Goal: Transaction & Acquisition: Purchase product/service

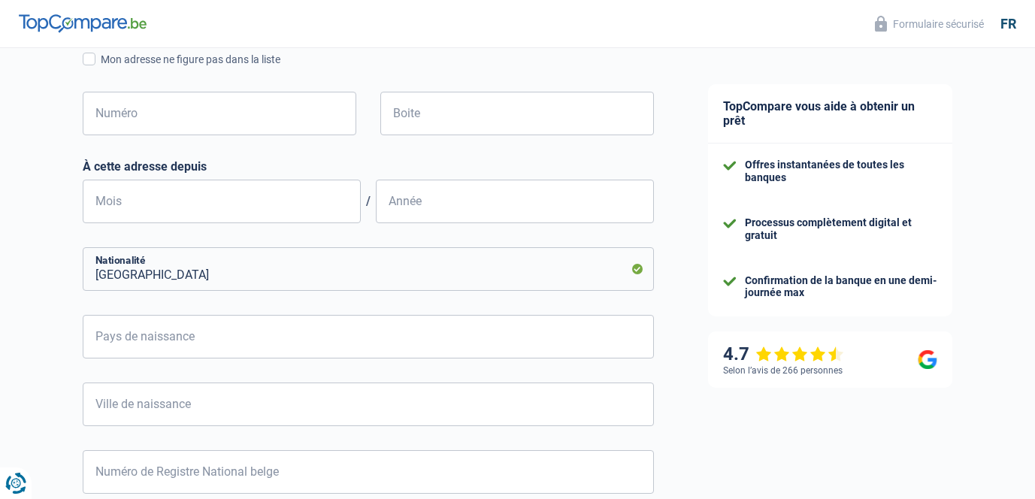
scroll to position [679, 0]
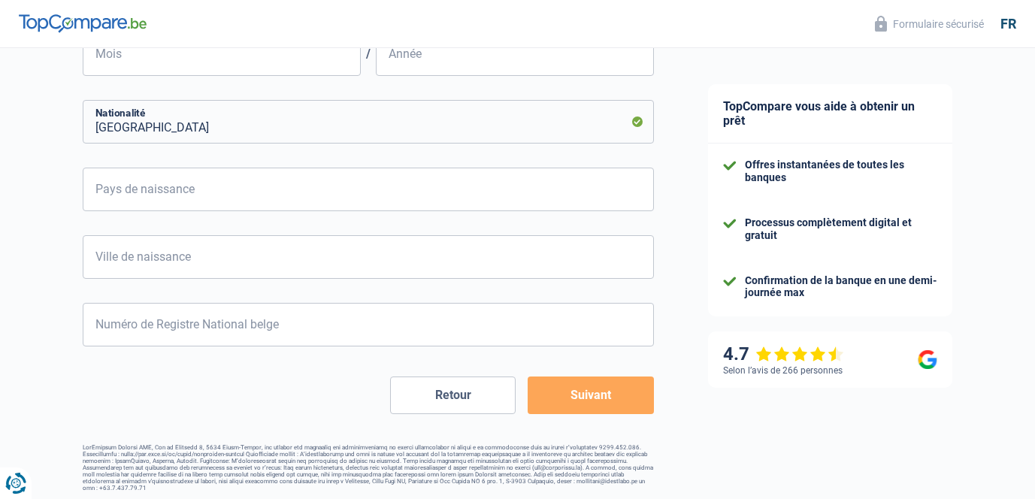
click at [454, 385] on button "Retour" at bounding box center [453, 396] width 126 height 38
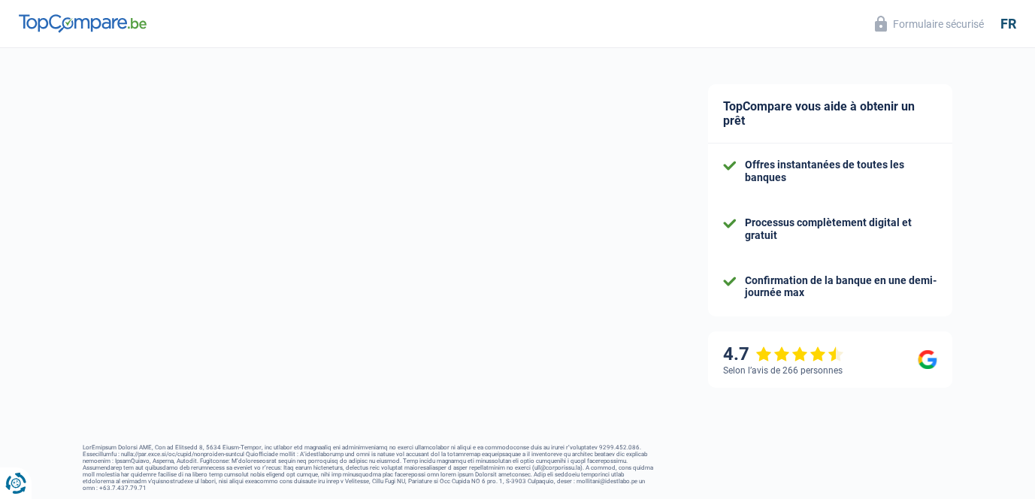
select select "publicEmployee"
select select "LU"
select select "otherInstitutions"
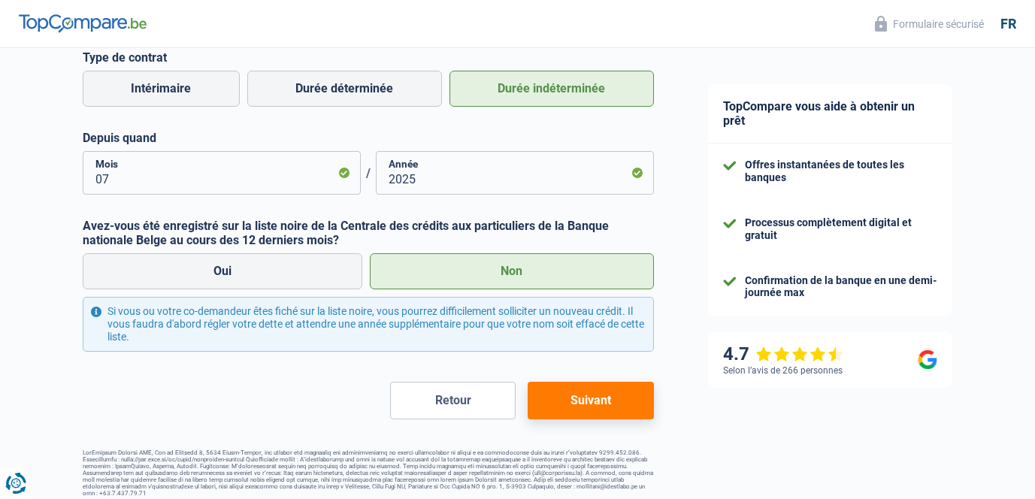
click at [457, 398] on button "Retour" at bounding box center [453, 401] width 126 height 38
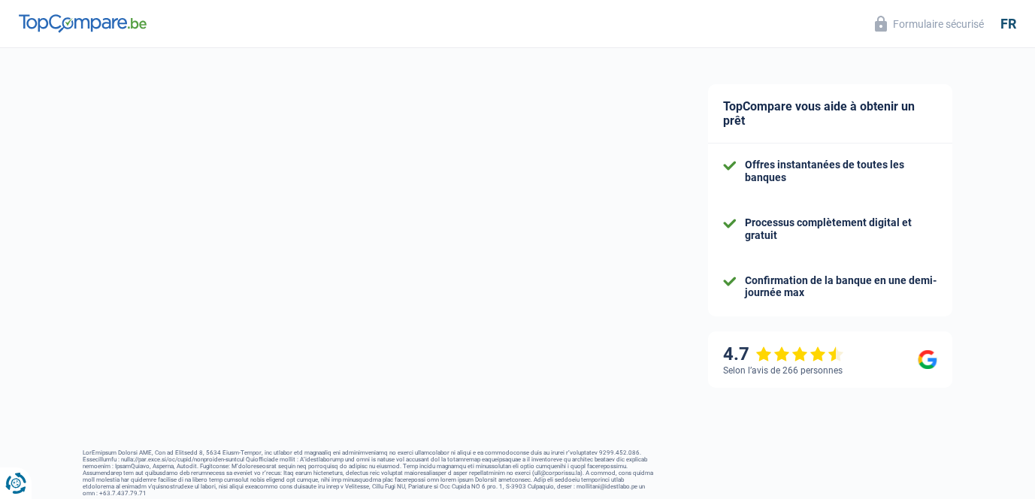
select select "352"
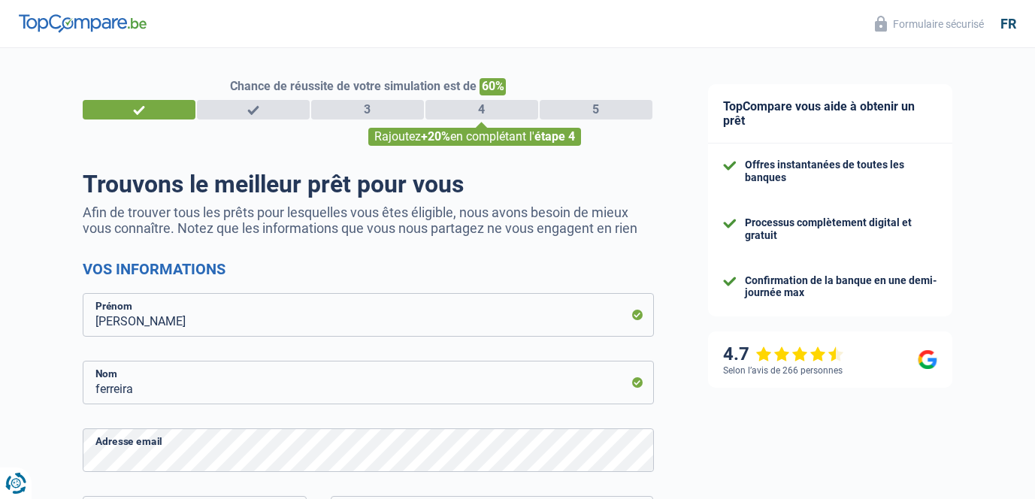
click at [168, 110] on div "1" at bounding box center [139, 110] width 113 height 20
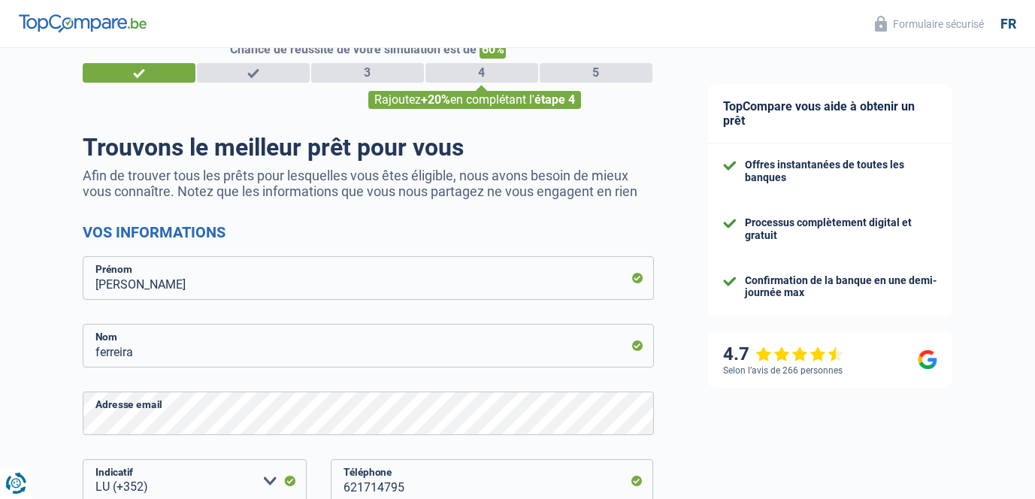
scroll to position [314, 0]
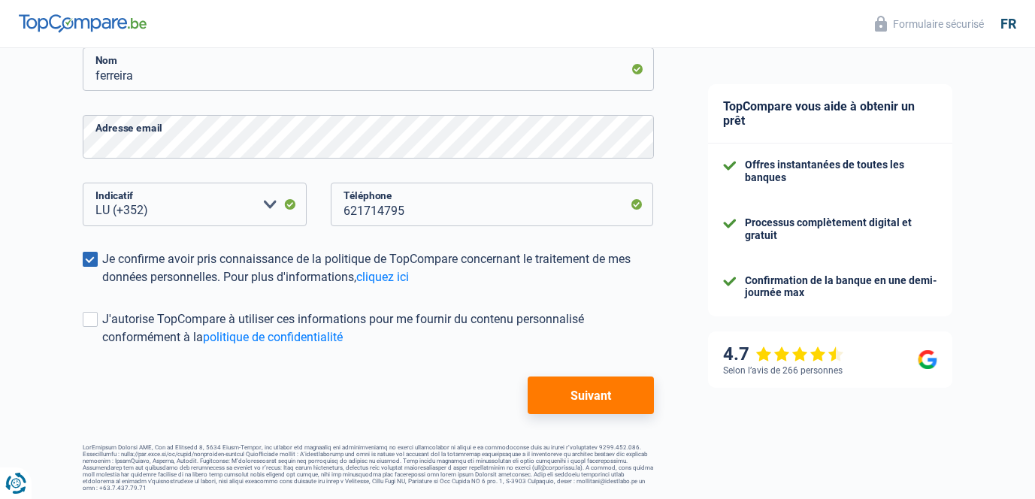
click at [576, 392] on button "Suivant" at bounding box center [591, 396] width 126 height 38
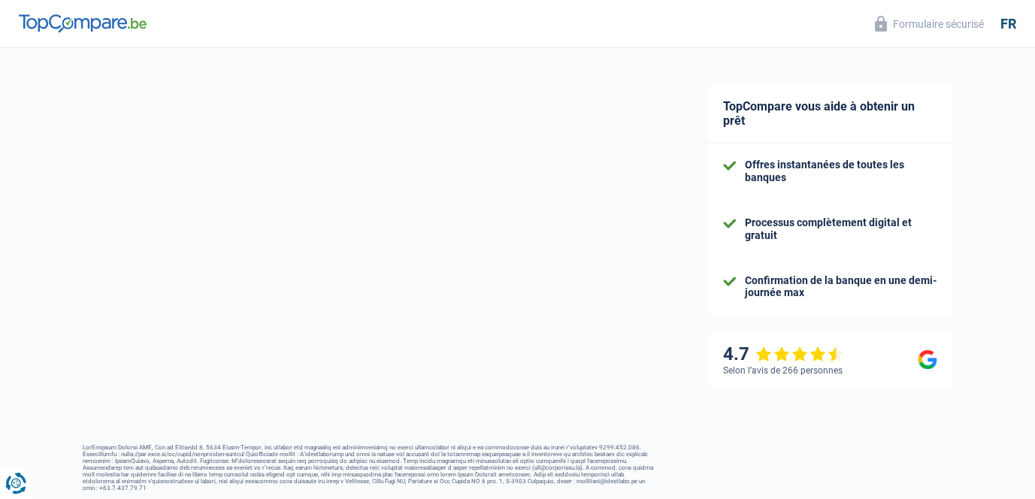
select select "publicEmployee"
select select "LU"
select select "otherInstitutions"
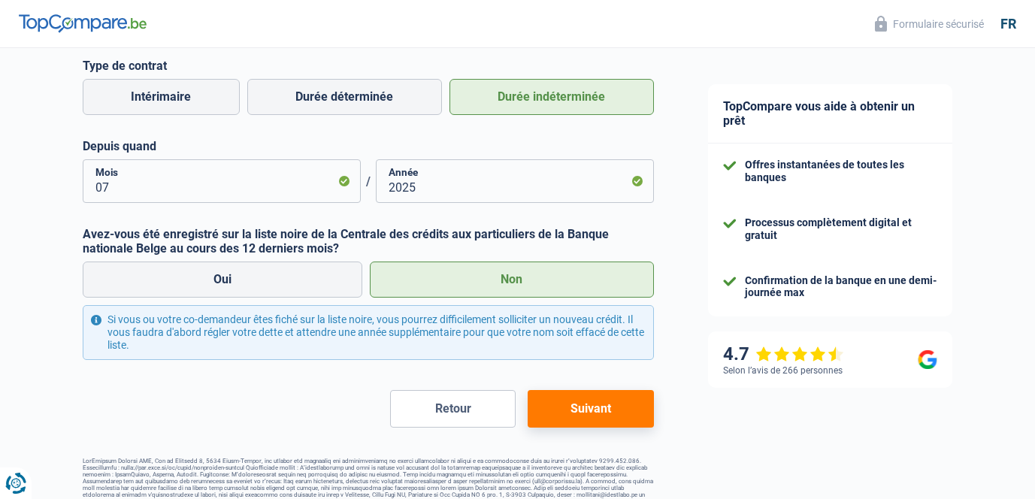
scroll to position [688, 0]
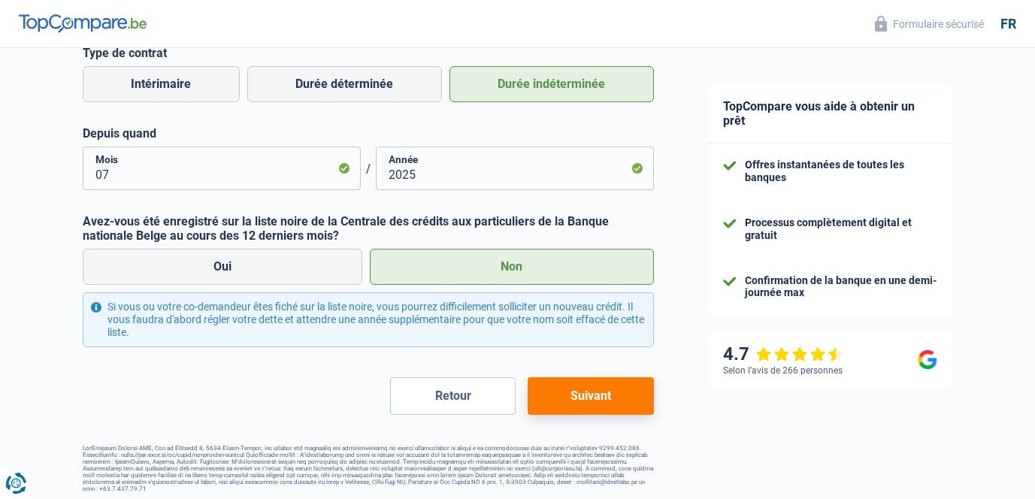
click at [586, 393] on button "Suivant" at bounding box center [591, 396] width 126 height 38
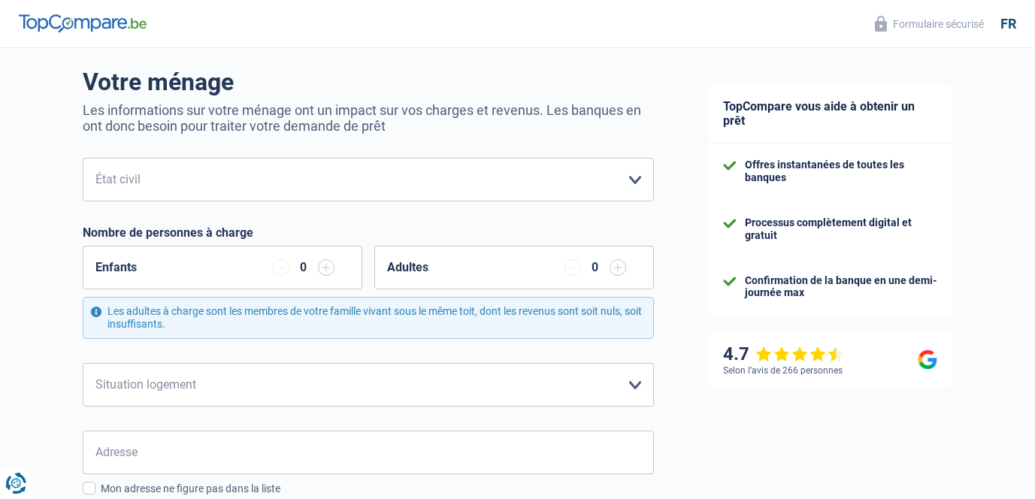
scroll to position [92, 0]
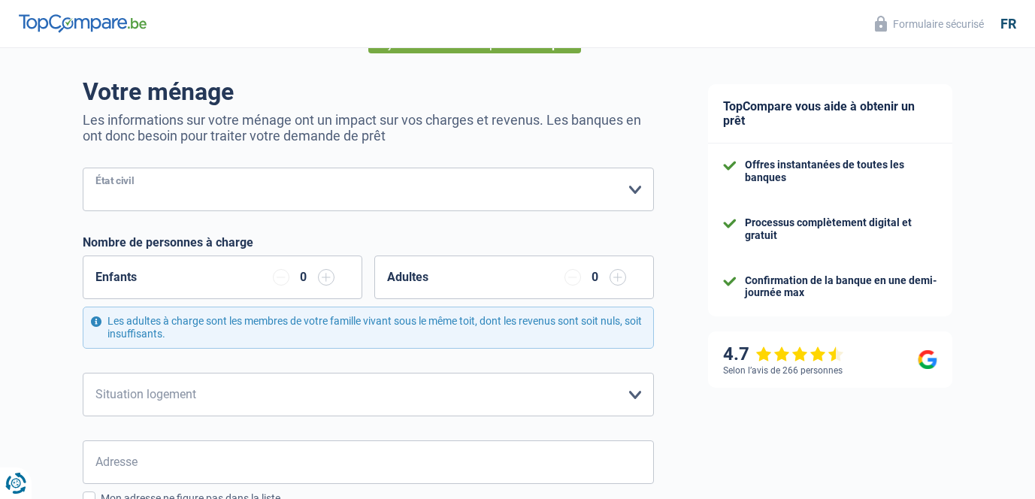
click at [403, 191] on select "Célibataire Marié(e) Cohabitant(e) légal(e) Divorcé(e) Veuf(ve) Séparé (de fait…" at bounding box center [368, 190] width 571 height 44
select select "single"
click at [83, 168] on select "Célibataire Marié(e) Cohabitant(e) légal(e) Divorcé(e) Veuf(ve) Séparé (de fait…" at bounding box center [368, 190] width 571 height 44
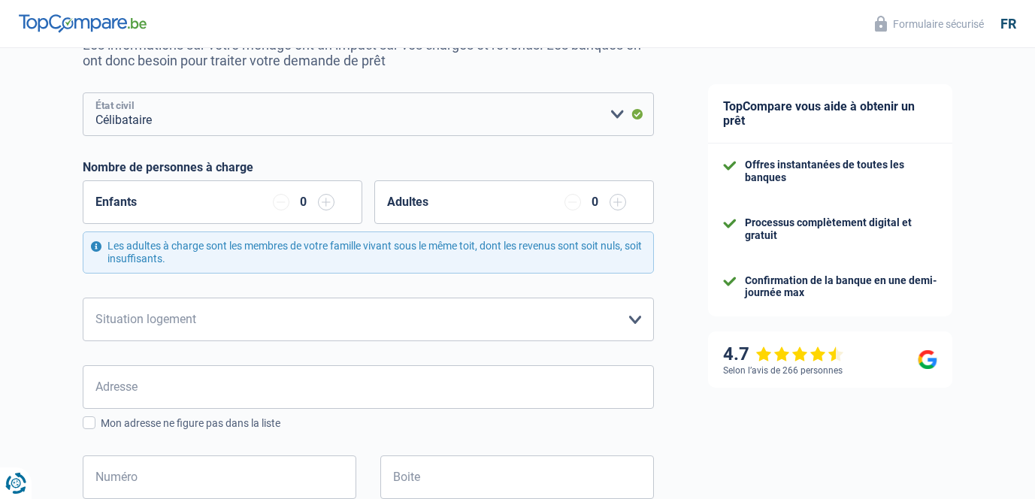
scroll to position [167, 0]
click at [330, 193] on div "Enfants 0" at bounding box center [223, 203] width 280 height 44
click at [329, 200] on input "button" at bounding box center [326, 203] width 17 height 17
click at [617, 208] on input "button" at bounding box center [618, 203] width 17 height 17
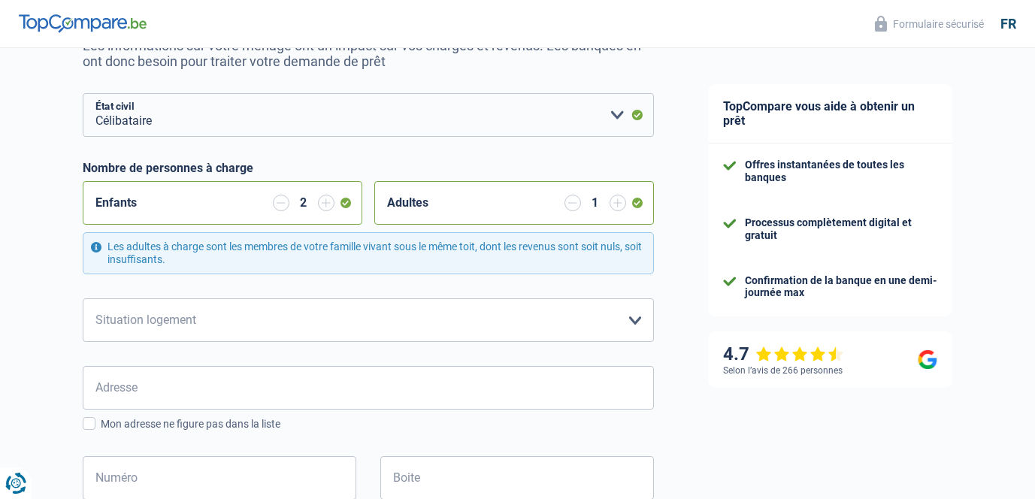
click at [579, 202] on input "button" at bounding box center [573, 203] width 17 height 17
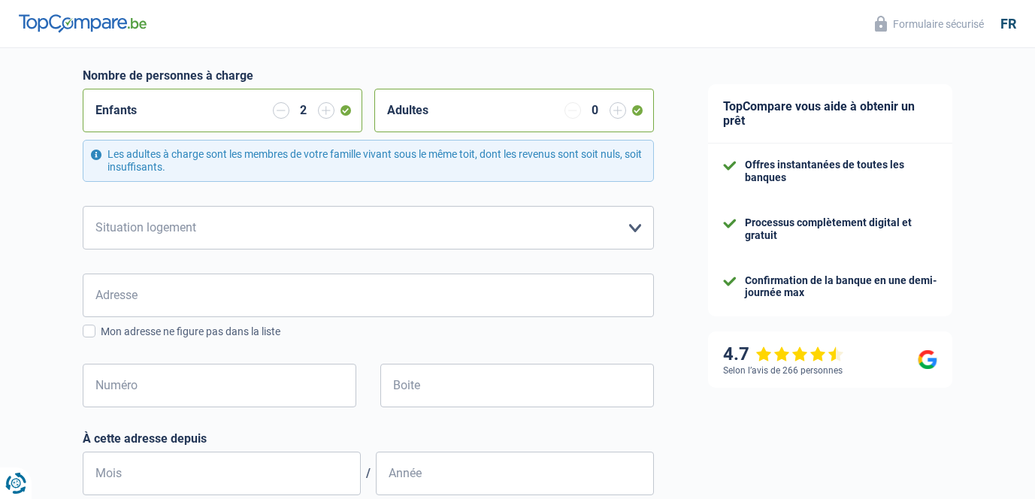
scroll to position [257, 0]
click at [496, 220] on select "Locataire Propriétaire avec prêt hypothécaire Propriétaire sans prêt hypothécai…" at bounding box center [368, 230] width 571 height 44
select select "rents"
click at [83, 208] on select "Locataire Propriétaire avec prêt hypothécaire Propriétaire sans prêt hypothécai…" at bounding box center [368, 230] width 571 height 44
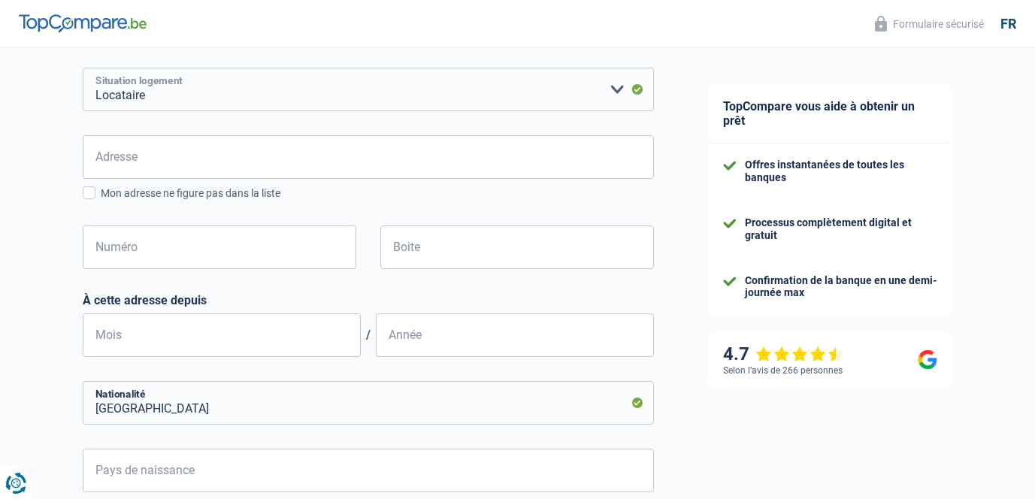
scroll to position [403, 0]
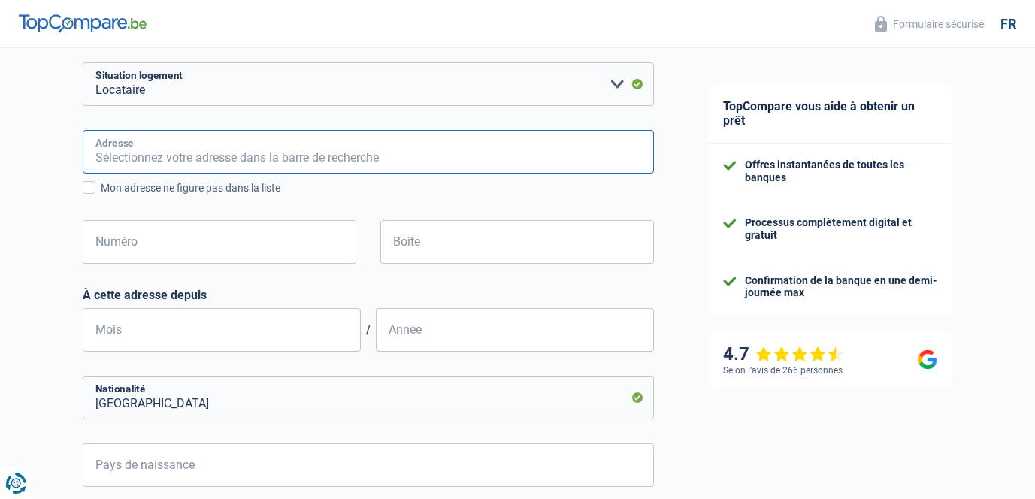
click at [320, 147] on input "Adresse" at bounding box center [368, 152] width 571 height 44
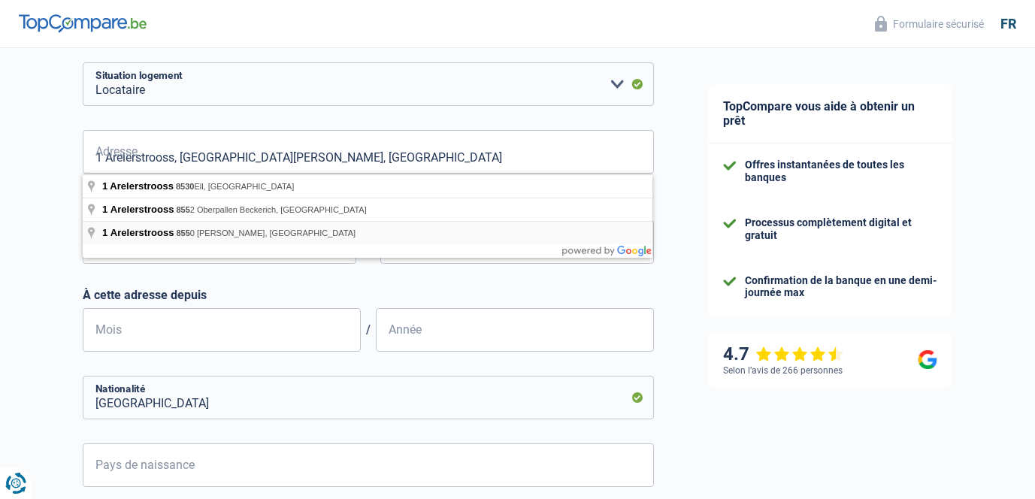
type input "Arelerstrooss, 8550, Biekerech, LU"
type input "1"
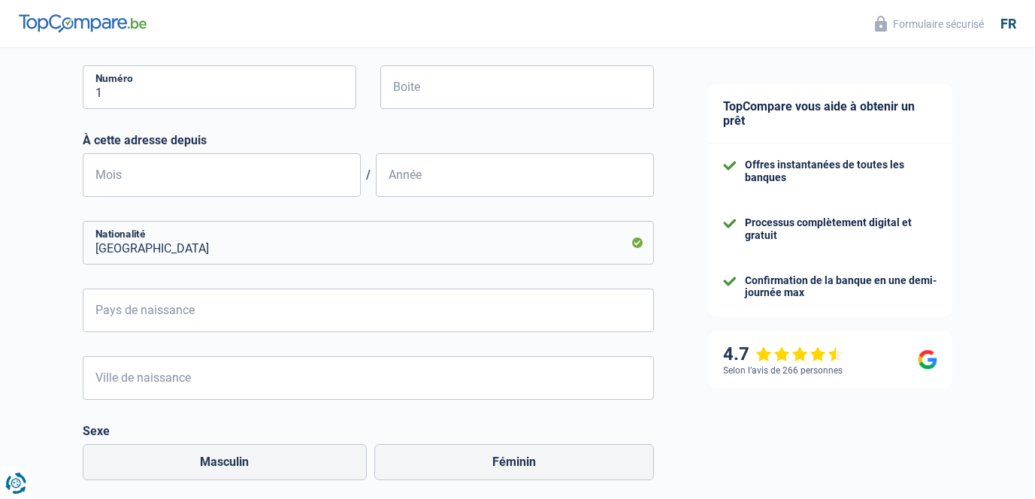
scroll to position [564, 0]
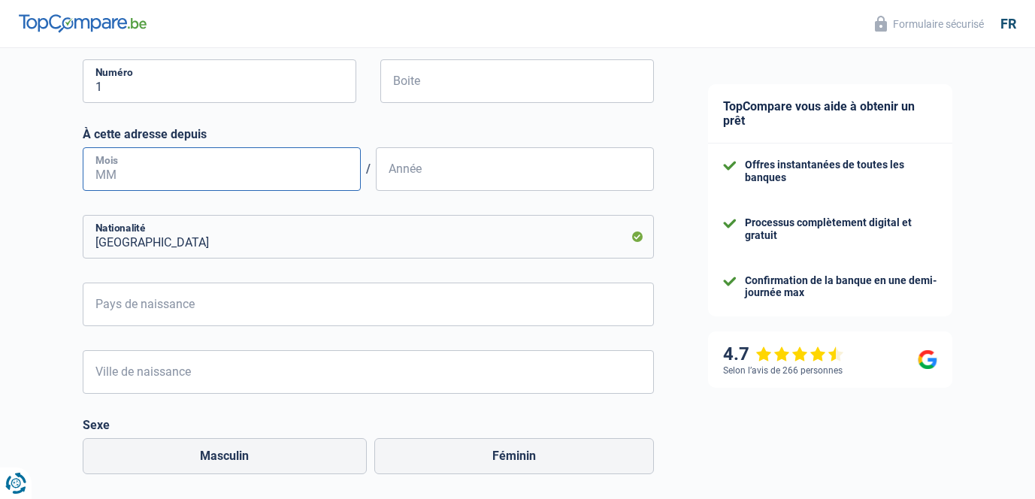
click at [265, 185] on input "Mois" at bounding box center [222, 169] width 278 height 44
type input "12"
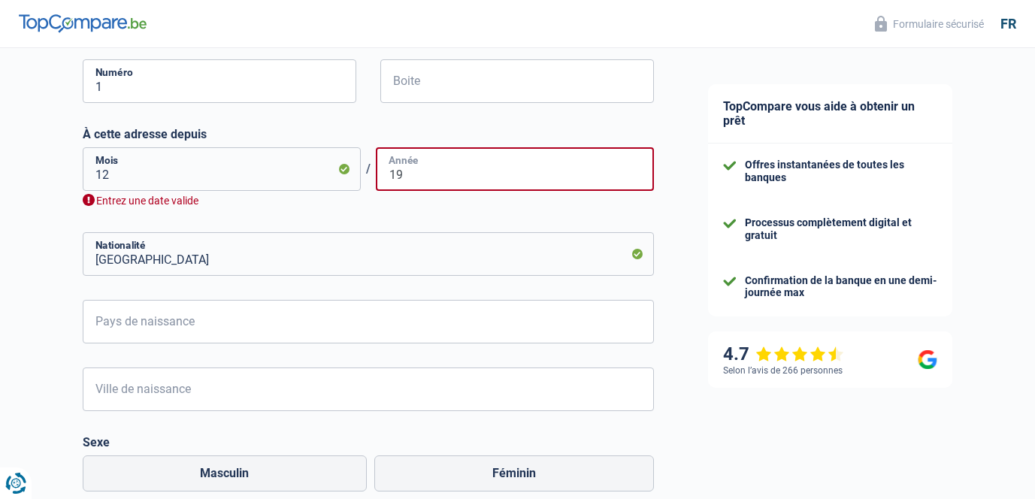
type input "1"
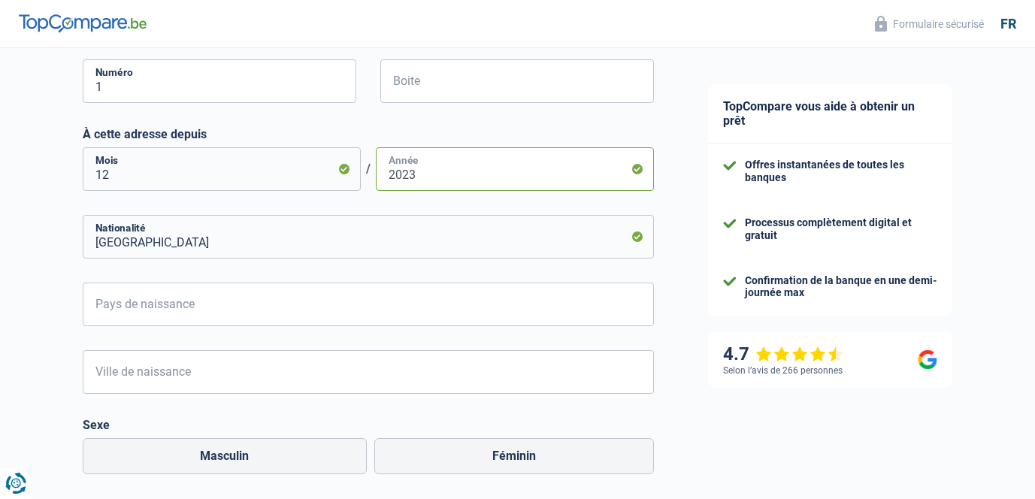
type input "2023"
click at [279, 253] on input "Luxembourg" at bounding box center [368, 237] width 571 height 44
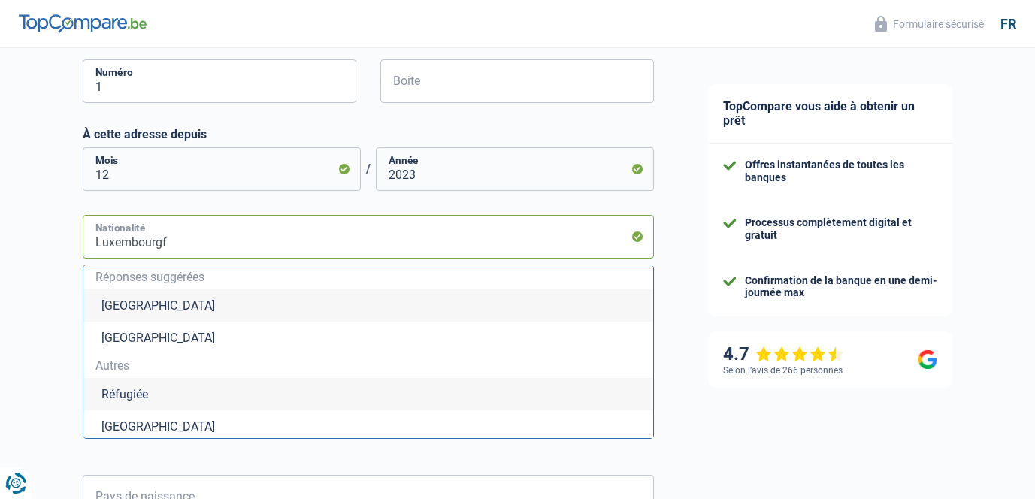
type input "Luxembourgfr"
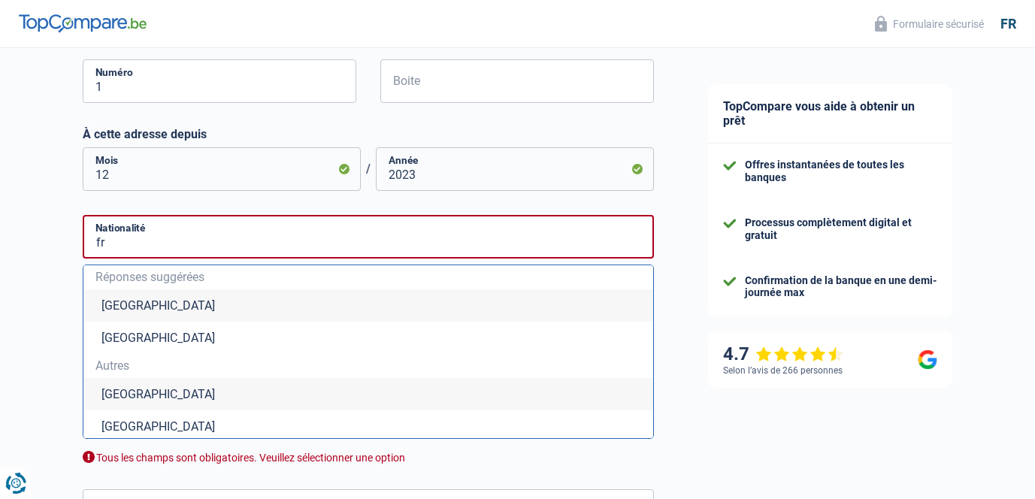
click at [228, 431] on li "France" at bounding box center [368, 427] width 570 height 32
type input "France"
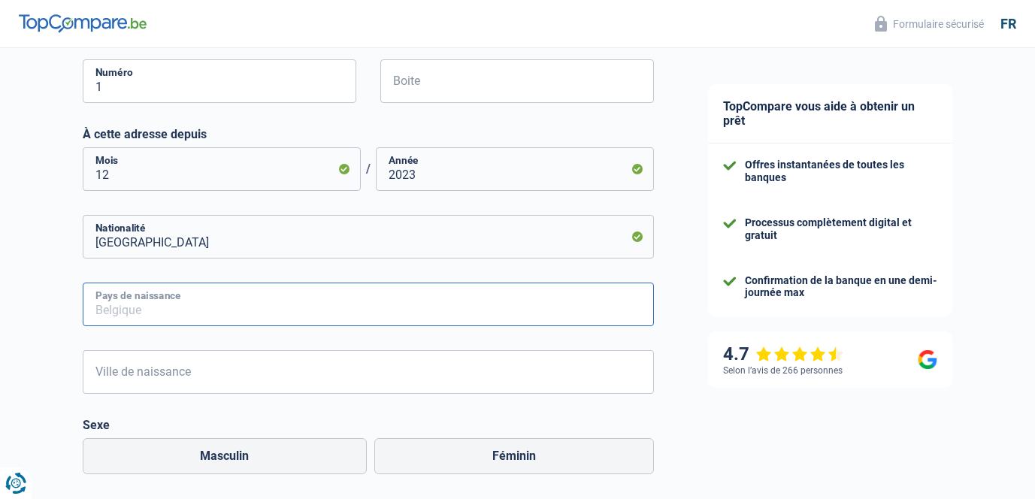
click at [268, 299] on input "Pays de naissance" at bounding box center [368, 305] width 571 height 44
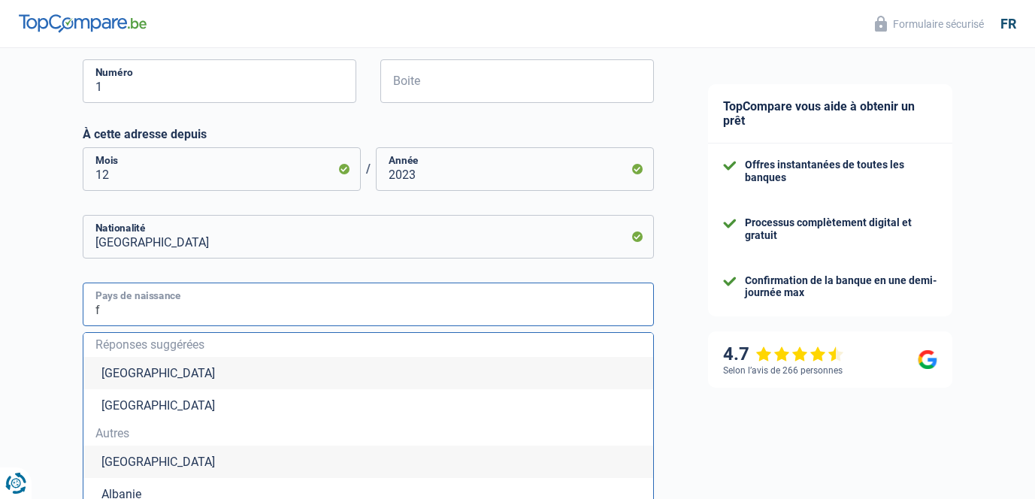
type input "fr"
type input "a"
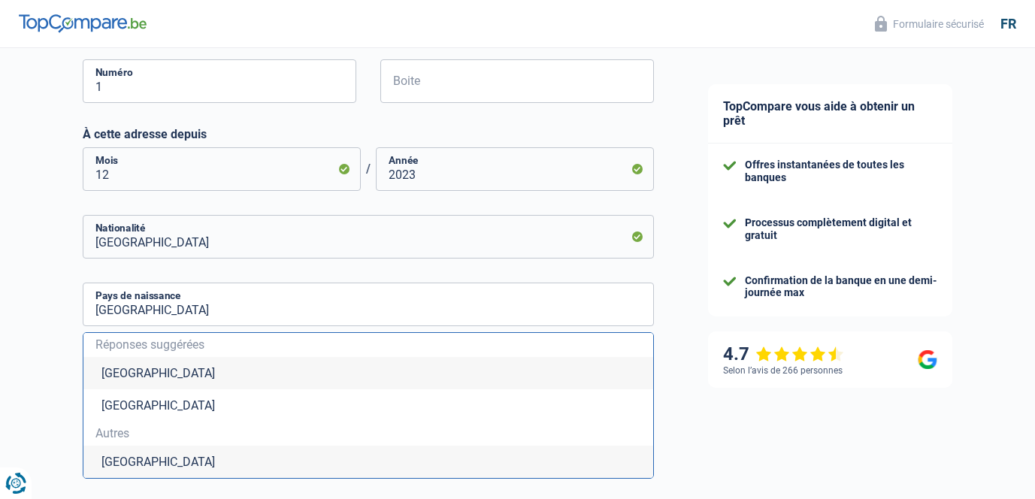
click at [192, 465] on li "France" at bounding box center [368, 462] width 570 height 32
type input "France"
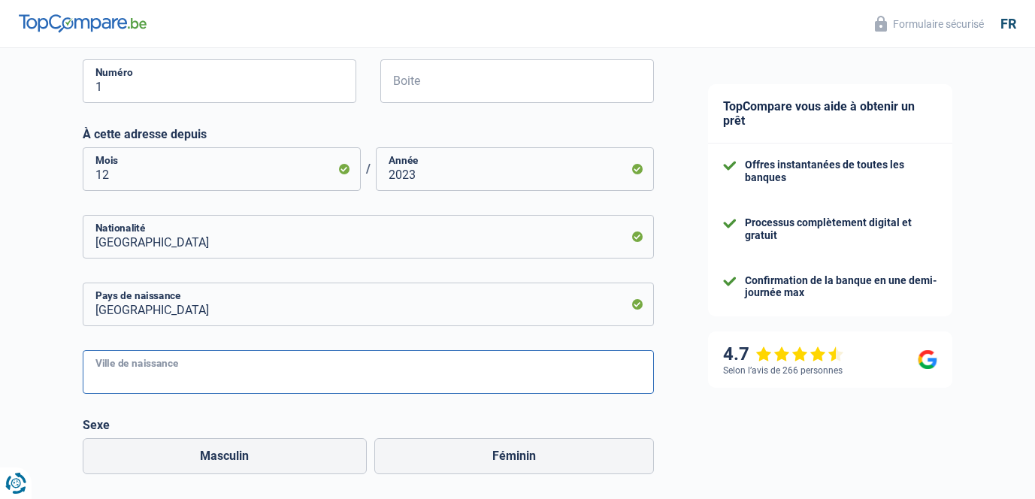
click at [217, 386] on input "Ville de naissance" at bounding box center [368, 372] width 571 height 44
type input "mont s"
click at [83, 438] on input "Masculin" at bounding box center [225, 456] width 285 height 36
radio input "true"
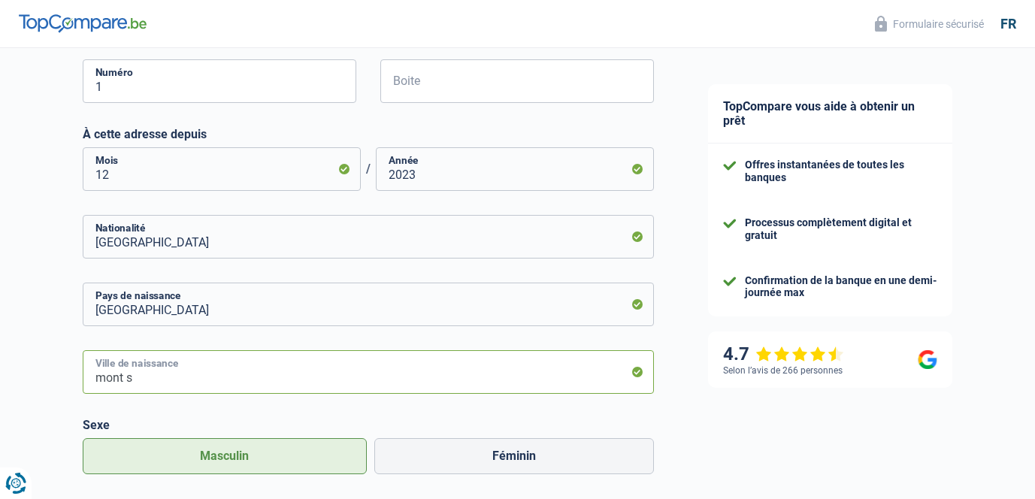
click at [184, 371] on input "mont s" at bounding box center [368, 372] width 571 height 44
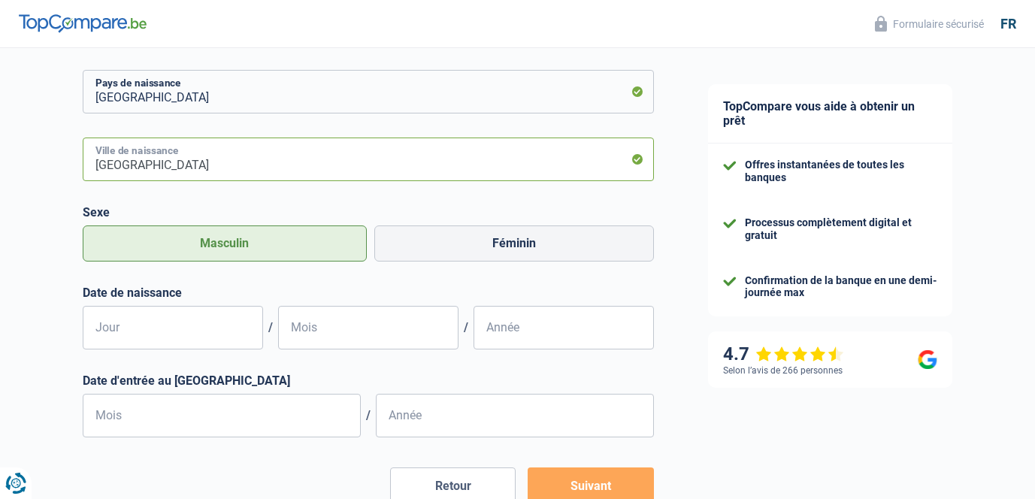
scroll to position [800, 0]
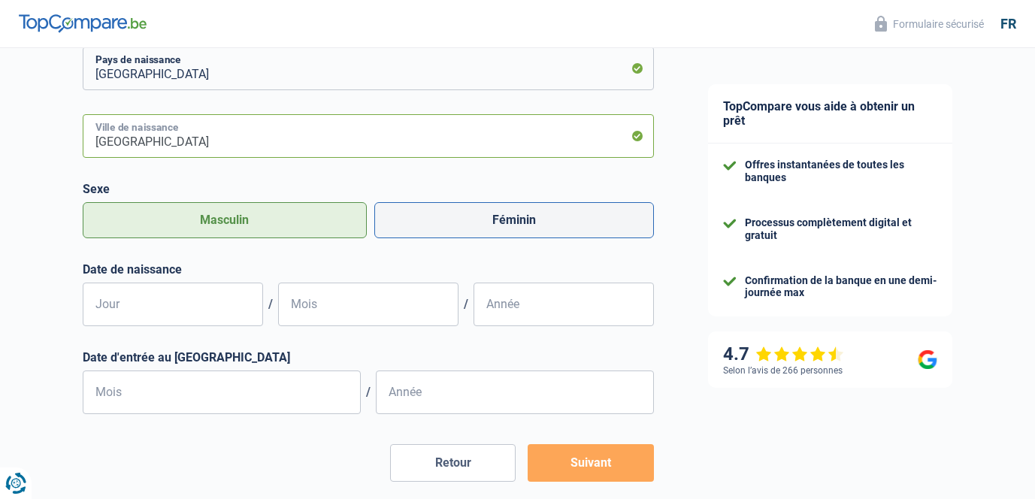
type input "mont saint martin"
click at [457, 223] on label "Féminin" at bounding box center [514, 220] width 280 height 36
click at [457, 223] on input "Féminin" at bounding box center [514, 220] width 280 height 36
radio input "true"
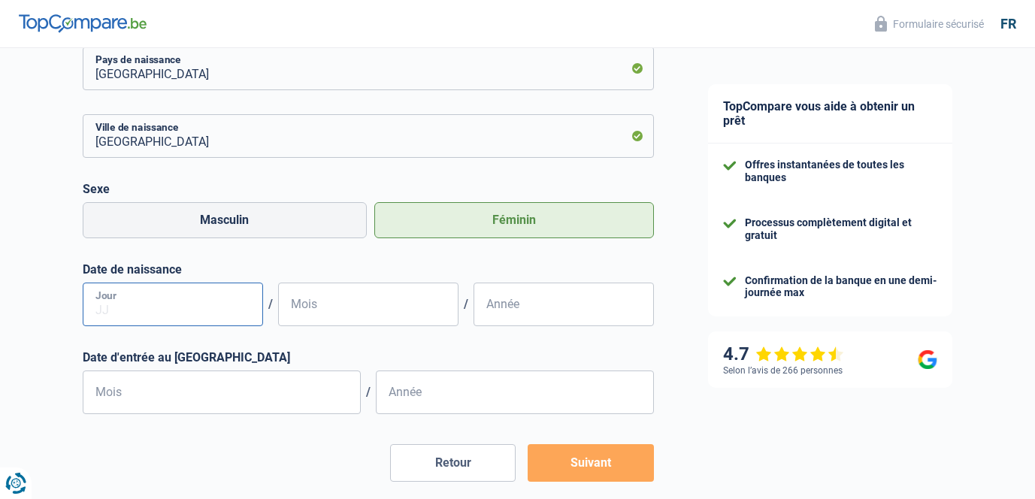
click at [190, 303] on input "Jour" at bounding box center [173, 305] width 180 height 44
type input "24"
type input "11"
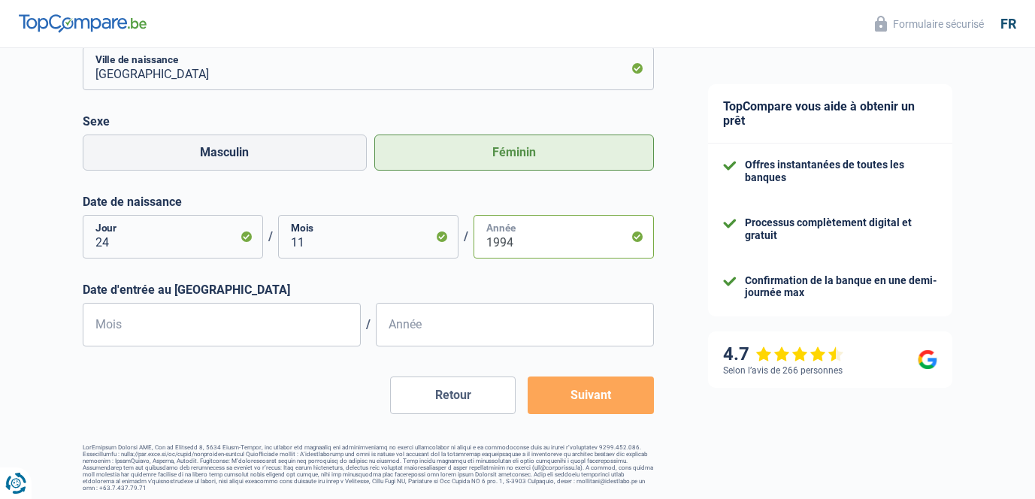
type input "1994"
click at [159, 332] on input "Mois" at bounding box center [222, 325] width 278 height 44
type input "12"
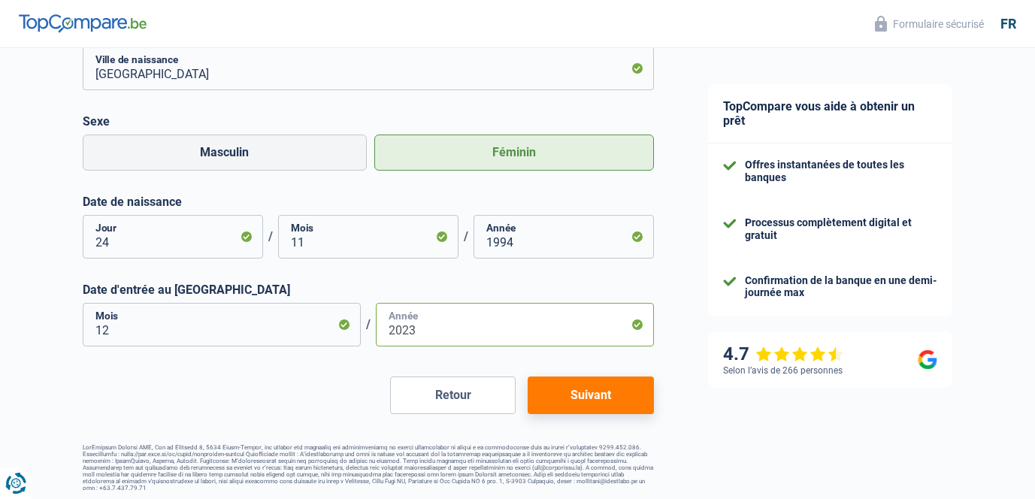
type input "2023"
click at [571, 401] on button "Suivant" at bounding box center [591, 396] width 126 height 38
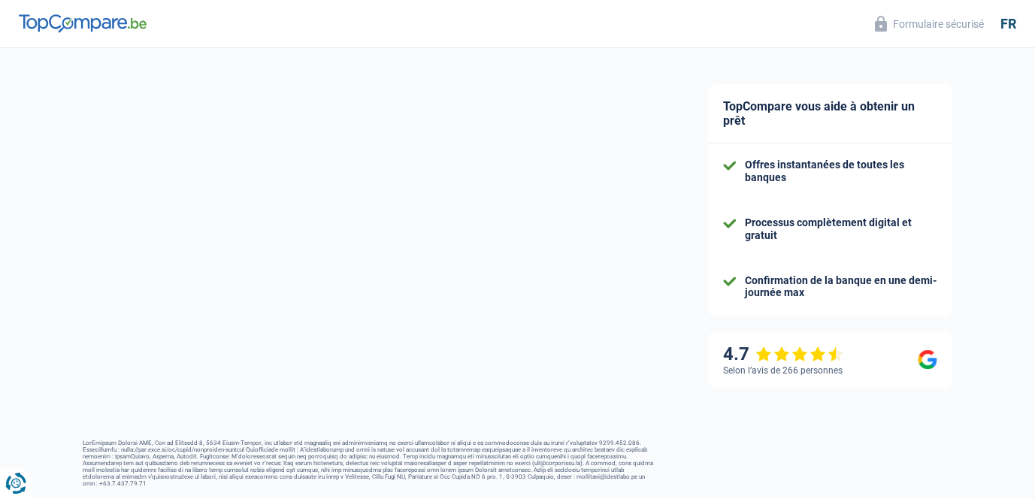
select select "familyAllowances"
select select "netSalary"
select select "mealVouchers"
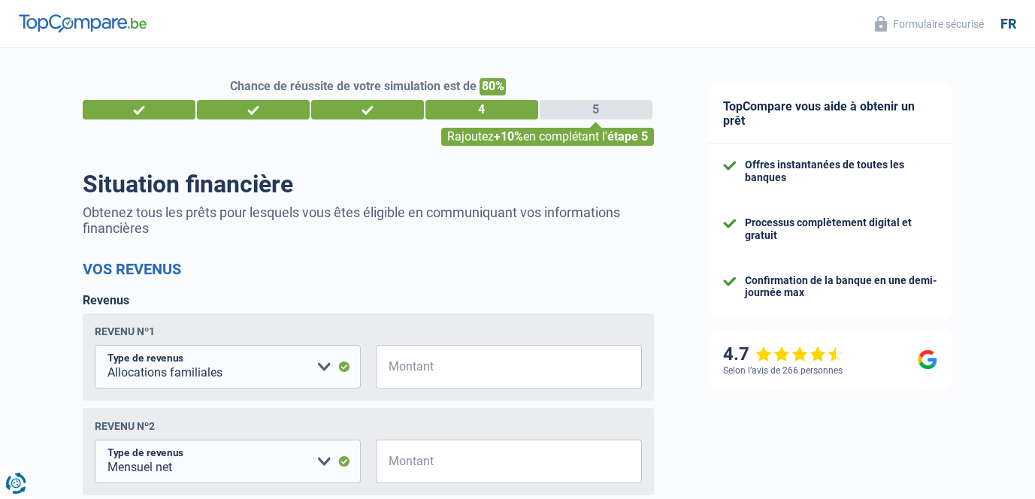
scroll to position [97, 0]
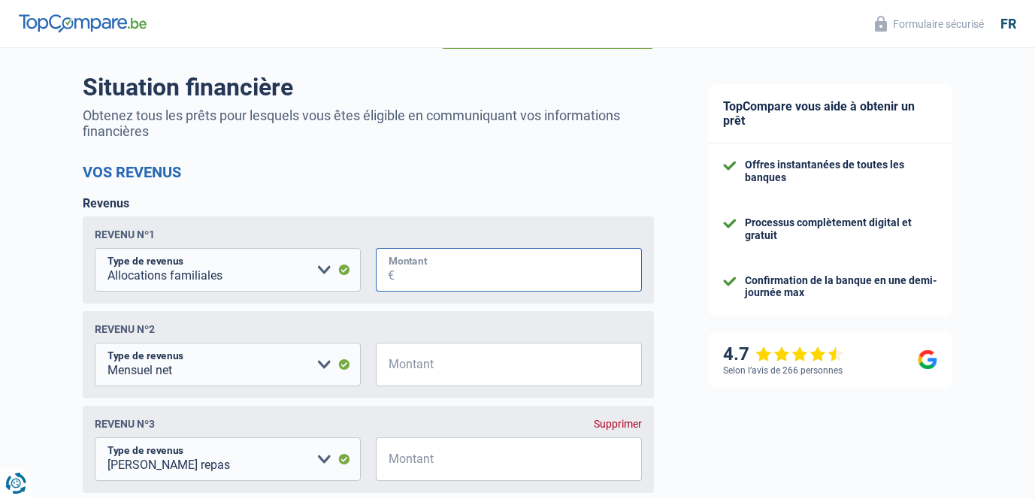
click at [485, 275] on input "Montant" at bounding box center [518, 270] width 247 height 44
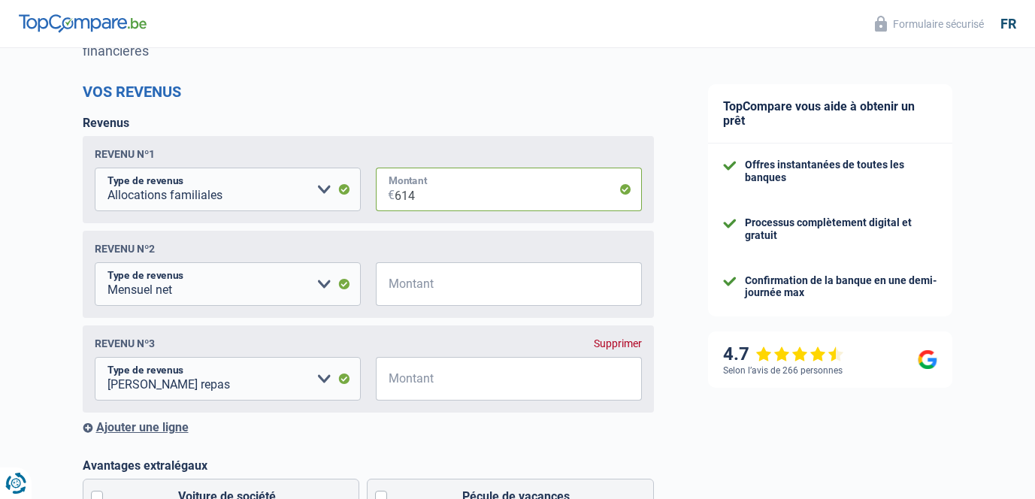
scroll to position [179, 0]
type input "614"
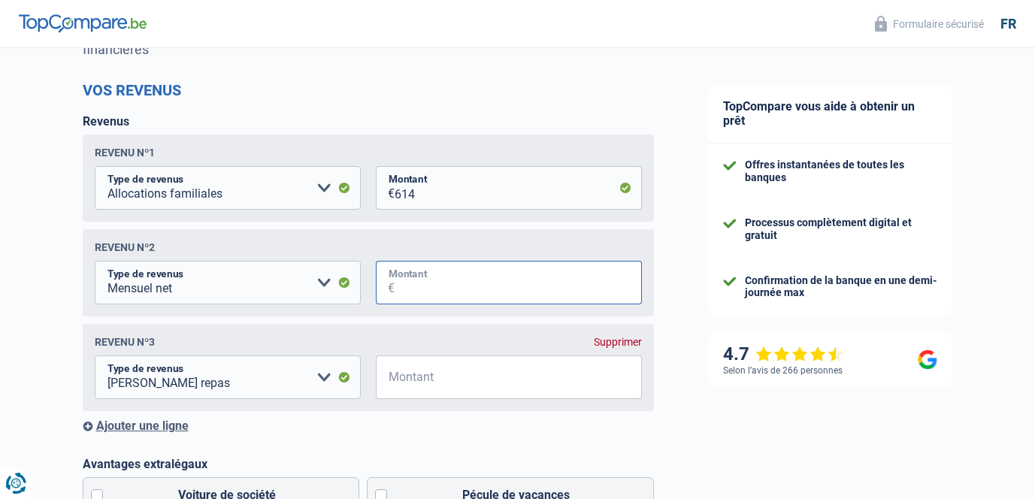
click at [430, 271] on input "Montant" at bounding box center [518, 283] width 247 height 44
type input "4.500"
click at [321, 368] on select "Allocation d'handicap Allocations chômage Allocations familiales Chèques repas …" at bounding box center [228, 378] width 266 height 44
select select "unemployment"
click at [95, 356] on select "Allocation d'handicap Allocations chômage Allocations familiales Chèques repas …" at bounding box center [228, 378] width 266 height 44
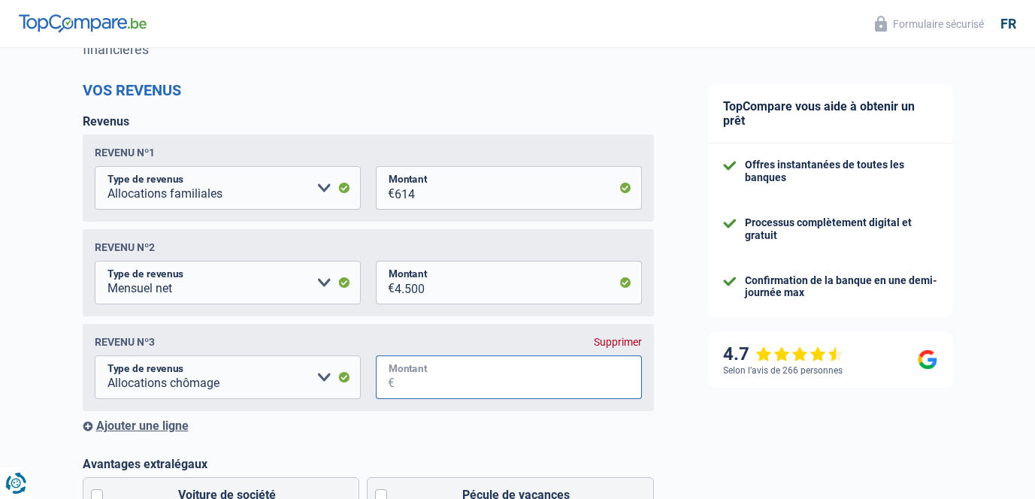
click at [432, 389] on input "Montant" at bounding box center [518, 378] width 247 height 44
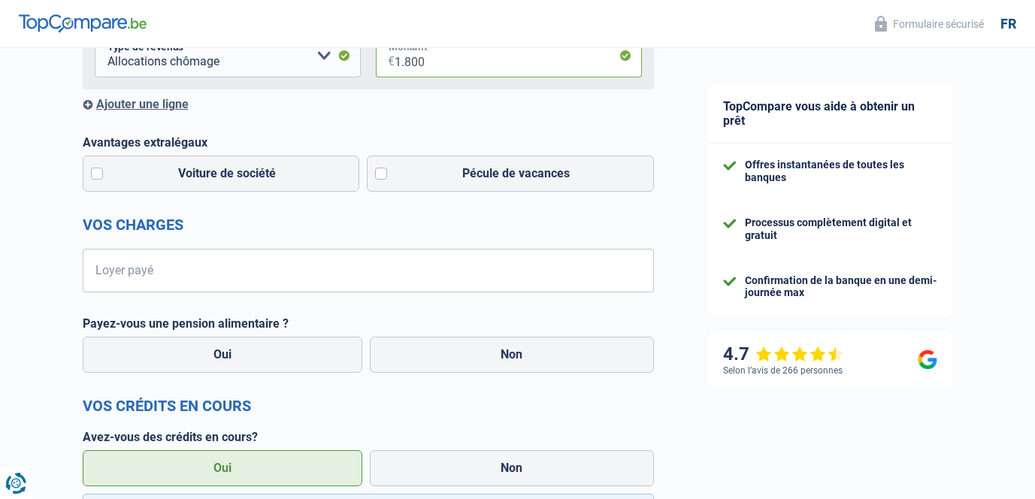
scroll to position [503, 0]
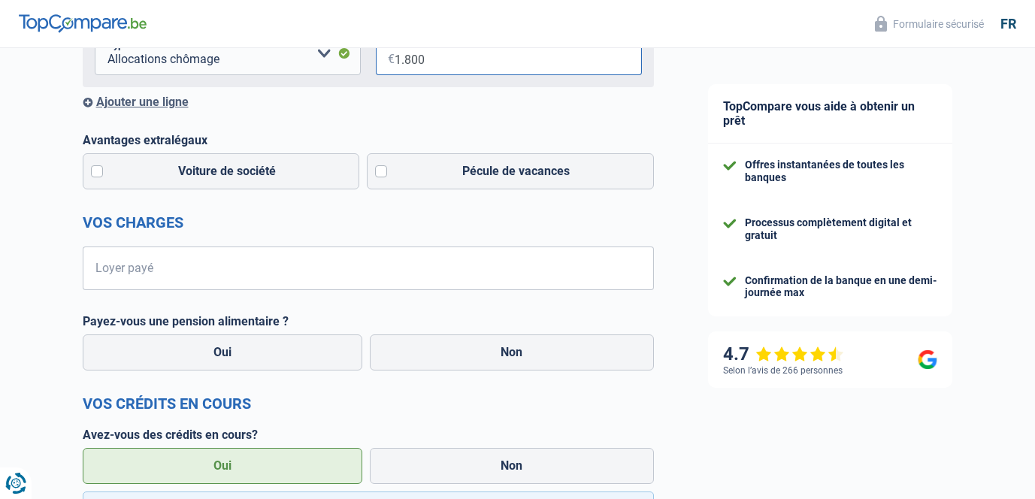
type input "1.800"
click at [299, 277] on input "Loyer payé" at bounding box center [378, 269] width 553 height 44
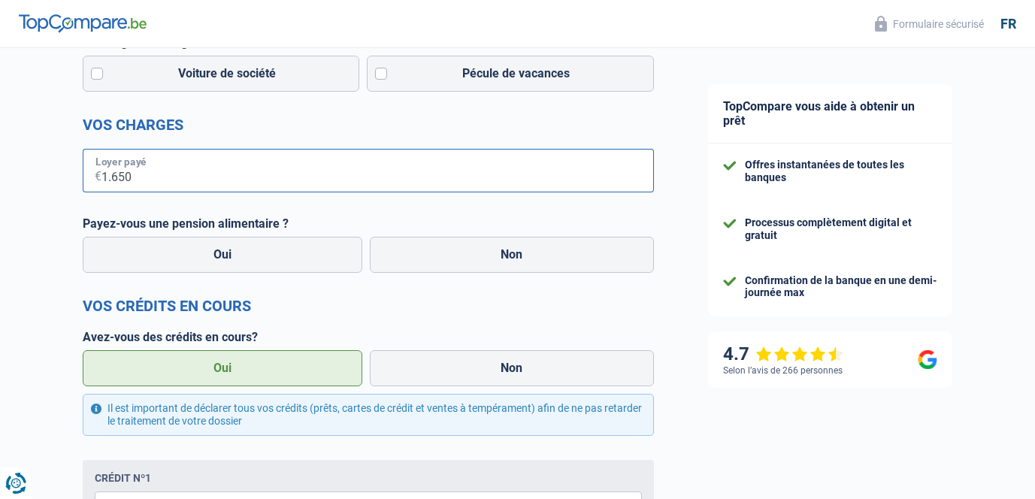
scroll to position [605, 0]
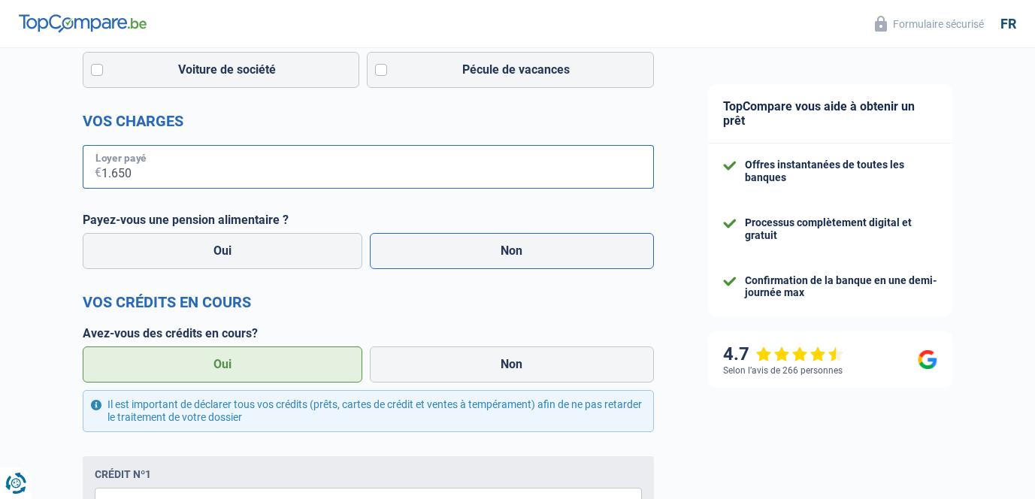
type input "1.650"
click at [426, 267] on label "Non" at bounding box center [512, 251] width 284 height 36
click at [426, 267] on input "Non" at bounding box center [512, 251] width 284 height 36
radio input "true"
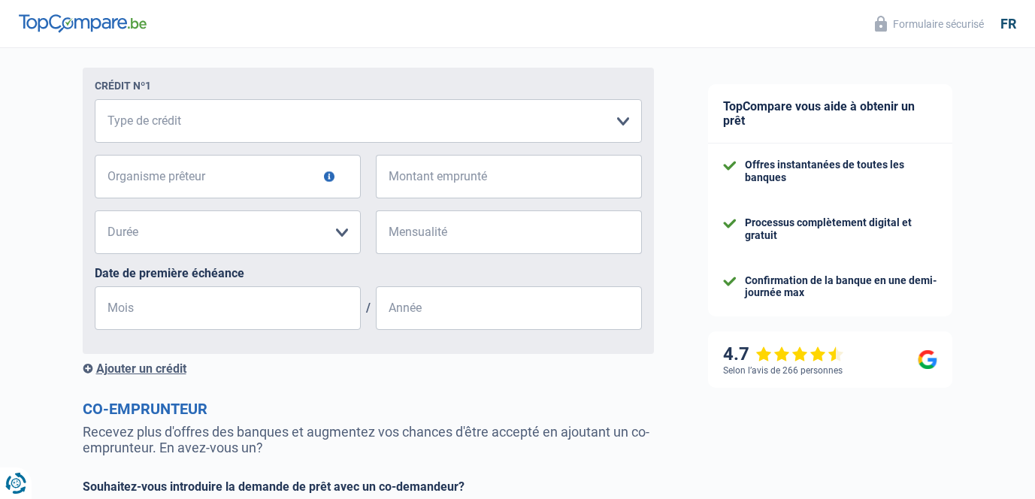
scroll to position [995, 0]
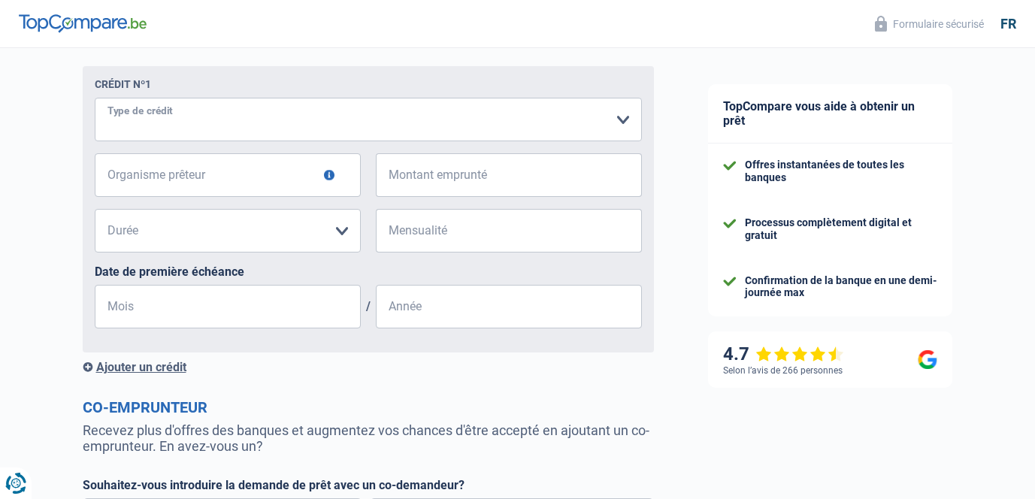
click at [311, 131] on select "Carte ou ouverture de crédit Prêt hypothécaire Vente à tempérament Prêt à tempé…" at bounding box center [368, 120] width 547 height 44
select select "personalLoan"
click at [95, 99] on select "Carte ou ouverture de crédit Prêt hypothécaire Vente à tempérament Prêt à tempé…" at bounding box center [368, 120] width 547 height 44
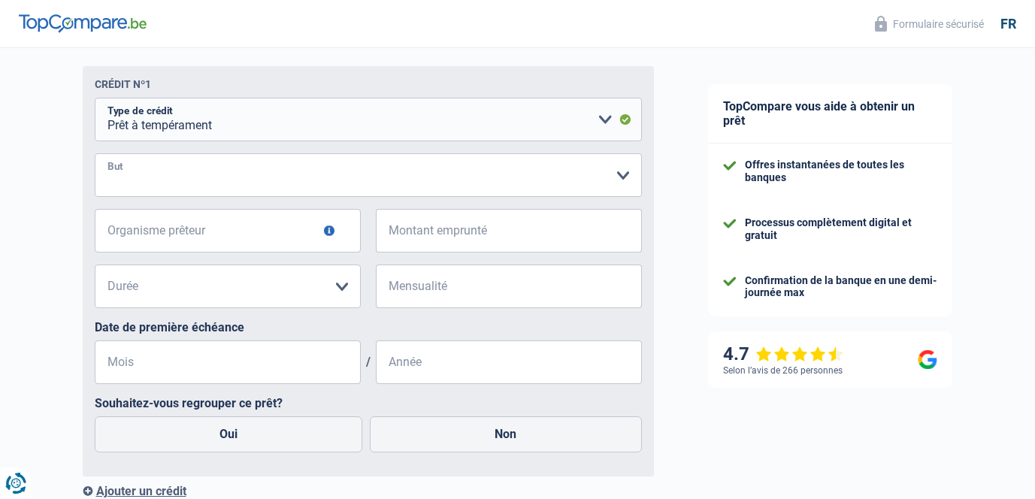
click at [214, 171] on select "Confort maison: meubles, textile, peinture, électroménager, outillage non-profe…" at bounding box center [368, 175] width 547 height 44
select select "education"
click at [95, 154] on select "Confort maison: meubles, textile, peinture, électroménager, outillage non-profe…" at bounding box center [368, 175] width 547 height 44
click at [236, 235] on input "Organisme prêteur" at bounding box center [228, 231] width 266 height 44
type input "BIL"
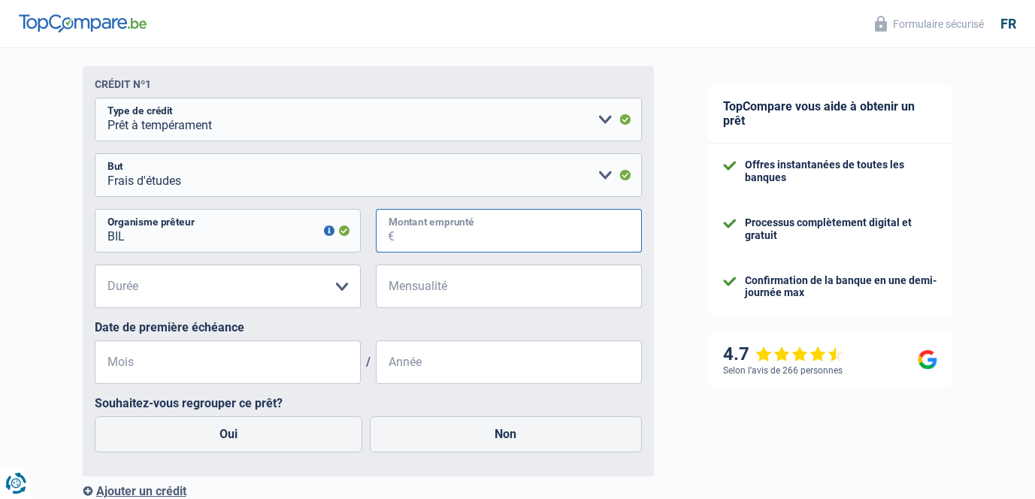
click at [436, 224] on input "Montant emprunté" at bounding box center [518, 231] width 247 height 44
click at [256, 285] on select "12 mois 18 mois 24 mois Veuillez sélectionner une option" at bounding box center [228, 287] width 266 height 44
click at [441, 229] on input "Montant emprunté" at bounding box center [518, 231] width 247 height 44
type input "12.714"
click at [230, 284] on select "12 mois 18 mois 24 mois 30 mois 36 mois 42 mois 48 mois 60 mois Veuillez sélect…" at bounding box center [228, 287] width 266 height 44
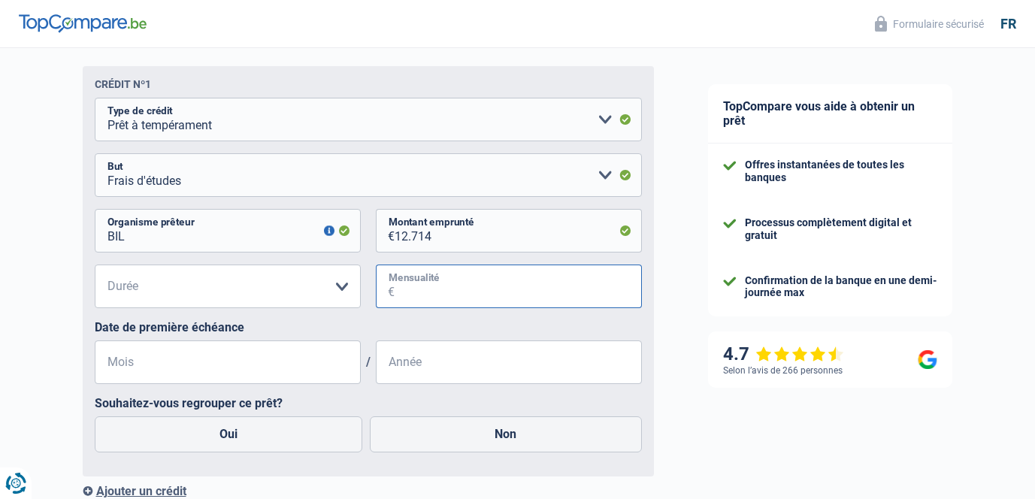
click at [418, 289] on input "Mensualité" at bounding box center [518, 287] width 247 height 44
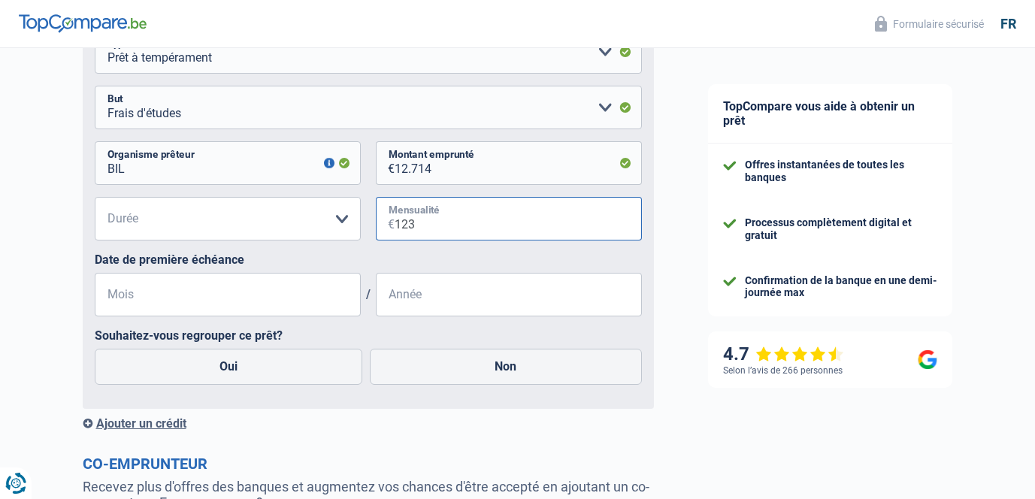
scroll to position [1068, 0]
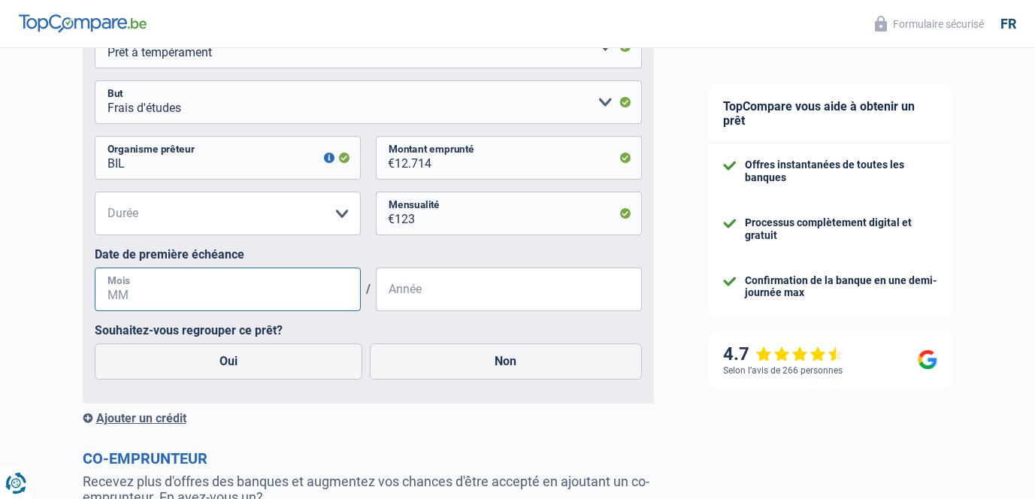
click at [250, 284] on input "Mois" at bounding box center [228, 290] width 266 height 44
click at [456, 223] on input "123" at bounding box center [518, 214] width 247 height 44
type input "1"
type input "130"
click at [268, 296] on input "Mois" at bounding box center [228, 290] width 266 height 44
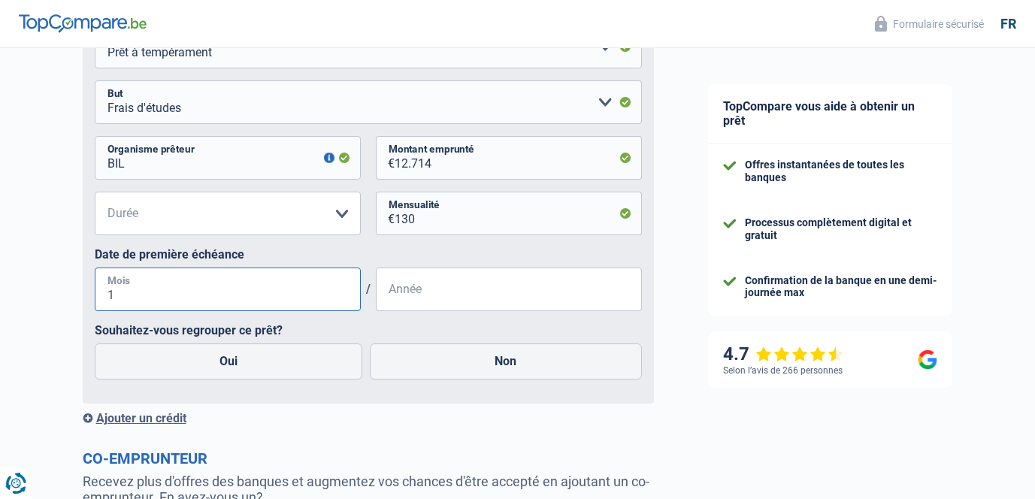
type input "10"
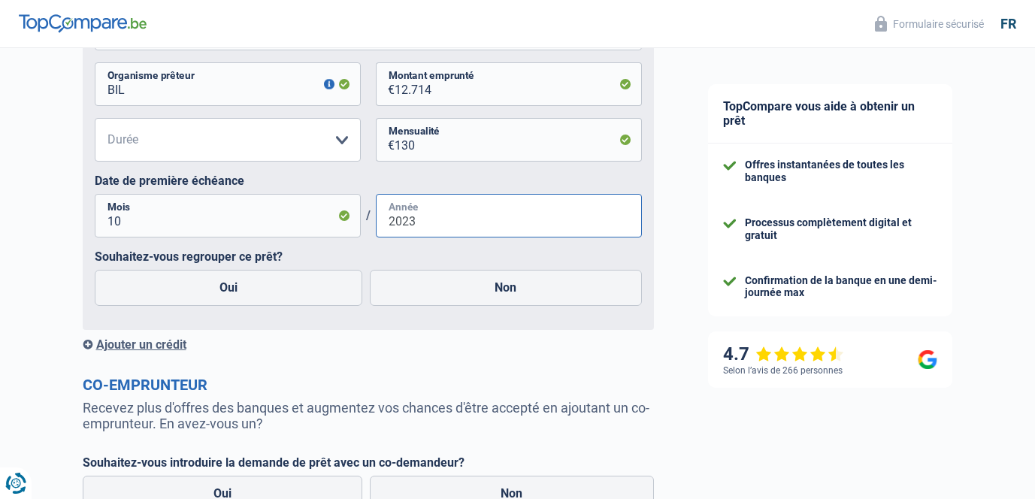
scroll to position [1137, 0]
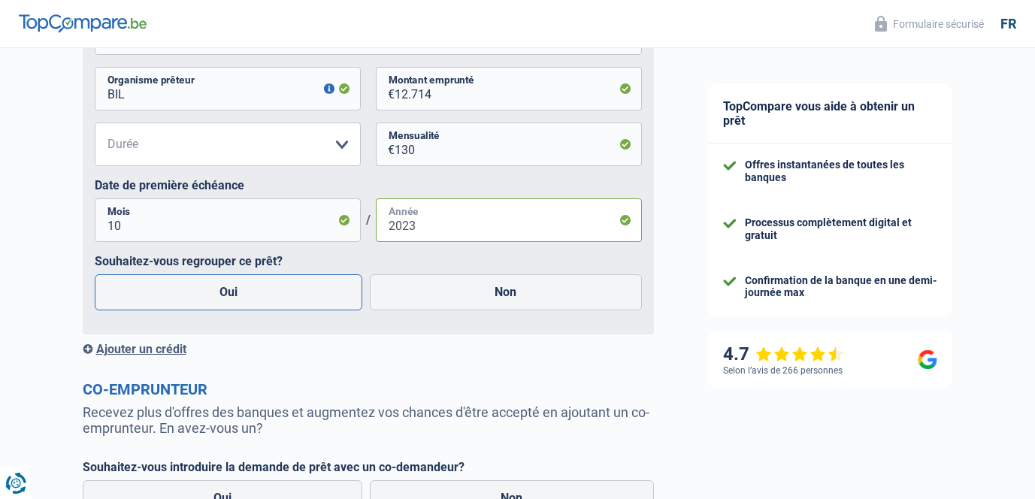
type input "2023"
click at [317, 284] on label "Oui" at bounding box center [229, 292] width 268 height 36
click at [317, 284] on input "Oui" at bounding box center [229, 292] width 268 height 36
radio input "true"
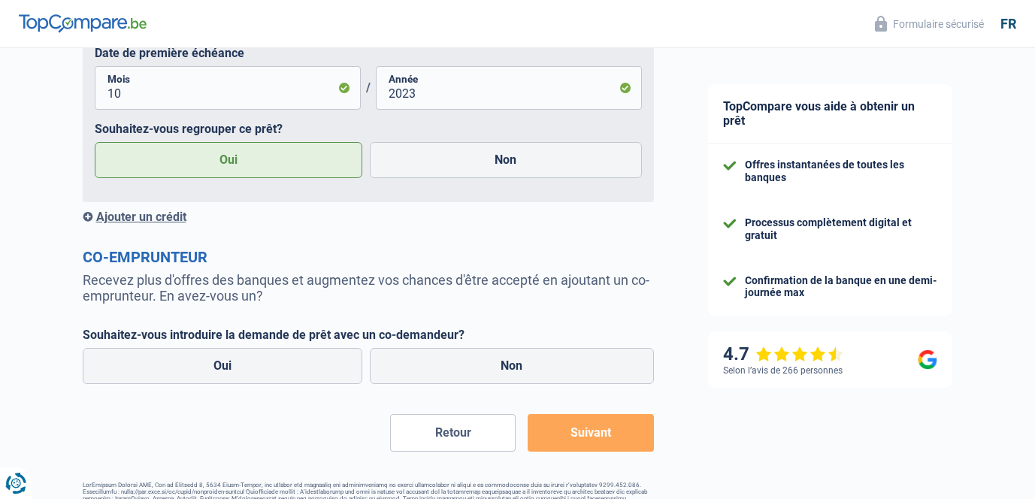
scroll to position [1270, 0]
click at [177, 220] on div "Ajouter un crédit" at bounding box center [368, 216] width 571 height 14
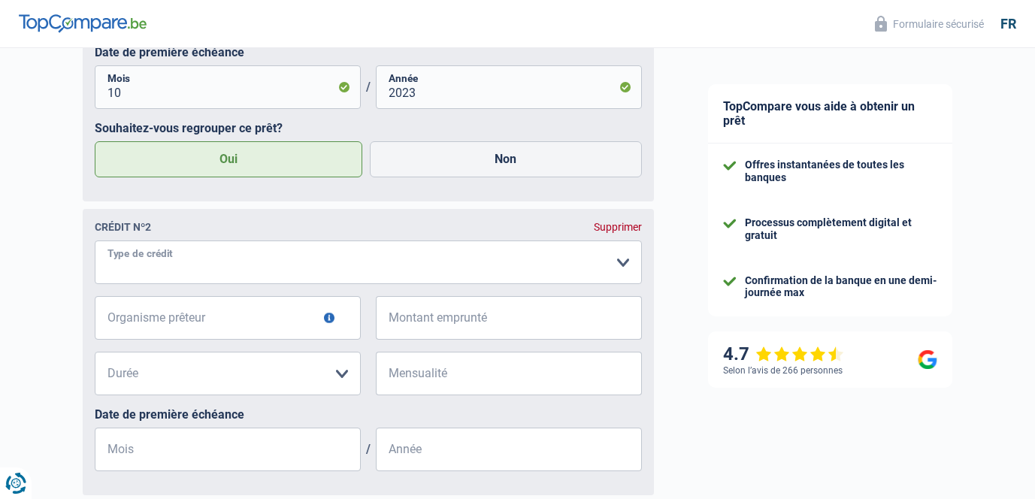
click at [184, 266] on select "Carte ou ouverture de crédit Prêt hypothécaire Vente à tempérament Prêt à tempé…" at bounding box center [368, 263] width 547 height 44
click at [95, 242] on select "Carte ou ouverture de crédit Prêt hypothécaire Vente à tempérament Prêt à tempé…" at bounding box center [368, 263] width 547 height 44
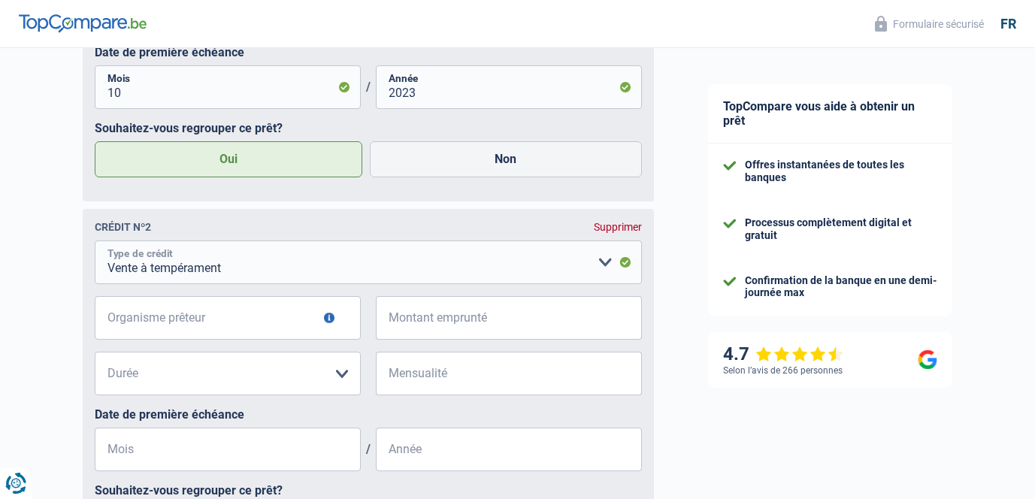
click at [205, 277] on select "Carte ou ouverture de crédit Prêt hypothécaire Vente à tempérament Prêt à tempé…" at bounding box center [368, 263] width 547 height 44
select select "personalLoan"
click at [95, 242] on select "Carte ou ouverture de crédit Prêt hypothécaire Vente à tempérament Prêt à tempé…" at bounding box center [368, 263] width 547 height 44
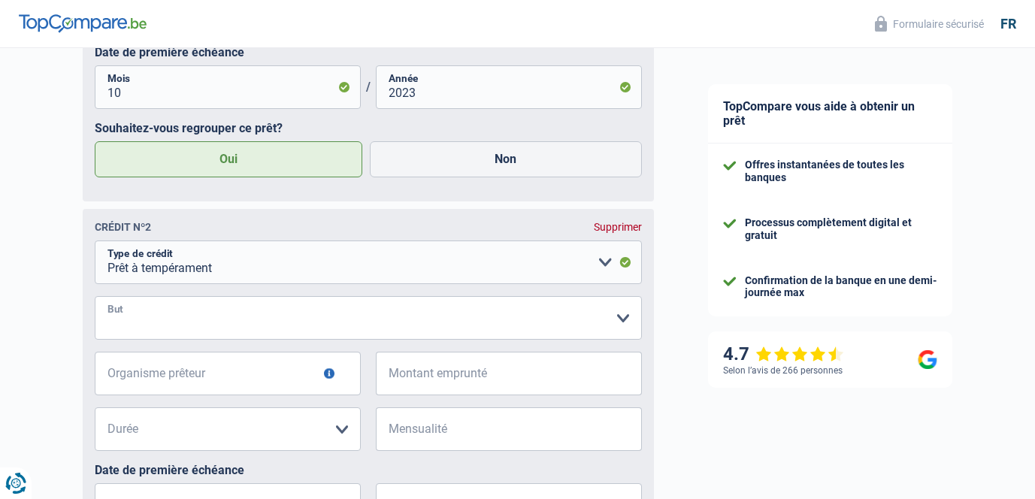
click at [213, 332] on select "Confort maison: meubles, textile, peinture, électroménager, outillage non-profe…" at bounding box center [368, 318] width 547 height 44
select select "loanRepayment"
click at [95, 298] on select "Confort maison: meubles, textile, peinture, électroménager, outillage non-profe…" at bounding box center [368, 318] width 547 height 44
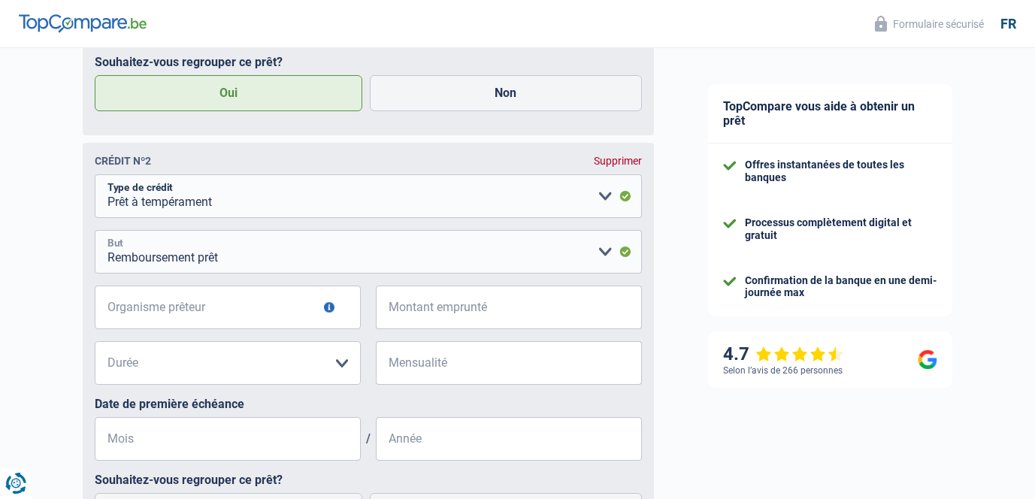
scroll to position [1350, 0]
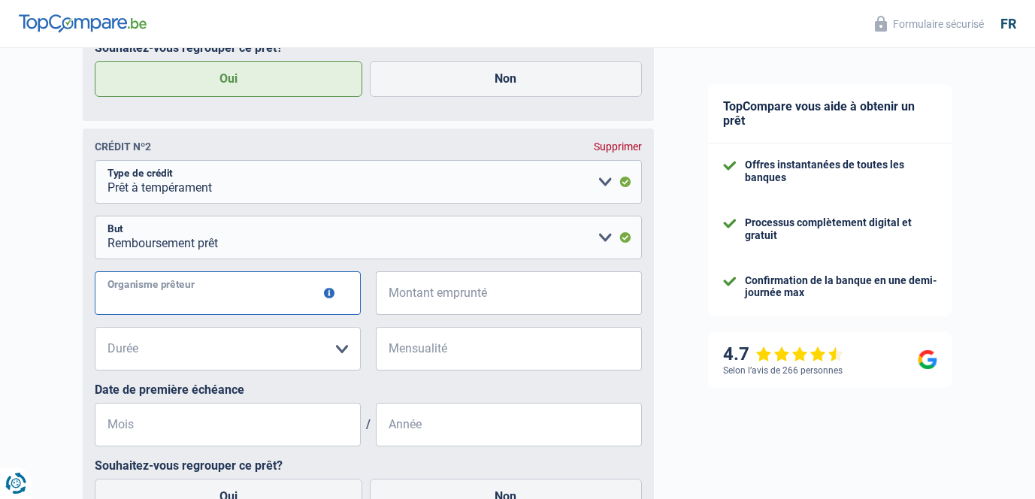
click at [195, 291] on input "Organisme prêteur" at bounding box center [228, 293] width 266 height 44
type input "Proxifinances"
click at [437, 293] on input "Montant emprunté" at bounding box center [518, 293] width 247 height 44
type input "26.000"
click at [308, 347] on select "12 mois 18 mois 24 mois 30 mois 36 mois 42 mois 48 mois 60 mois 72 mois 84 mois…" at bounding box center [228, 349] width 266 height 44
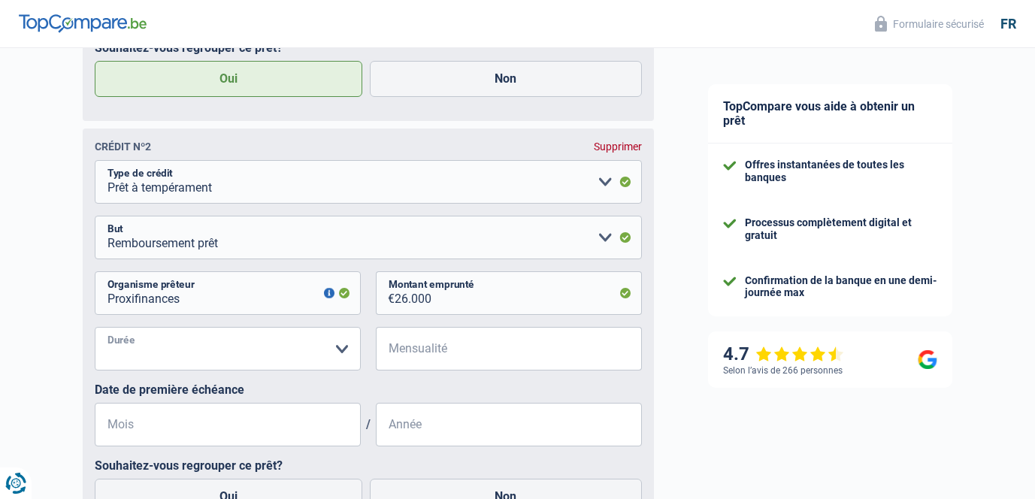
click at [95, 329] on select "12 mois 18 mois 24 mois 30 mois 36 mois 42 mois 48 mois 60 mois 72 mois 84 mois…" at bounding box center [228, 349] width 266 height 44
click at [323, 349] on select "12 mois 18 mois 24 mois 30 mois 36 mois 42 mois 48 mois 60 mois 72 mois 84 mois…" at bounding box center [228, 349] width 266 height 44
select select "72"
click at [95, 329] on select "12 mois 18 mois 24 mois 30 mois 36 mois 42 mois 48 mois 60 mois 72 mois 84 mois…" at bounding box center [228, 349] width 266 height 44
click at [444, 362] on input "Mensualité" at bounding box center [518, 349] width 247 height 44
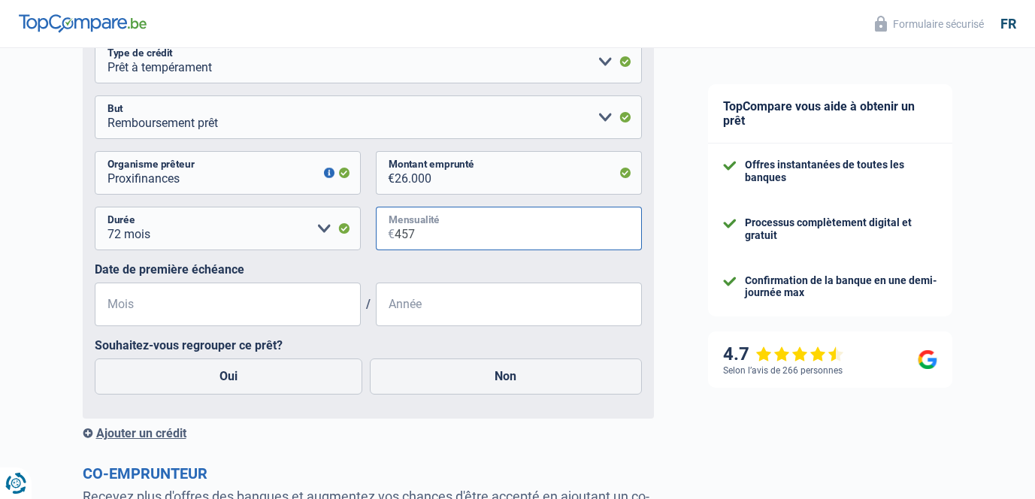
scroll to position [1472, 0]
type input "457"
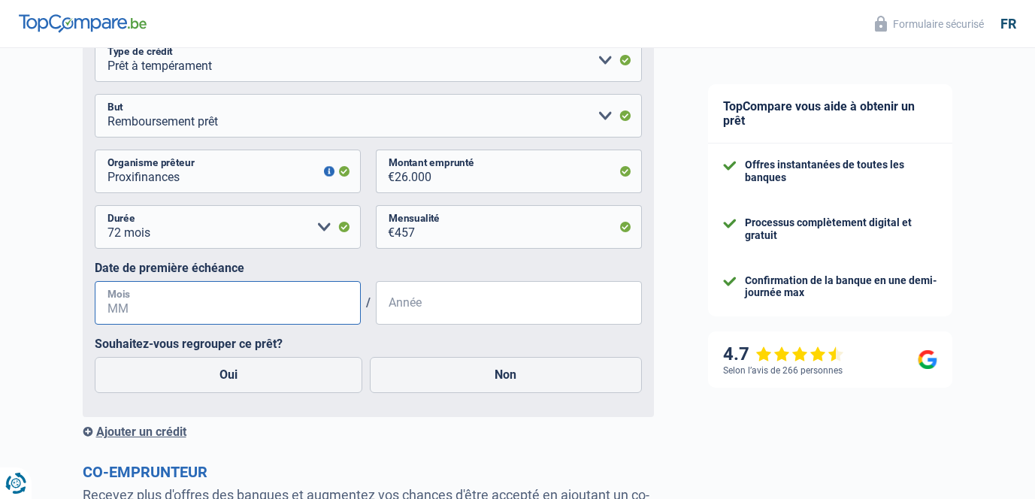
click at [262, 302] on input "Mois" at bounding box center [228, 303] width 266 height 44
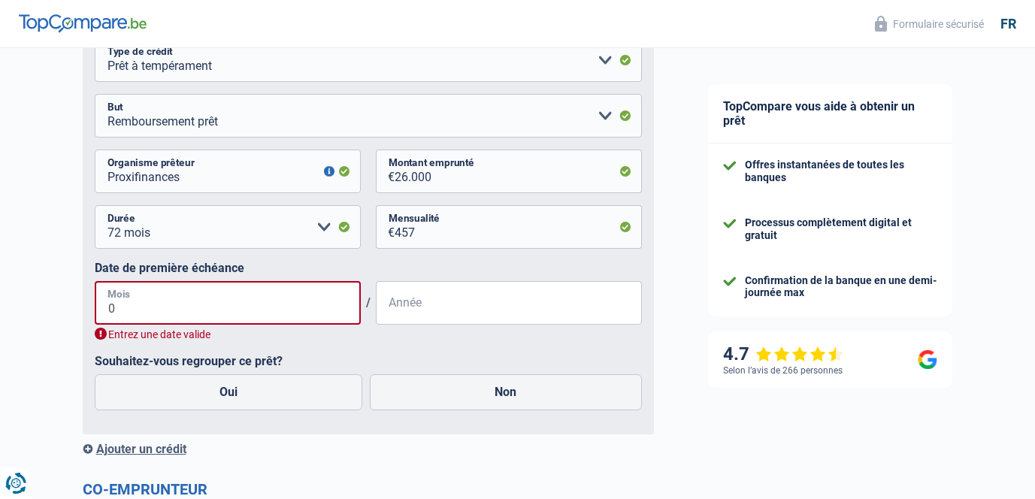
type input "08"
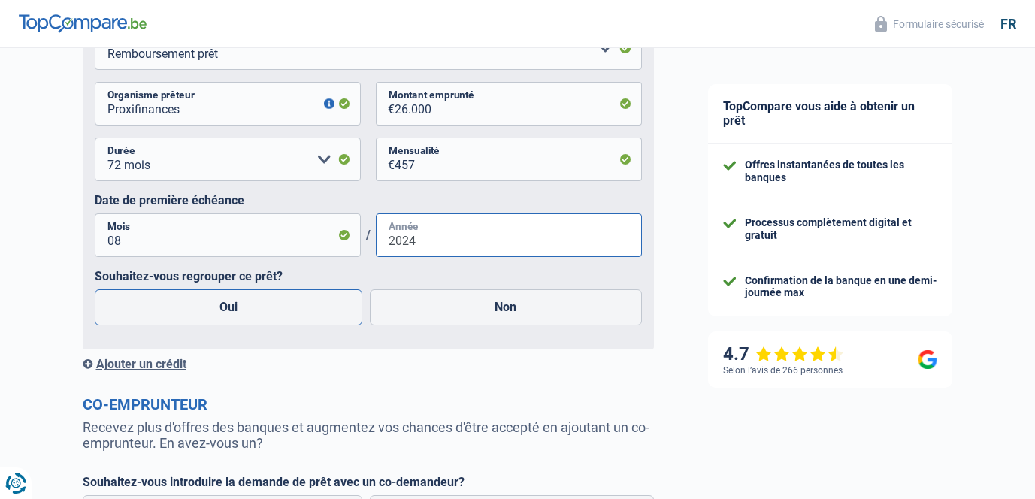
scroll to position [1541, 0]
type input "2024"
click at [217, 311] on label "Oui" at bounding box center [229, 307] width 268 height 36
click at [217, 311] on input "Oui" at bounding box center [229, 307] width 268 height 36
radio input "true"
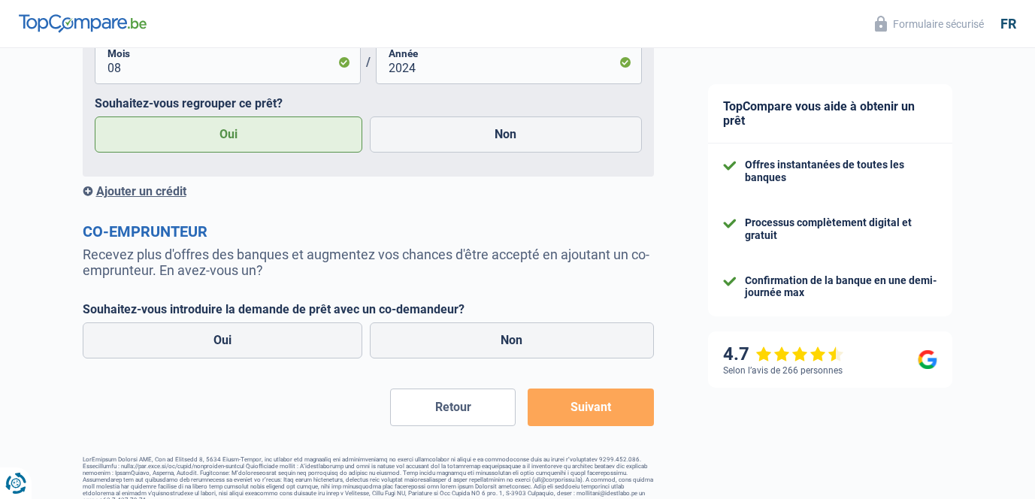
scroll to position [1718, 0]
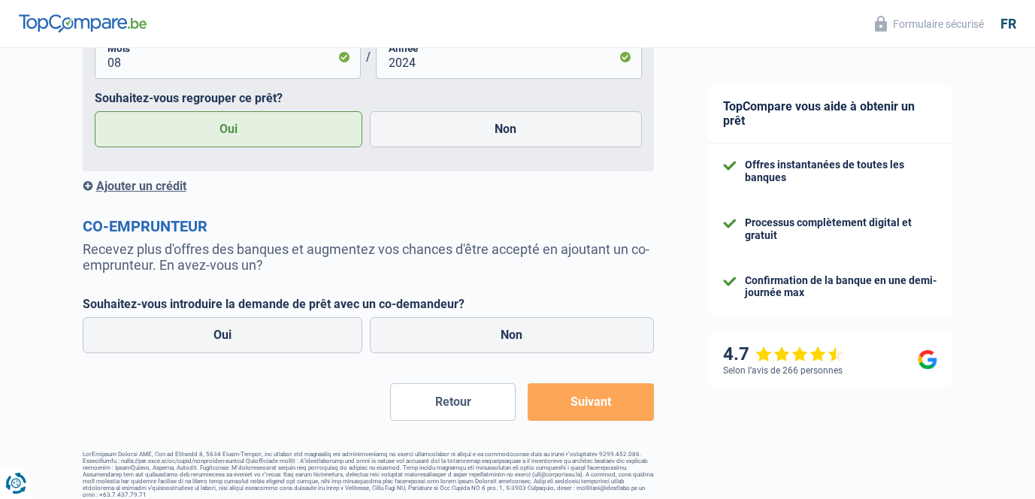
click at [180, 191] on div "Ajouter un crédit" at bounding box center [368, 186] width 571 height 14
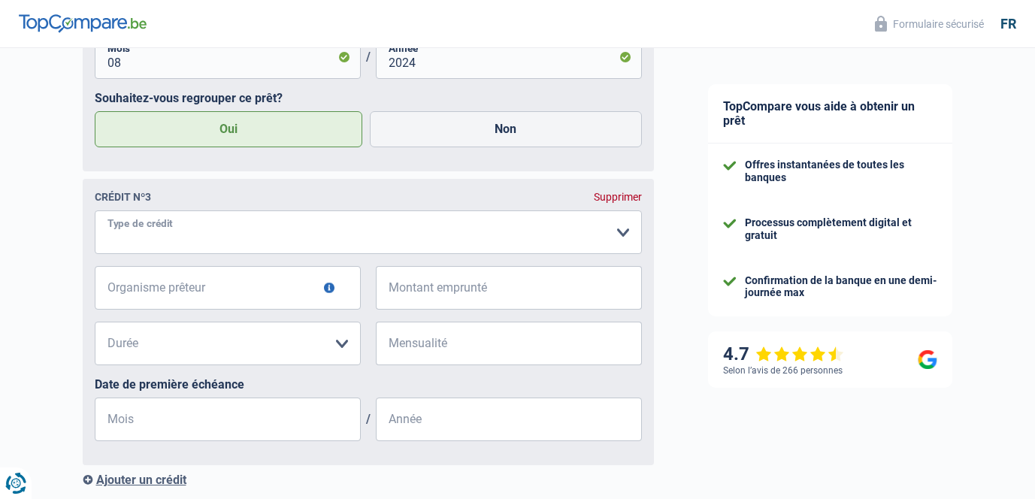
click at [208, 220] on select "Carte ou ouverture de crédit Prêt hypothécaire Vente à tempérament Prêt à tempé…" at bounding box center [368, 233] width 547 height 44
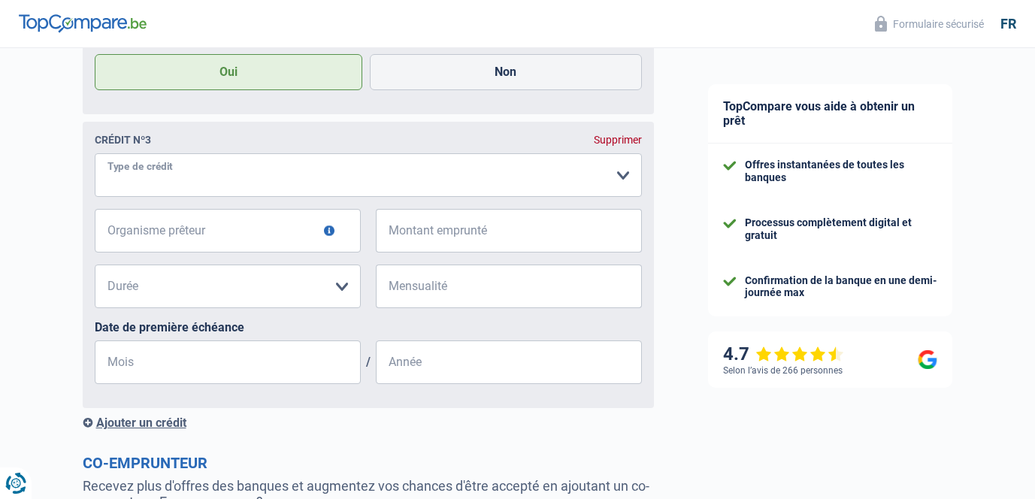
scroll to position [1775, 0]
click at [269, 168] on select "Carte ou ouverture de crédit Prêt hypothécaire Vente à tempérament Prêt à tempé…" at bounding box center [368, 176] width 547 height 44
select select "cardOrCredit"
click at [95, 156] on select "Carte ou ouverture de crédit Prêt hypothécaire Vente à tempérament Prêt à tempé…" at bounding box center [368, 176] width 547 height 44
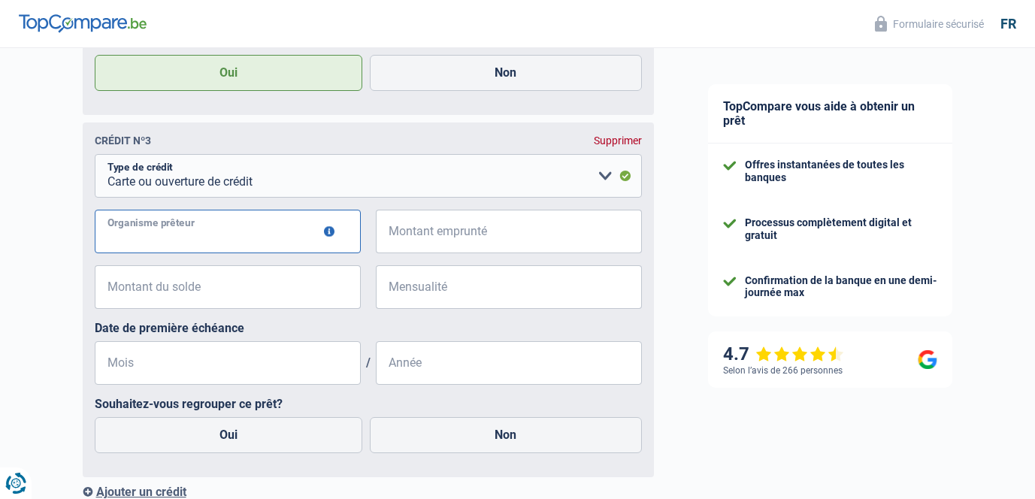
click at [215, 236] on input "Organisme prêteur" at bounding box center [228, 232] width 266 height 44
type input "Beobank"
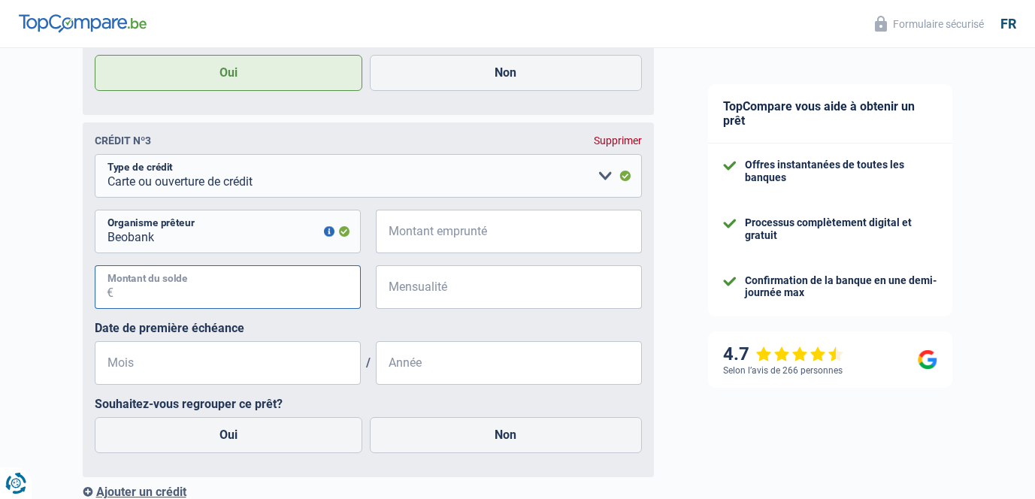
click at [236, 287] on input "Montant du solde" at bounding box center [237, 287] width 247 height 44
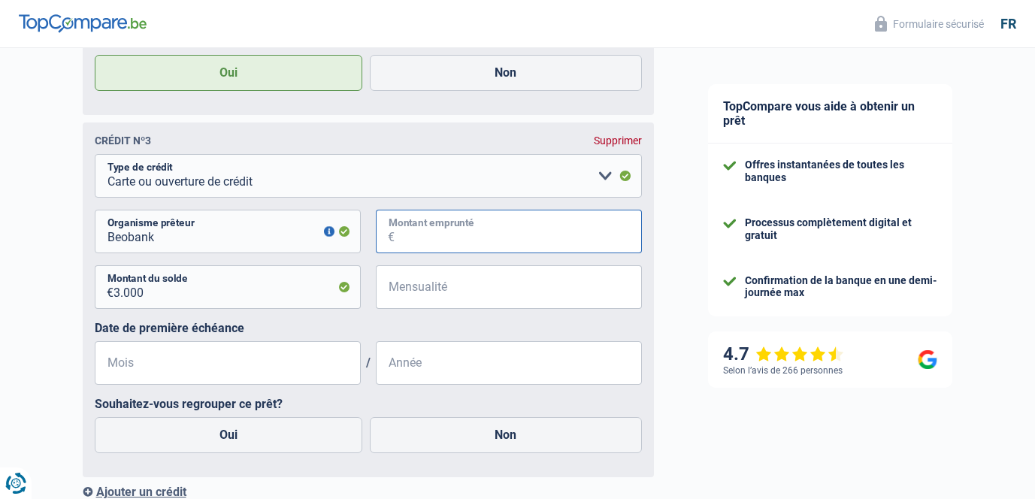
click at [441, 227] on input "Montant emprunté" at bounding box center [518, 232] width 247 height 44
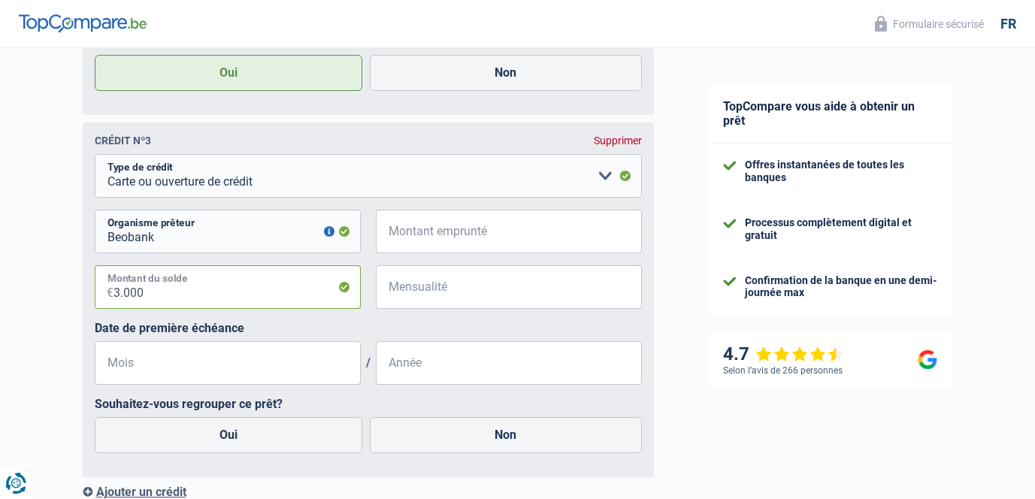
click at [262, 306] on input "3.000" at bounding box center [237, 287] width 247 height 44
type input "3"
click at [332, 321] on div "-3.000 € Montant du solde € Mensualité Tous les champs sont obligatoires. Veuil…" at bounding box center [368, 293] width 547 height 56
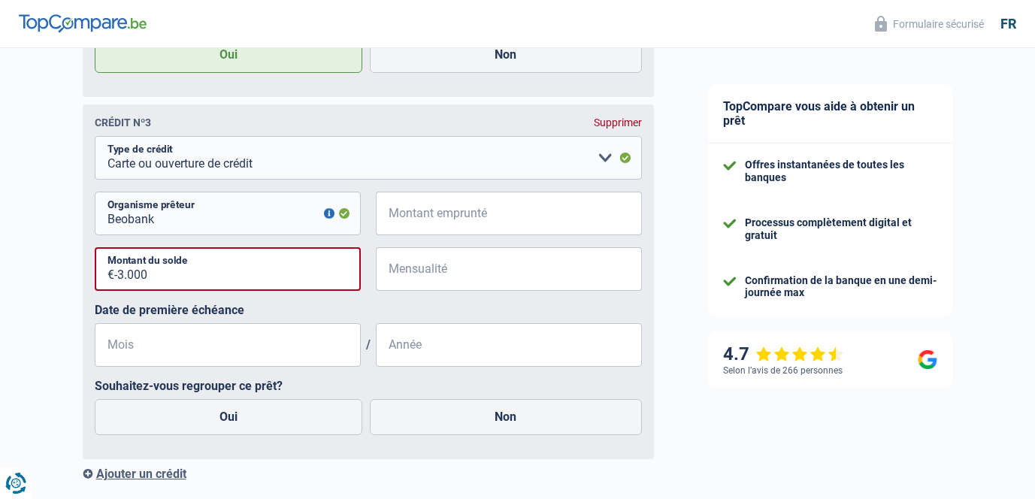
scroll to position [1796, 0]
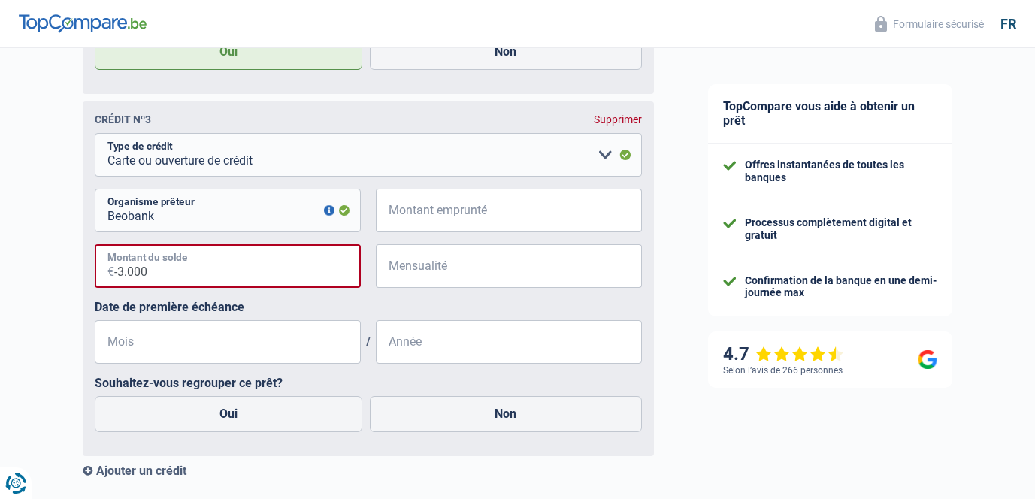
click at [118, 280] on input "-3.000" at bounding box center [237, 266] width 247 height 44
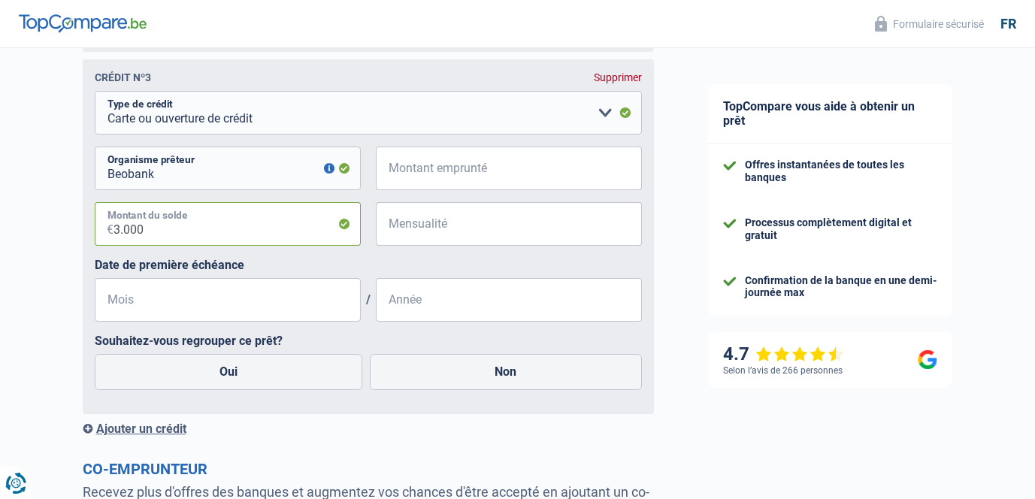
scroll to position [1832, 0]
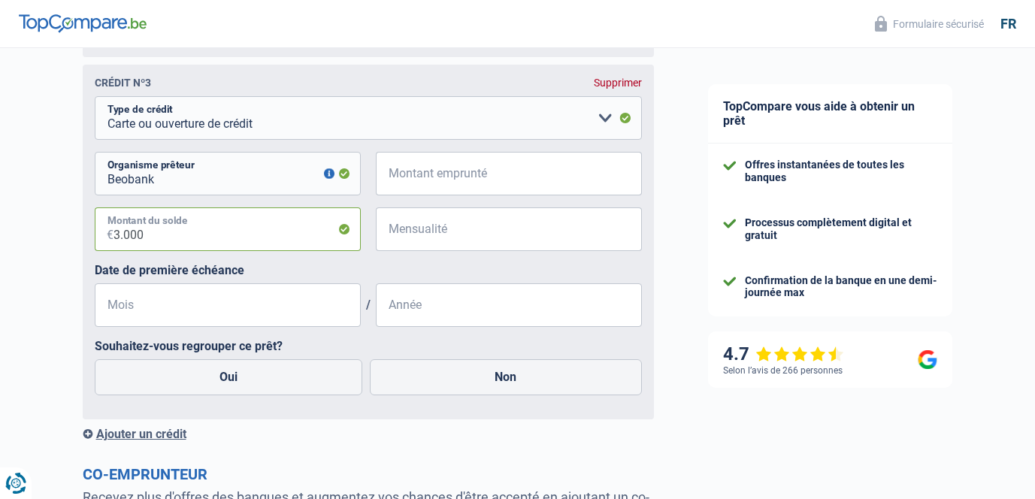
type input "3.000"
click at [288, 311] on input "Mois" at bounding box center [228, 305] width 266 height 44
click at [275, 393] on label "Oui" at bounding box center [229, 377] width 268 height 36
click at [275, 393] on input "Oui" at bounding box center [229, 377] width 268 height 36
radio input "true"
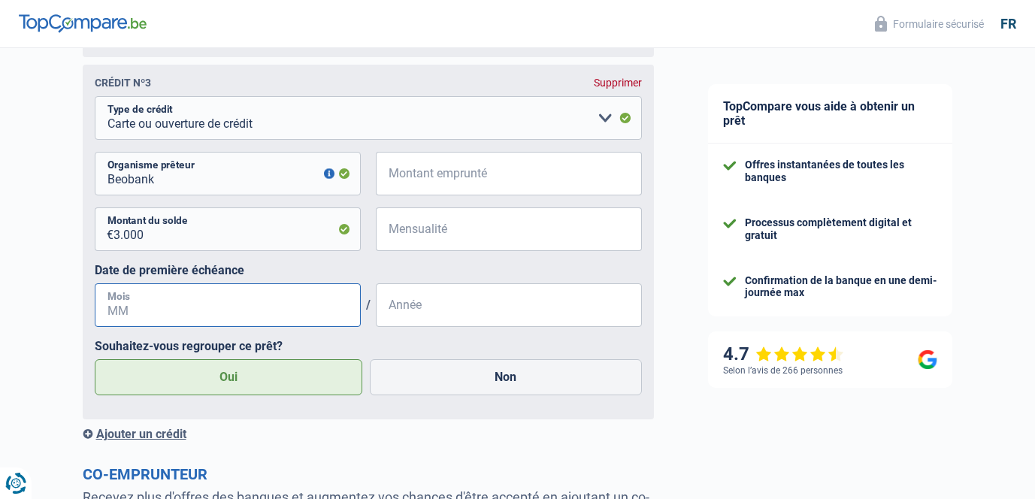
click at [229, 312] on input "Mois" at bounding box center [228, 305] width 266 height 44
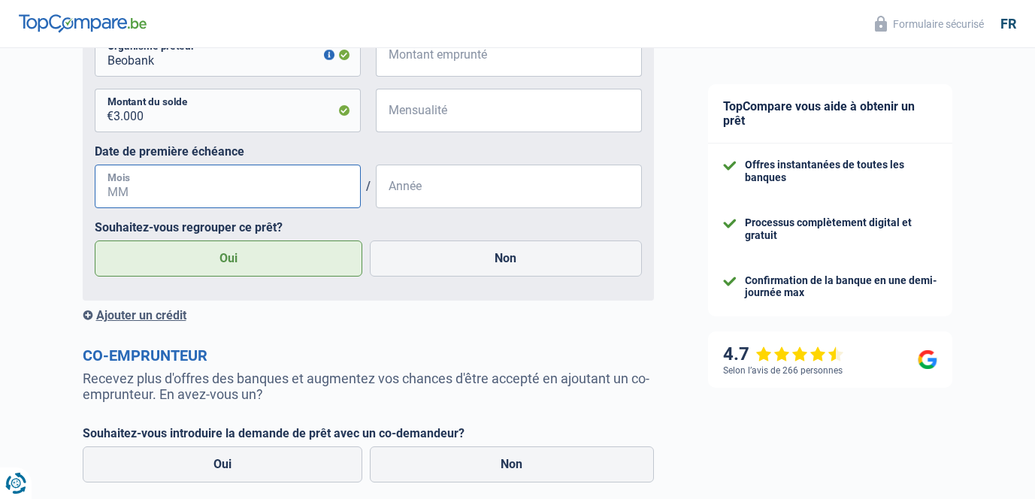
scroll to position [1969, 0]
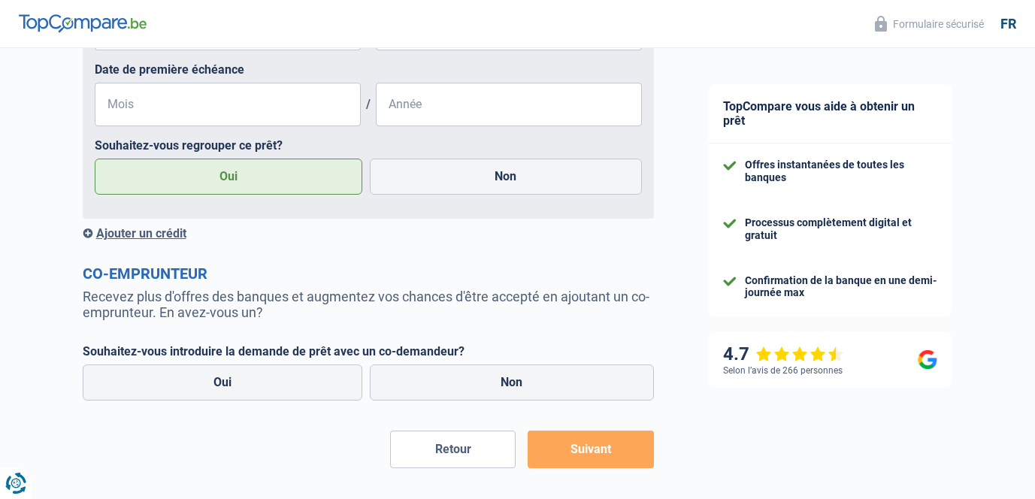
scroll to position [2035, 0]
click at [162, 226] on div "Ajouter un crédit" at bounding box center [368, 232] width 571 height 14
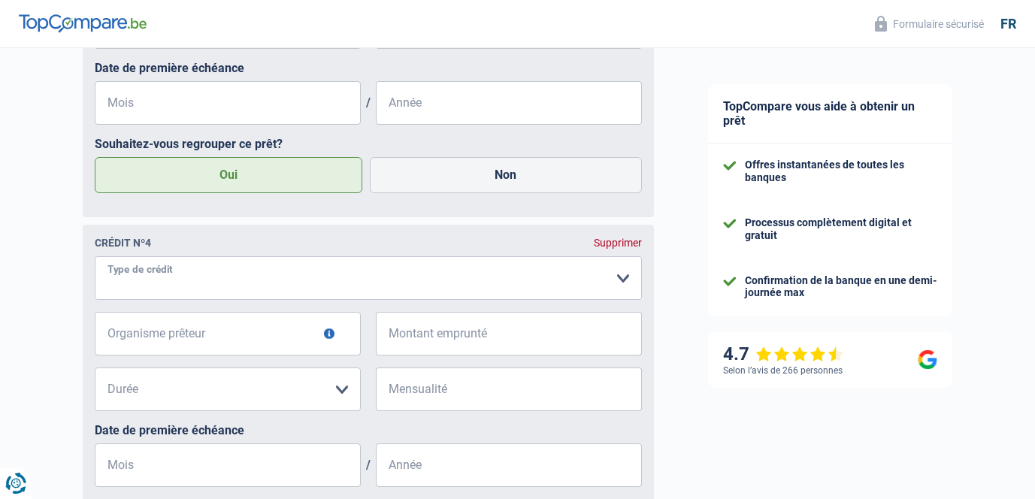
click at [166, 277] on select "Carte ou ouverture de crédit Prêt hypothécaire Vente à tempérament Prêt à tempé…" at bounding box center [368, 278] width 547 height 44
select select "personalLoan"
click at [95, 259] on select "Carte ou ouverture de crédit Prêt hypothécaire Vente à tempérament Prêt à tempé…" at bounding box center [368, 278] width 547 height 44
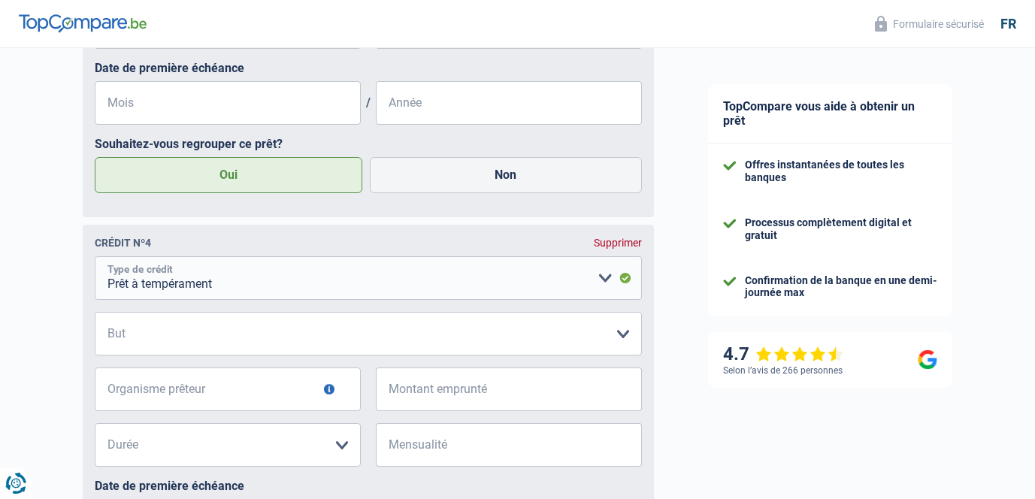
scroll to position [2094, 0]
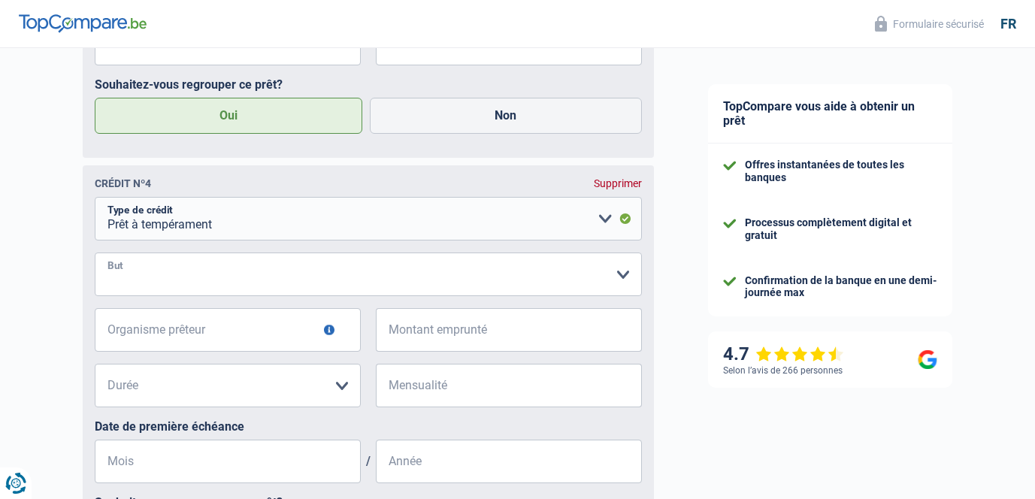
click at [231, 283] on select "Confort maison: meubles, textile, peinture, électroménager, outillage non-profe…" at bounding box center [368, 275] width 547 height 44
select select "smallWorks"
click at [95, 255] on select "Confort maison: meubles, textile, peinture, électroménager, outillage non-profe…" at bounding box center [368, 275] width 547 height 44
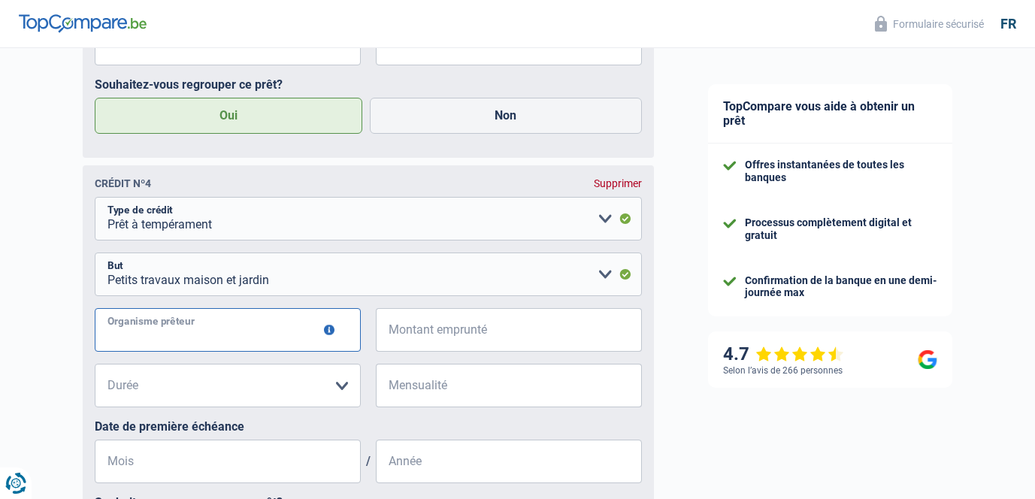
click at [256, 335] on input "Organisme prêteur" at bounding box center [228, 330] width 266 height 44
type input "Credit mutuel"
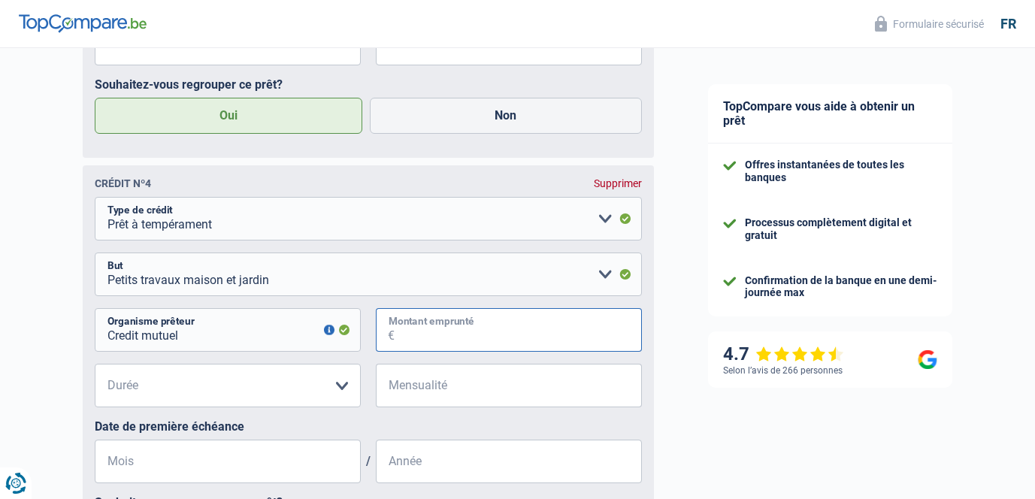
click at [446, 347] on input "Montant emprunté" at bounding box center [518, 330] width 247 height 44
type input "9.950"
click at [239, 396] on select "12 mois 18 mois 24 mois 30 mois 36 mois 42 mois 48 mois Veuillez sélectionner u…" at bounding box center [228, 386] width 266 height 44
select select "48"
click at [95, 366] on select "12 mois 18 mois 24 mois 30 mois 36 mois 42 mois 48 mois Veuillez sélectionner u…" at bounding box center [228, 386] width 266 height 44
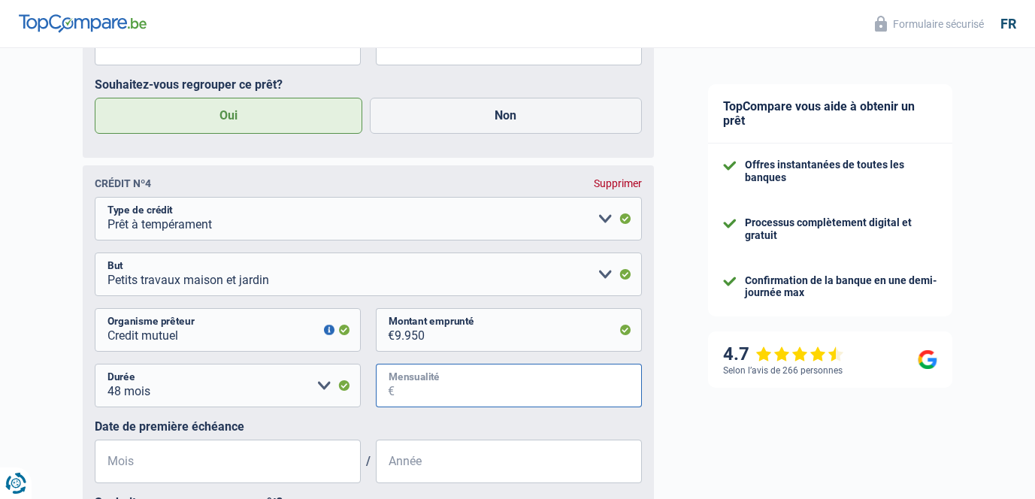
click at [423, 386] on input "Mensualité" at bounding box center [518, 386] width 247 height 44
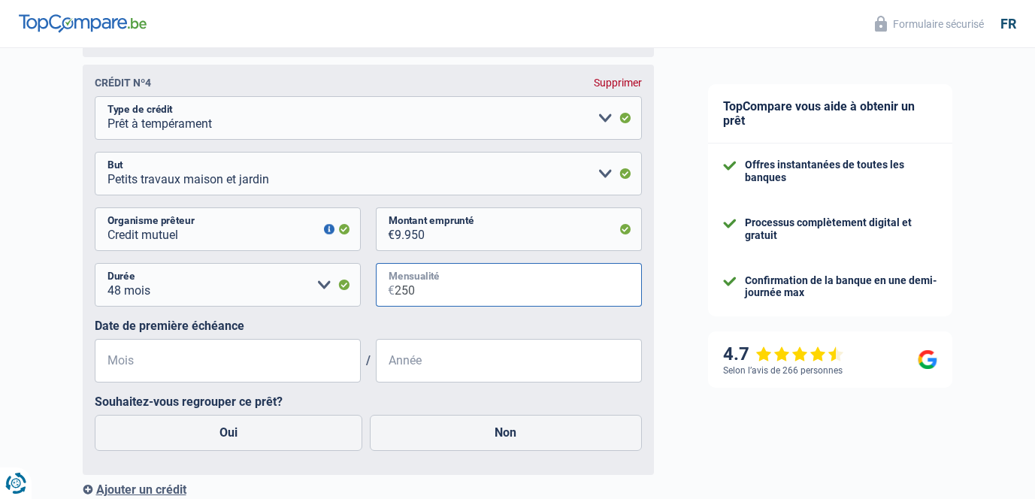
scroll to position [2196, 0]
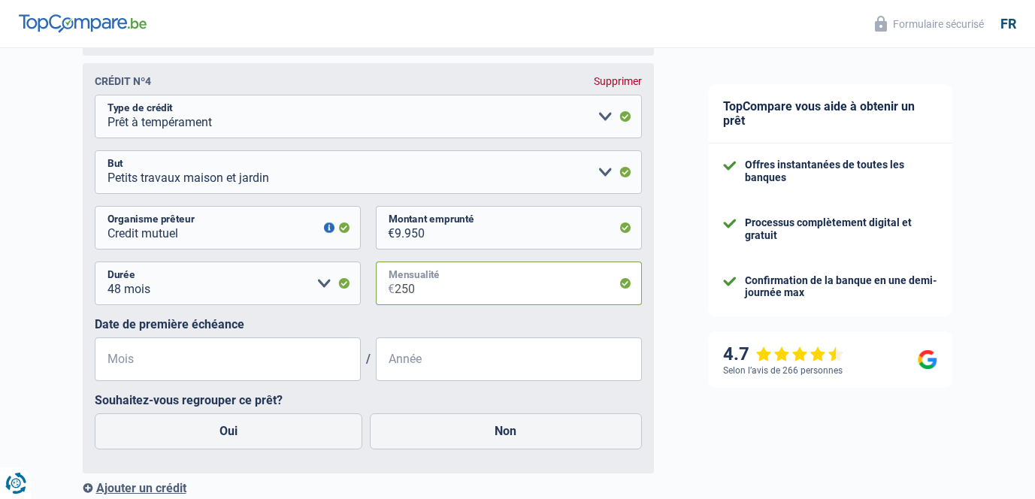
type input "250"
click at [224, 359] on input "Mois" at bounding box center [228, 360] width 266 height 44
click at [270, 389] on fieldset "Carte ou ouverture de crédit Prêt hypothécaire Vente à tempérament Prêt à tempé…" at bounding box center [368, 278] width 547 height 367
click at [274, 425] on label "Oui" at bounding box center [229, 432] width 268 height 36
click at [274, 425] on input "Oui" at bounding box center [229, 432] width 268 height 36
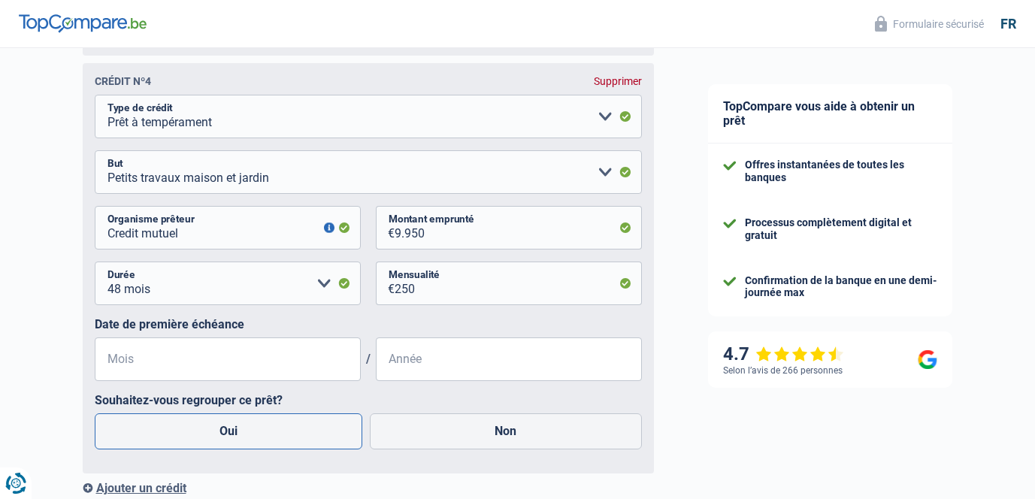
radio input "true"
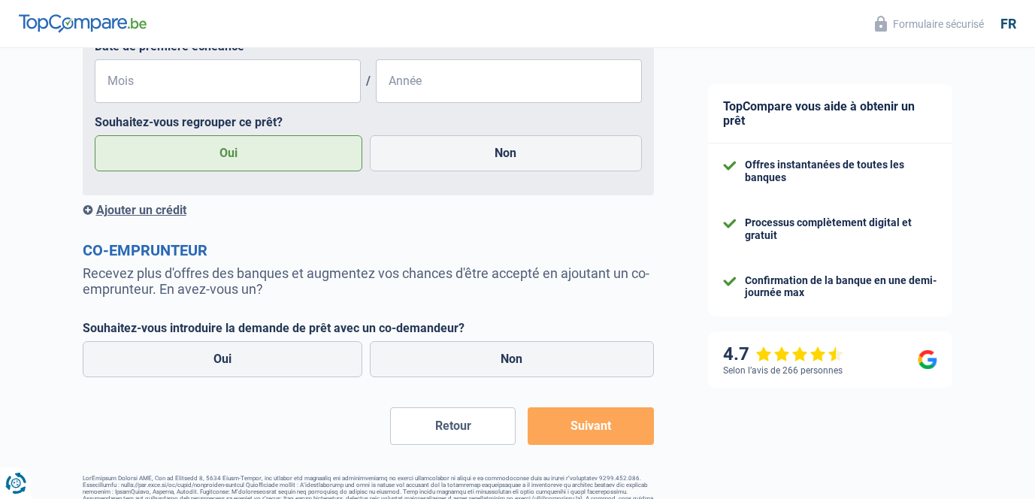
scroll to position [2478, 0]
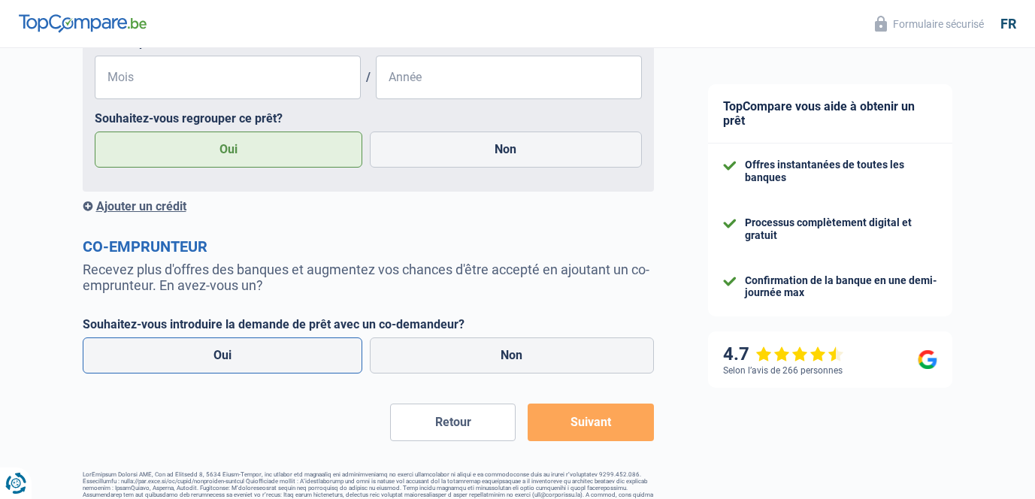
click at [342, 353] on label "Oui" at bounding box center [223, 356] width 280 height 36
click at [342, 353] on input "Oui" at bounding box center [223, 356] width 280 height 36
radio input "true"
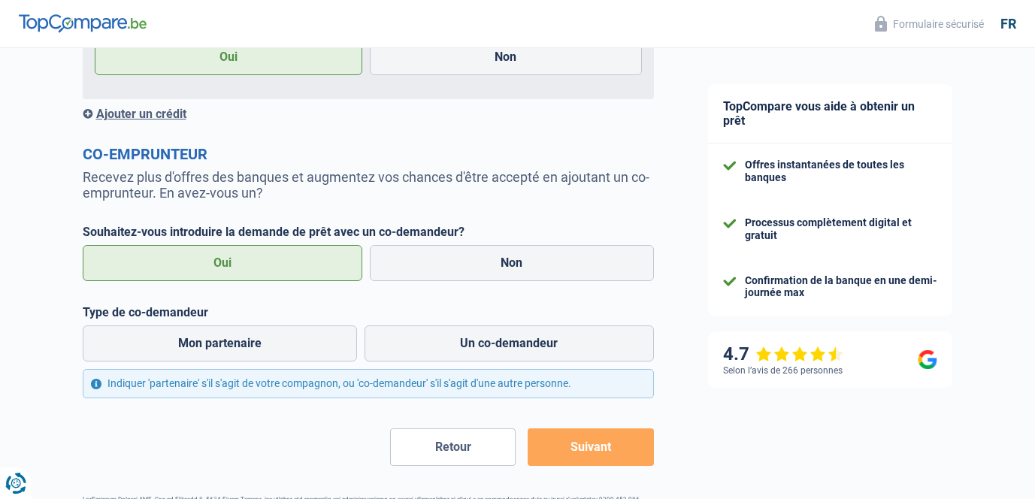
scroll to position [2625, 0]
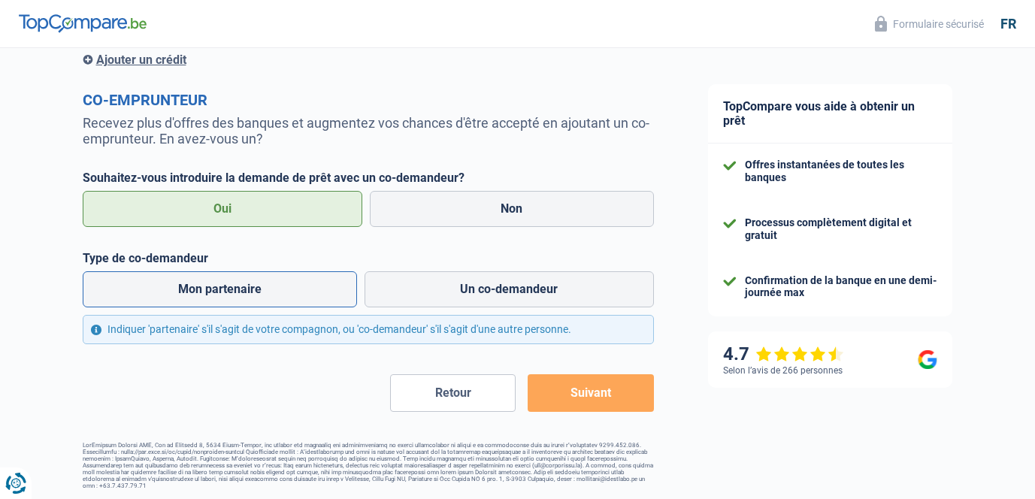
click at [337, 287] on label "Mon partenaire" at bounding box center [220, 289] width 275 height 36
click at [337, 287] on input "Mon partenaire" at bounding box center [220, 289] width 275 height 36
radio input "true"
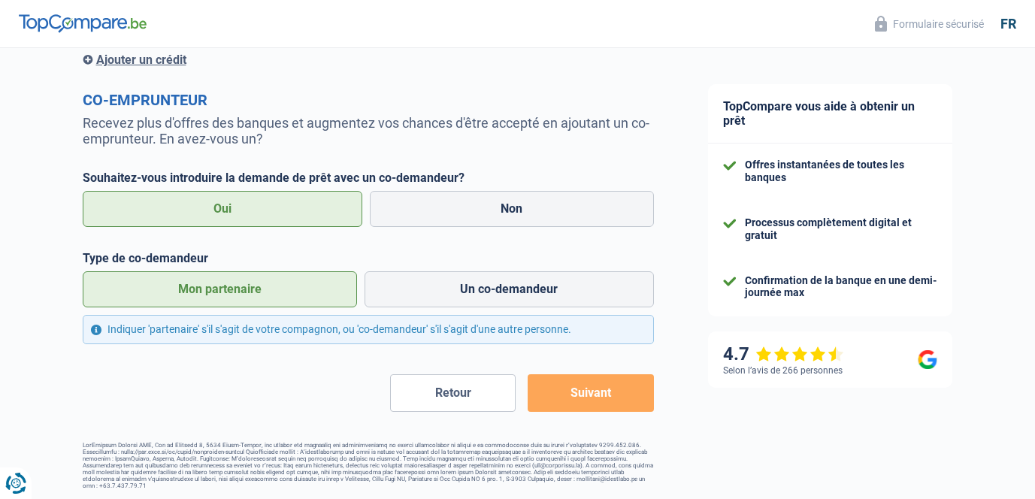
click at [578, 390] on button "Suivant" at bounding box center [591, 393] width 126 height 38
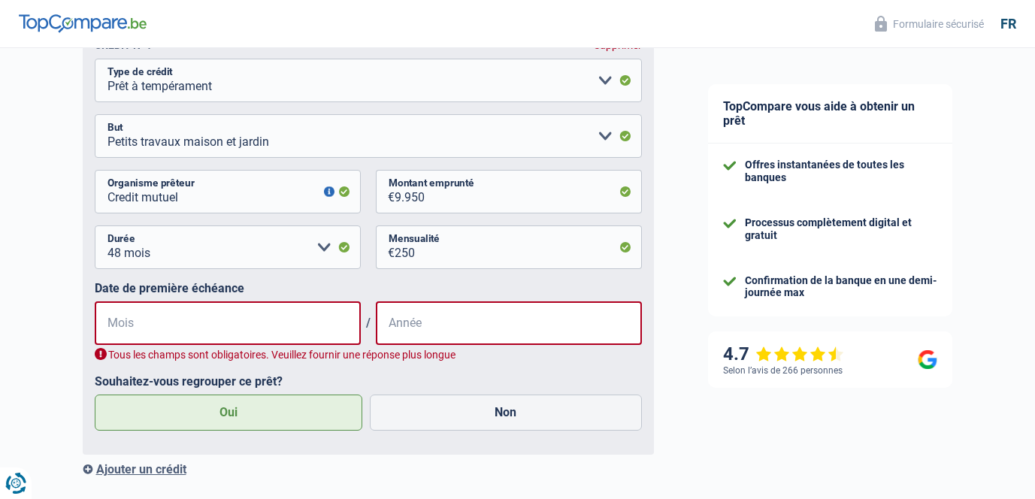
scroll to position [2348, 0]
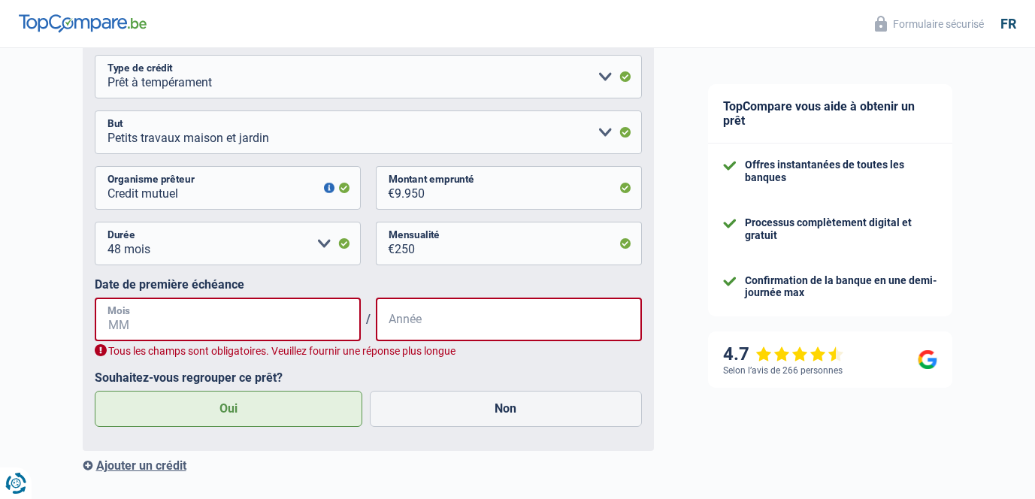
click at [274, 332] on input "Mois" at bounding box center [228, 320] width 266 height 44
type input "10"
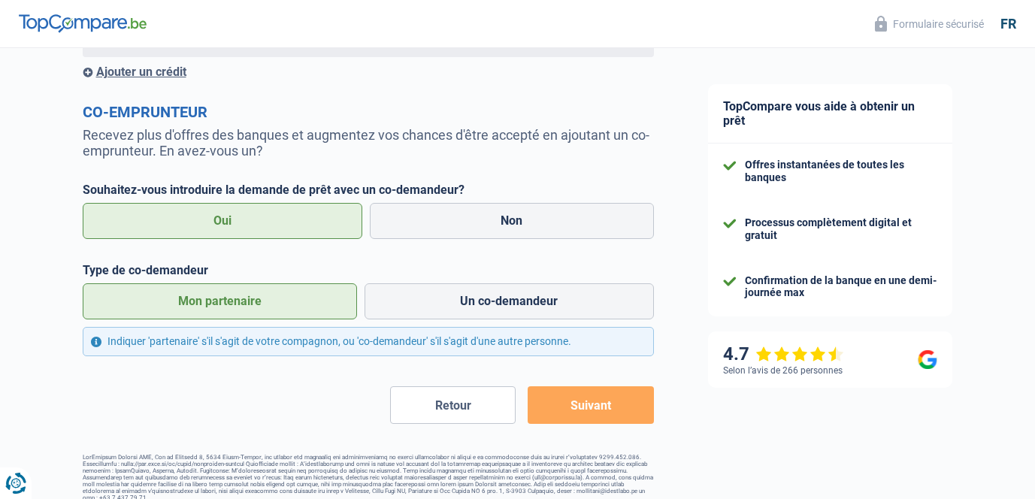
scroll to position [2799, 0]
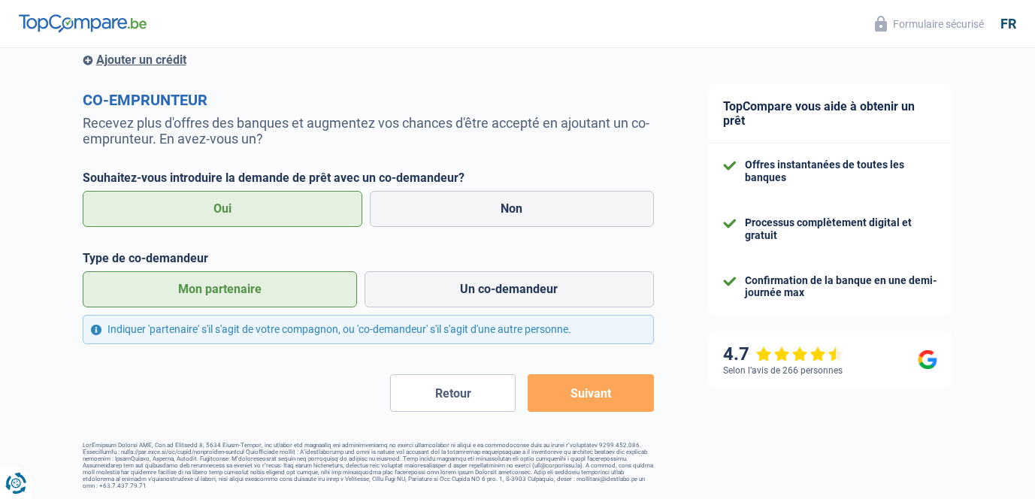
type input "2024"
click at [601, 389] on button "Suivant" at bounding box center [591, 393] width 126 height 38
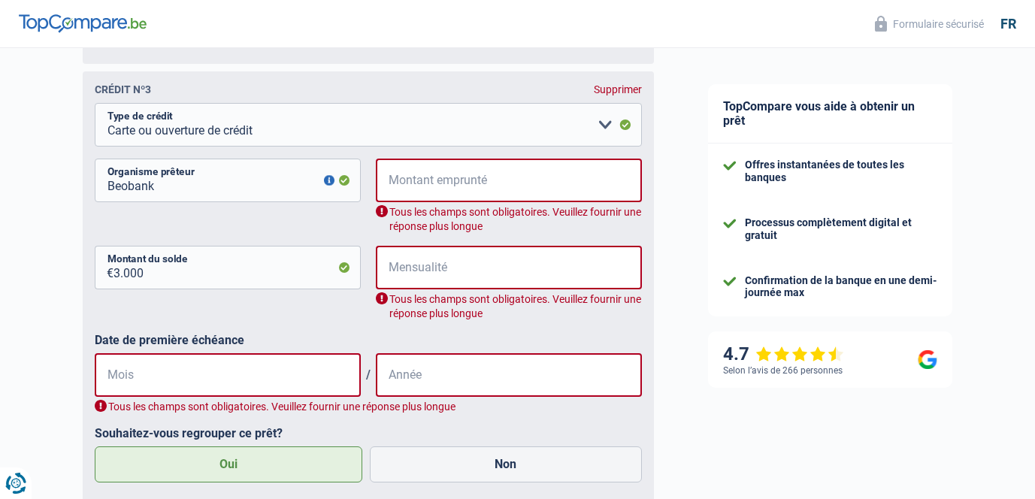
scroll to position [1853, 0]
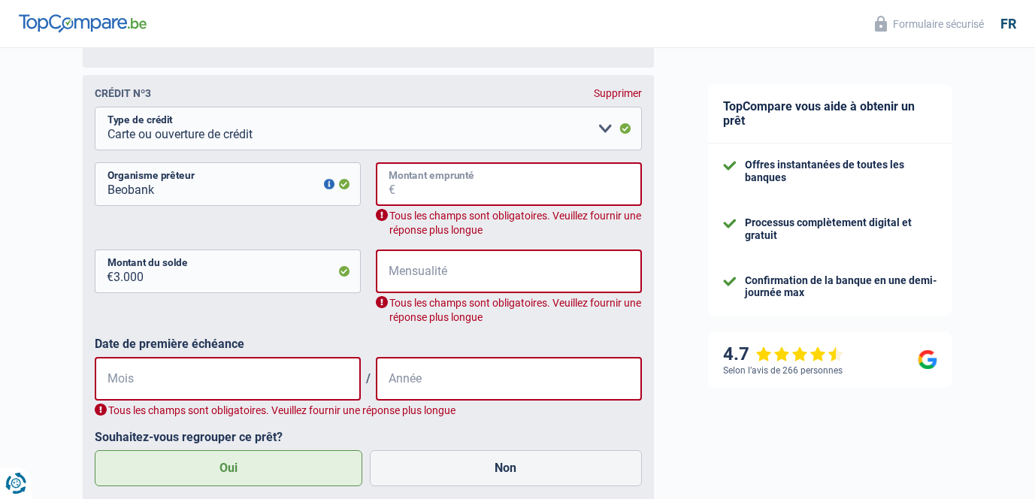
click at [469, 189] on input "Montant emprunté" at bounding box center [519, 184] width 247 height 44
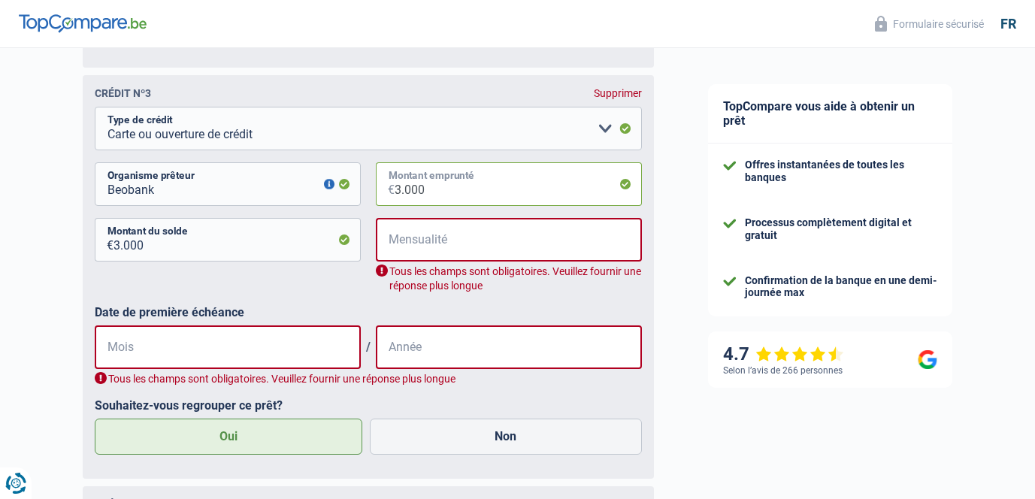
type input "3.000"
click at [511, 244] on input "Mensualité" at bounding box center [519, 240] width 247 height 44
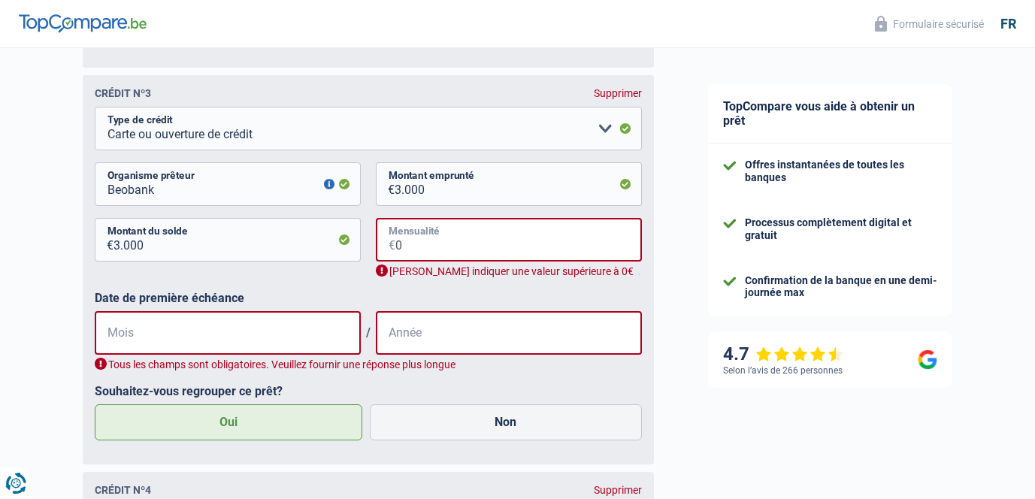
type input "0"
click at [327, 322] on input "Mois" at bounding box center [228, 333] width 266 height 44
click at [503, 241] on input "0" at bounding box center [519, 240] width 247 height 44
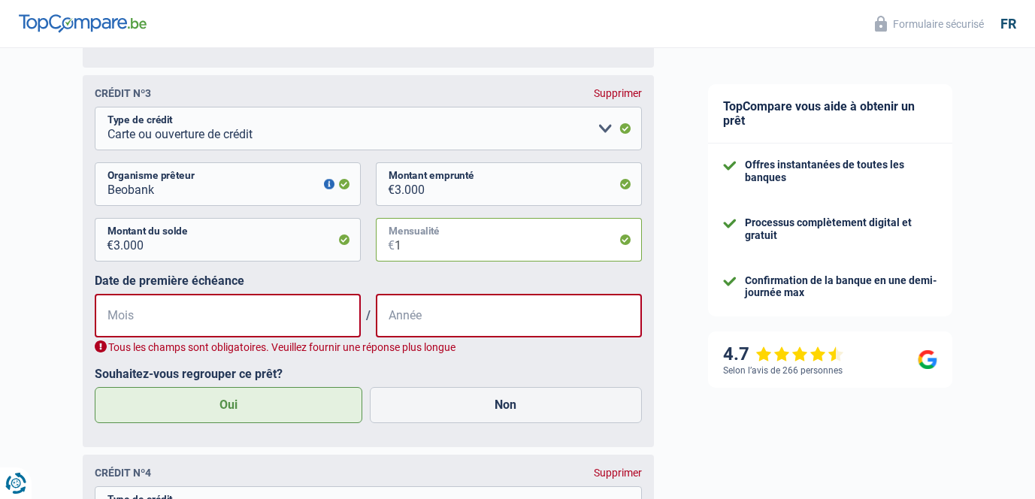
type input "1"
click at [265, 341] on div "Tous les champs sont obligatoires. Veuillez fournir une réponse plus longue" at bounding box center [368, 348] width 547 height 14
click at [276, 314] on input "Mois" at bounding box center [228, 316] width 266 height 44
click at [435, 247] on input "1" at bounding box center [518, 240] width 247 height 44
type input "180"
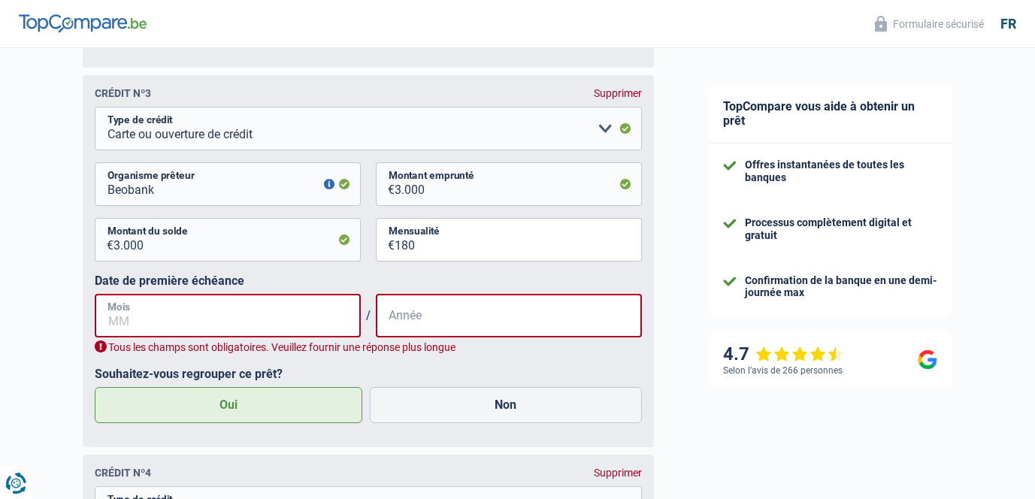
click at [223, 335] on input "Mois" at bounding box center [228, 316] width 266 height 44
click at [233, 327] on input "Mois" at bounding box center [228, 316] width 266 height 44
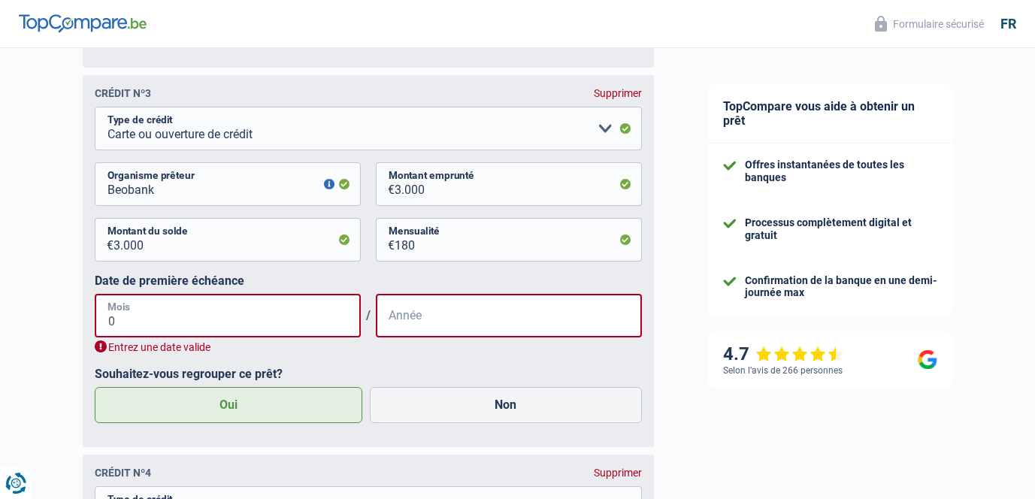
type input "07"
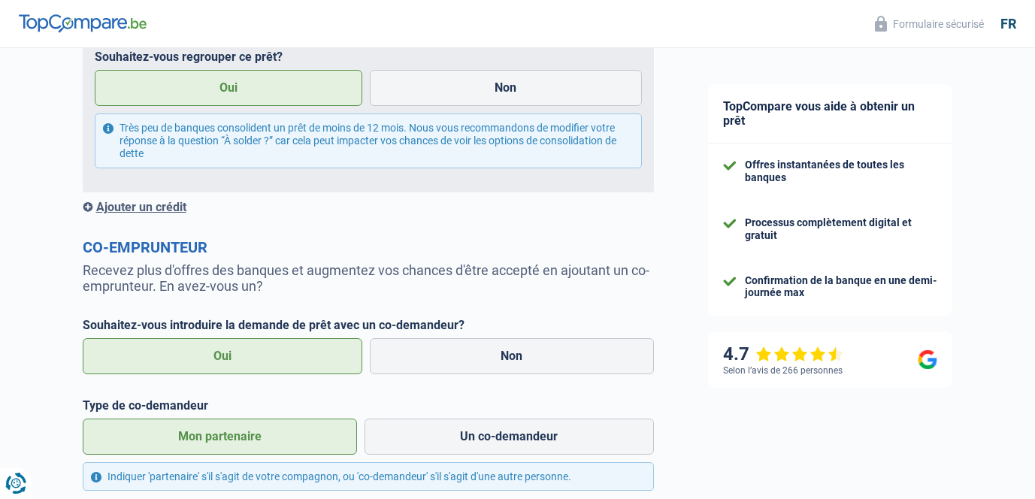
scroll to position [2781, 0]
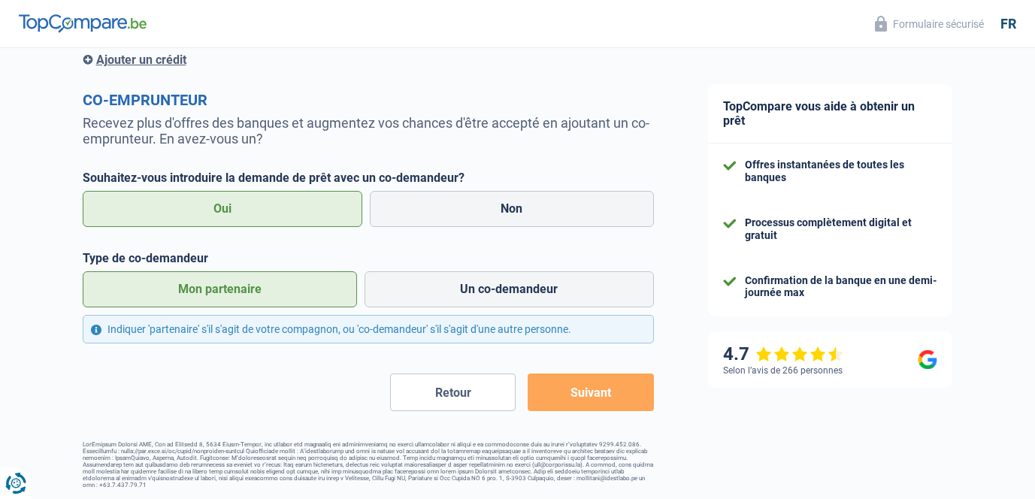
type input "2025"
click at [574, 392] on button "Suivant" at bounding box center [591, 393] width 126 height 38
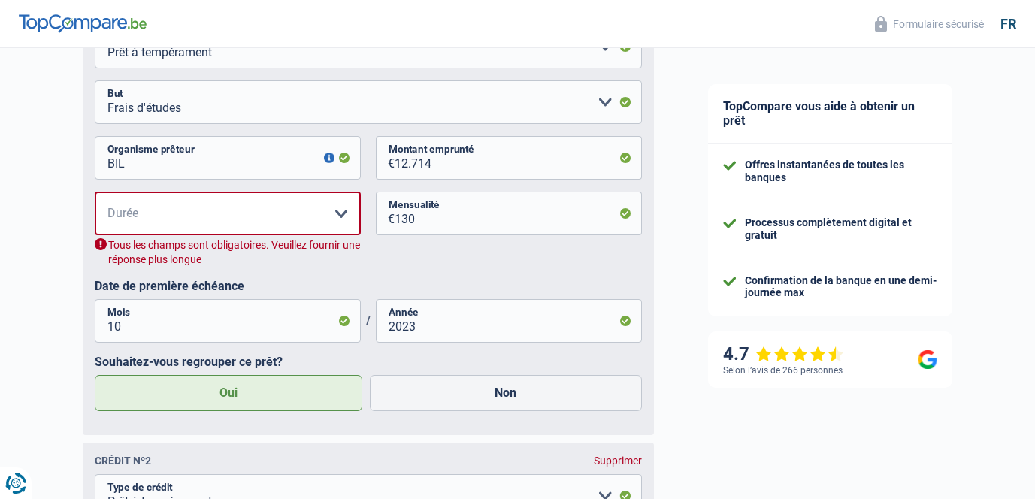
scroll to position [1062, 0]
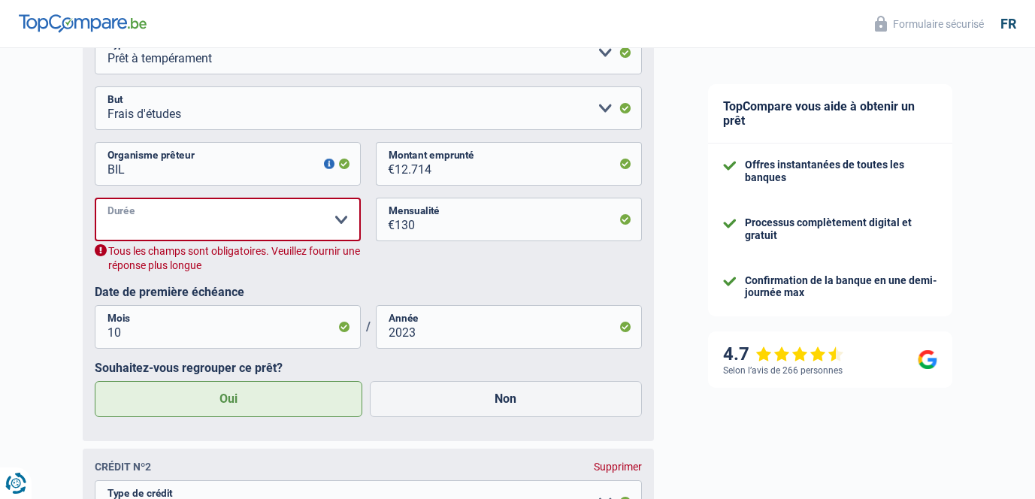
click at [321, 231] on select "12 mois 18 mois 24 mois 30 mois 36 mois 42 mois 48 mois 60 mois Veuillez sélect…" at bounding box center [228, 220] width 266 height 44
select select "60"
click at [95, 199] on select "12 mois 18 mois 24 mois 30 mois 36 mois 42 mois 48 mois 60 mois Veuillez sélect…" at bounding box center [228, 220] width 266 height 44
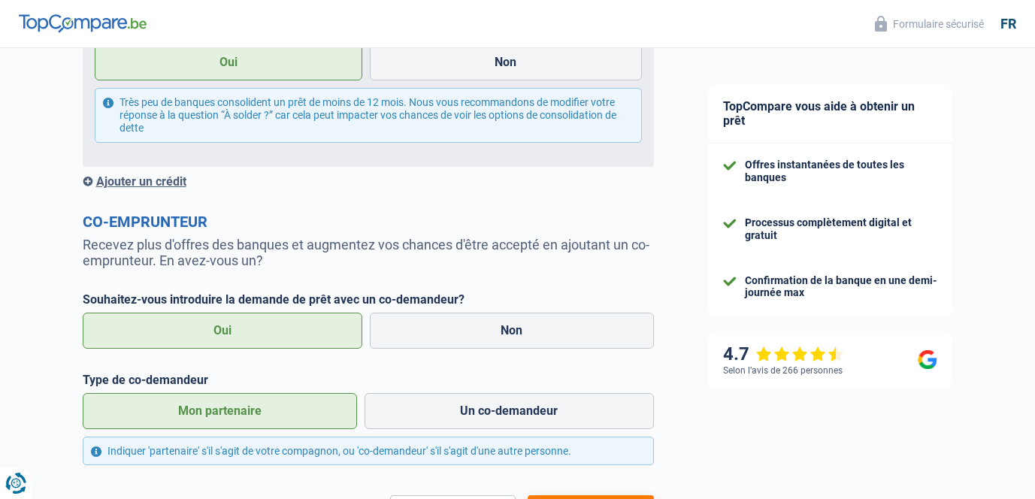
scroll to position [2749, 0]
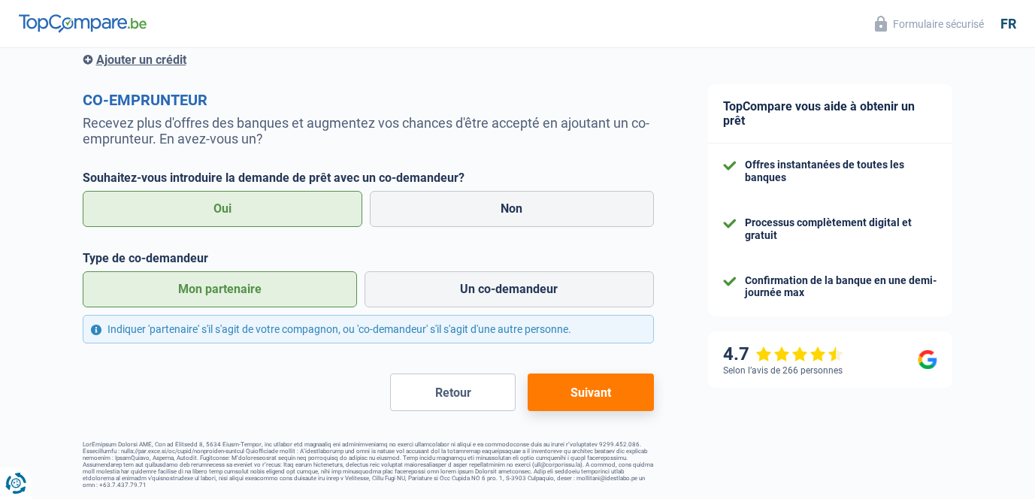
click at [583, 387] on button "Suivant" at bounding box center [591, 393] width 126 height 38
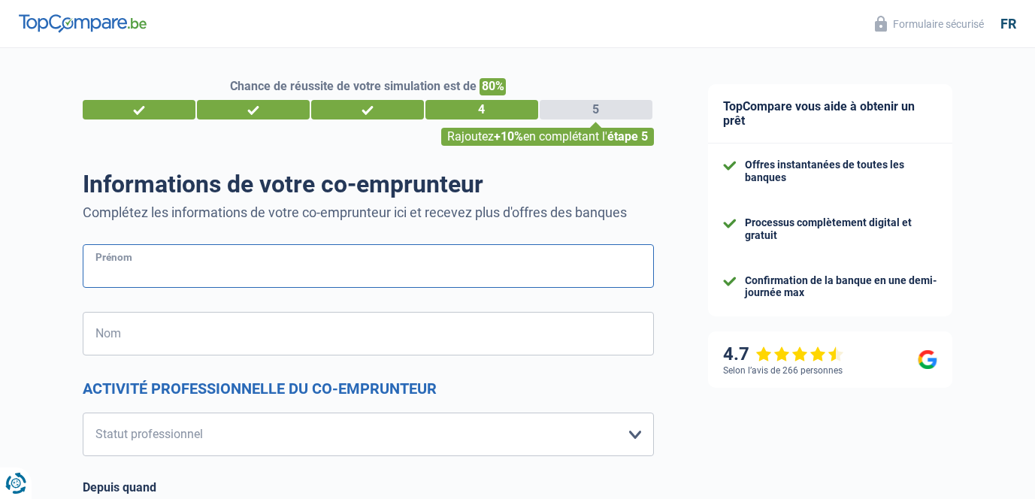
click at [458, 260] on input "Prénom" at bounding box center [368, 266] width 571 height 44
type input "Guillaume"
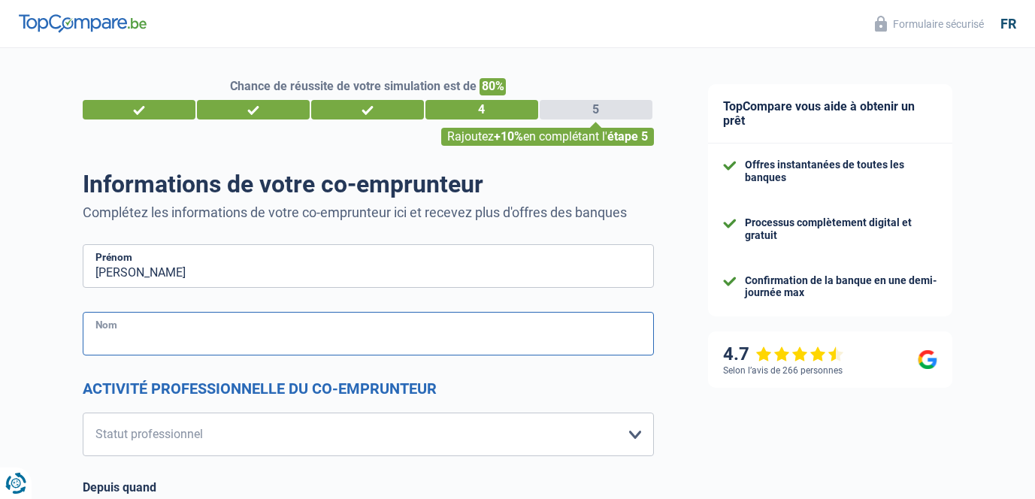
click at [453, 336] on input "Nom" at bounding box center [368, 334] width 571 height 44
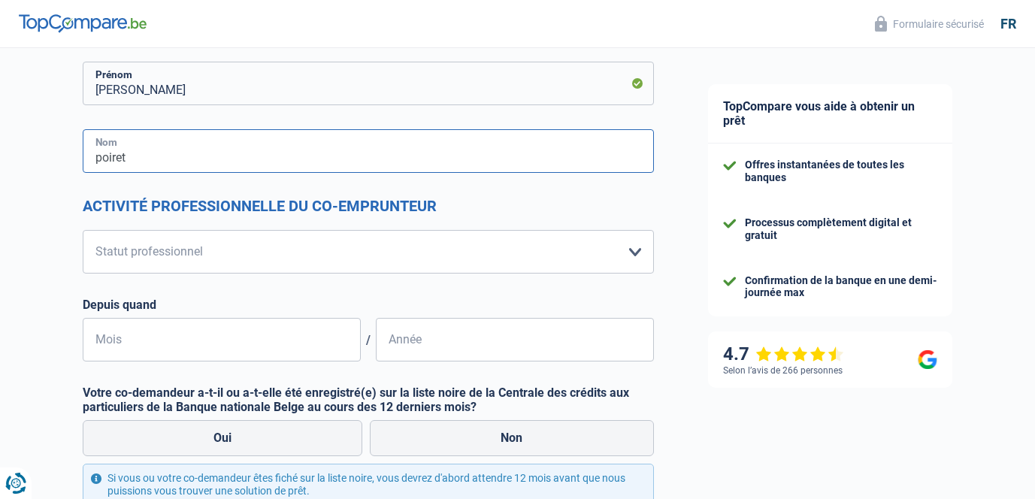
scroll to position [184, 0]
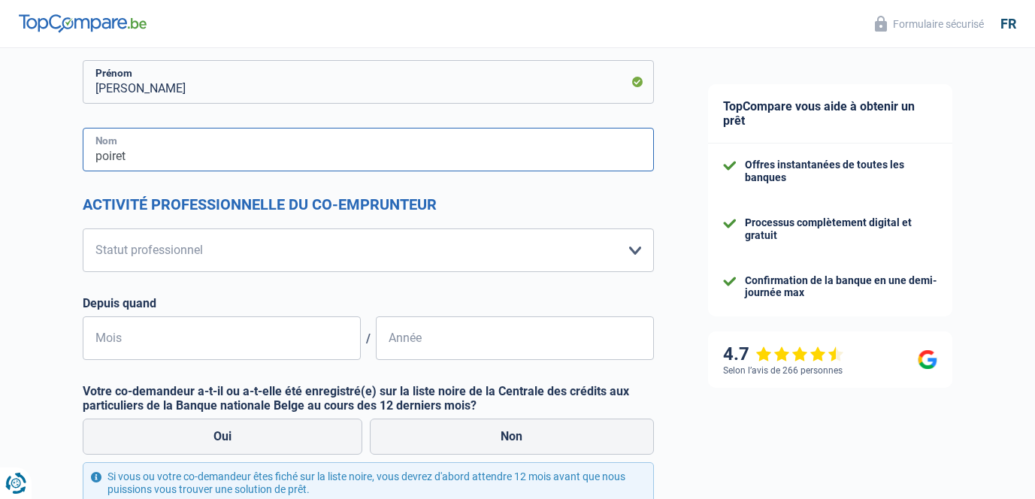
type input "poiret"
click at [396, 255] on select "Ouvrier Employé privé Employé public Invalide Indépendant Pensionné Chômeur Mut…" at bounding box center [368, 251] width 571 height 44
select select "unemployed"
click at [83, 229] on select "Ouvrier Employé privé Employé public Invalide Indépendant Pensionné Chômeur Mut…" at bounding box center [368, 251] width 571 height 44
select select "unemployment"
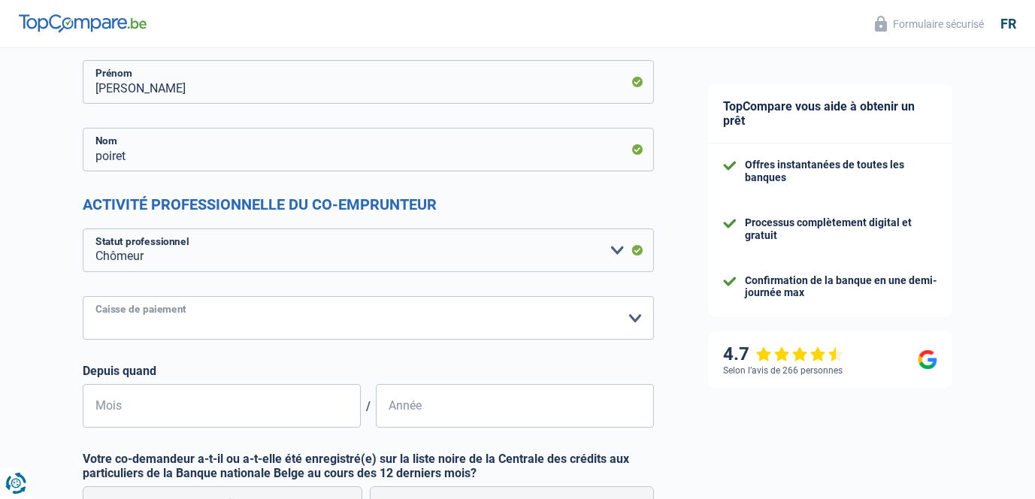
click at [254, 319] on select "CAPAC FGTB CSC CGSLB Autre Veuillez sélectionner une option" at bounding box center [368, 318] width 571 height 44
select select "other"
click at [83, 340] on select "CAPAC FGTB CSC CGSLB Autre Veuillez sélectionner une option" at bounding box center [368, 318] width 571 height 44
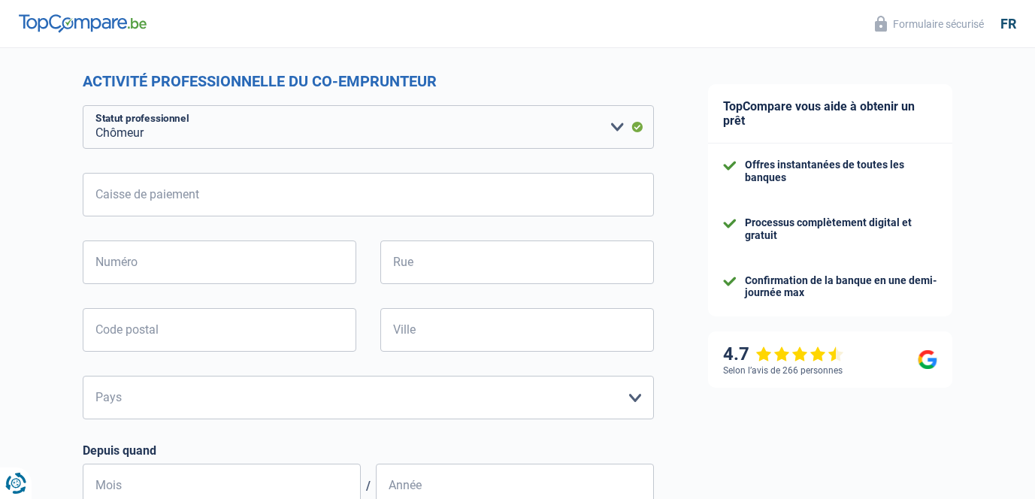
scroll to position [311, 0]
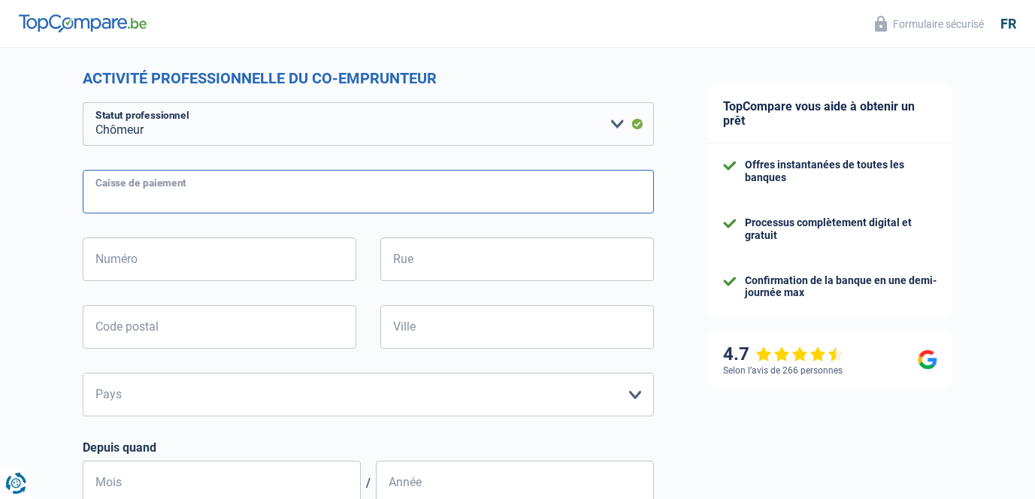
click at [284, 206] on input "Caisse de paiement" at bounding box center [368, 192] width 571 height 44
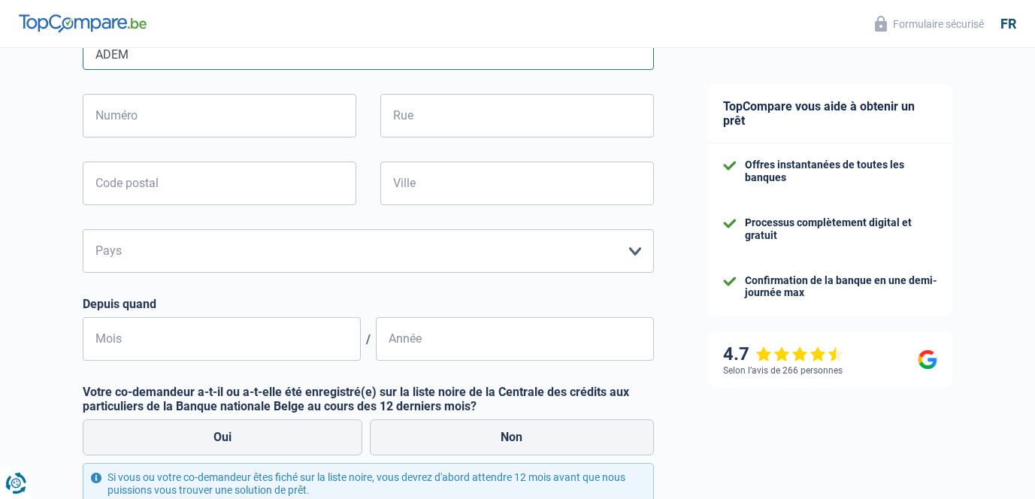
scroll to position [456, 0]
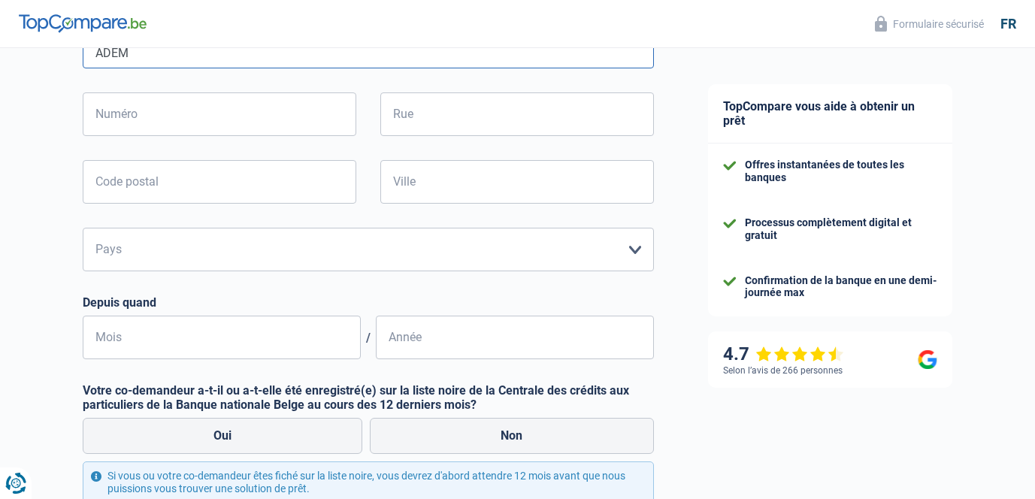
type input "ADEM"
click at [242, 334] on input "Mois" at bounding box center [222, 338] width 278 height 44
type input "05"
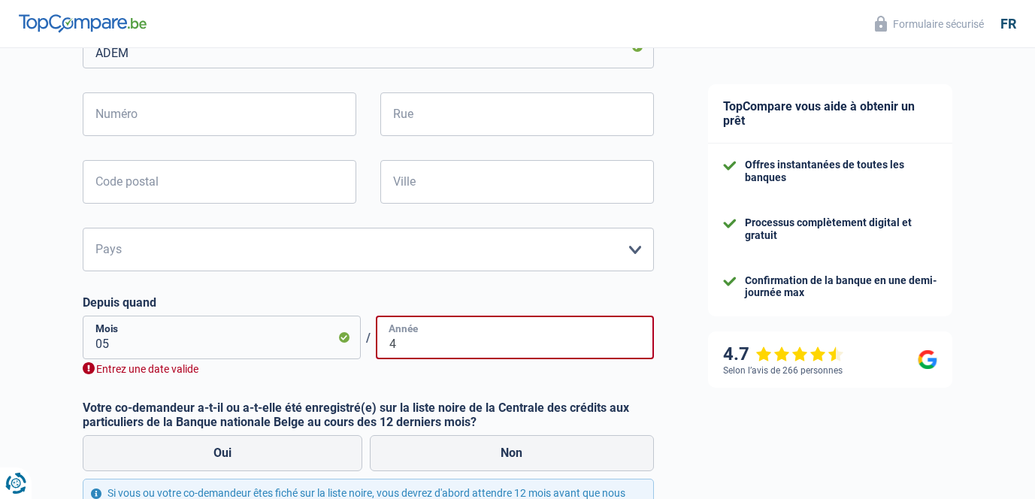
type input "4"
click at [213, 335] on input "05" at bounding box center [222, 338] width 278 height 44
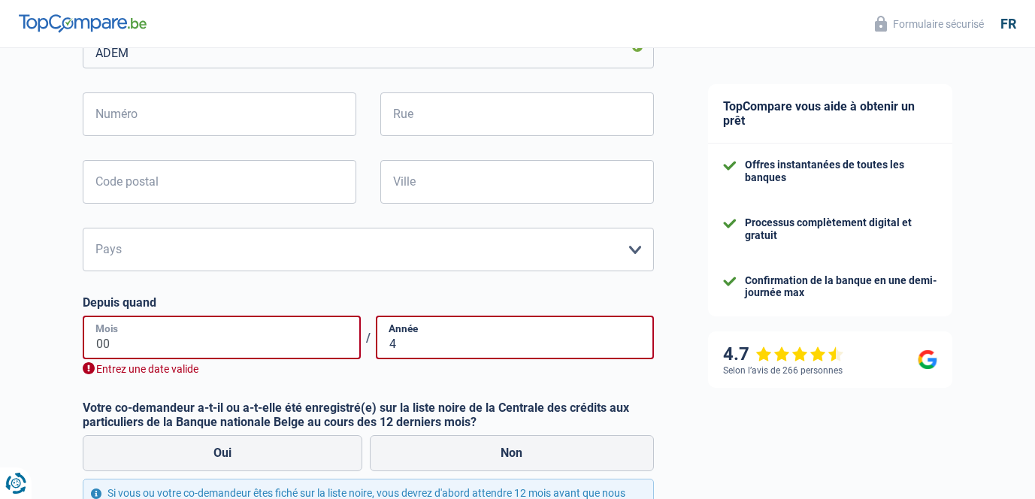
type input "0"
click at [213, 335] on input "Mois" at bounding box center [222, 338] width 278 height 44
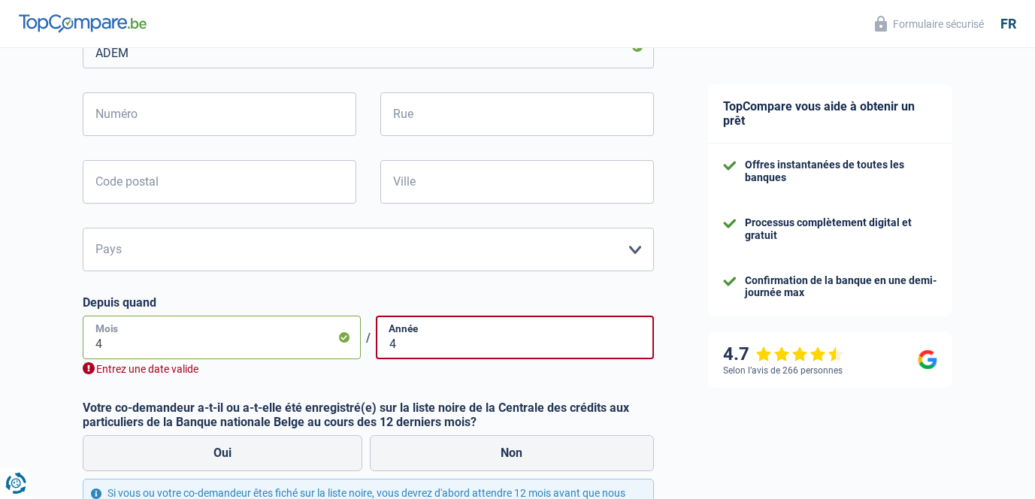
type input "4"
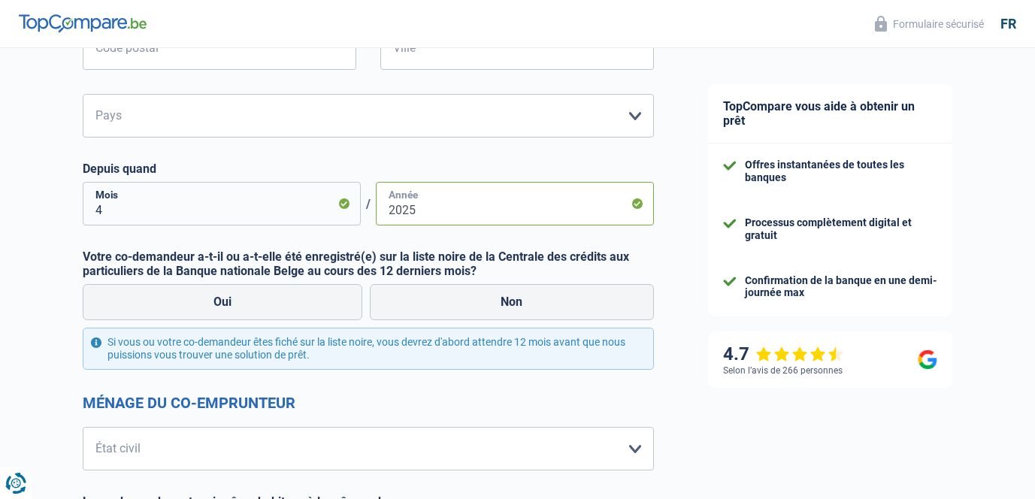
scroll to position [601, 0]
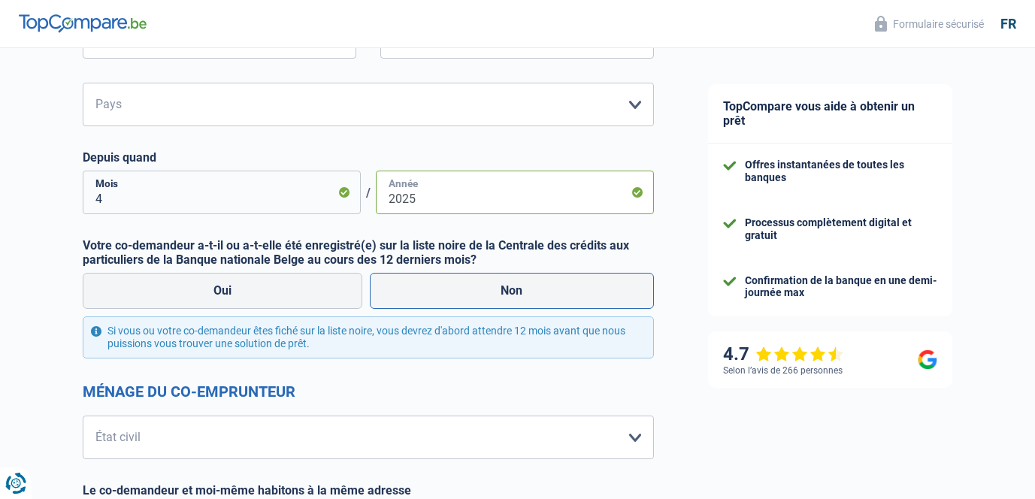
type input "2025"
click at [434, 289] on label "Non" at bounding box center [512, 291] width 284 height 36
click at [434, 289] on input "Non" at bounding box center [512, 291] width 284 height 36
radio input "true"
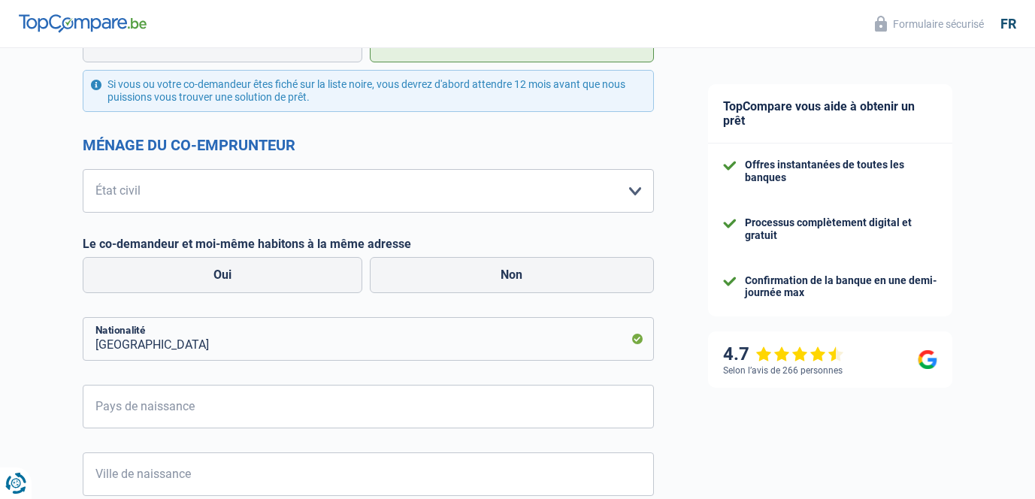
scroll to position [864, 0]
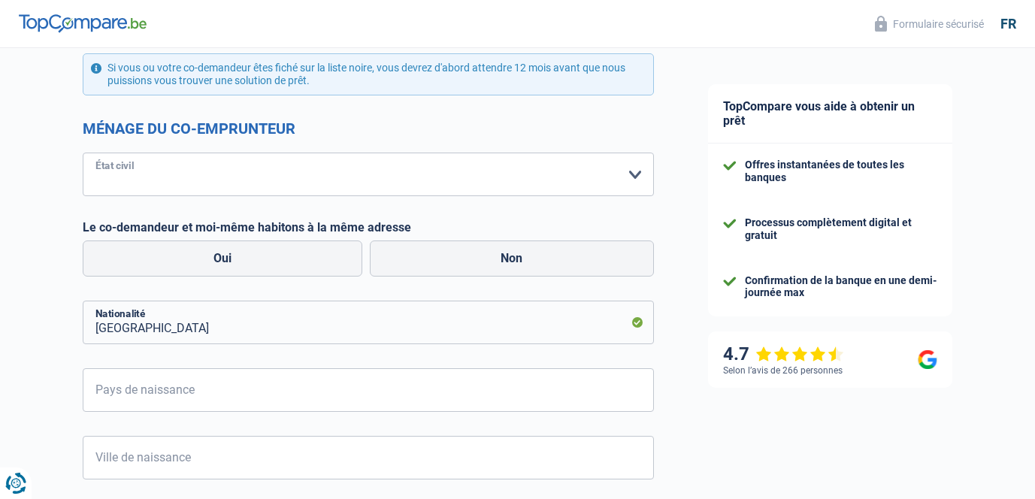
click at [432, 175] on select "Célibataire Marié(e) Cohabitant(e) légal(e) Divorcé(e) Veuf(ve) Séparé (de fait…" at bounding box center [368, 175] width 571 height 44
select select "single"
click at [83, 153] on select "Célibataire Marié(e) Cohabitant(e) légal(e) Divorcé(e) Veuf(ve) Séparé (de fait…" at bounding box center [368, 175] width 571 height 44
click at [340, 263] on label "Oui" at bounding box center [223, 259] width 280 height 36
click at [340, 263] on input "Oui" at bounding box center [223, 259] width 280 height 36
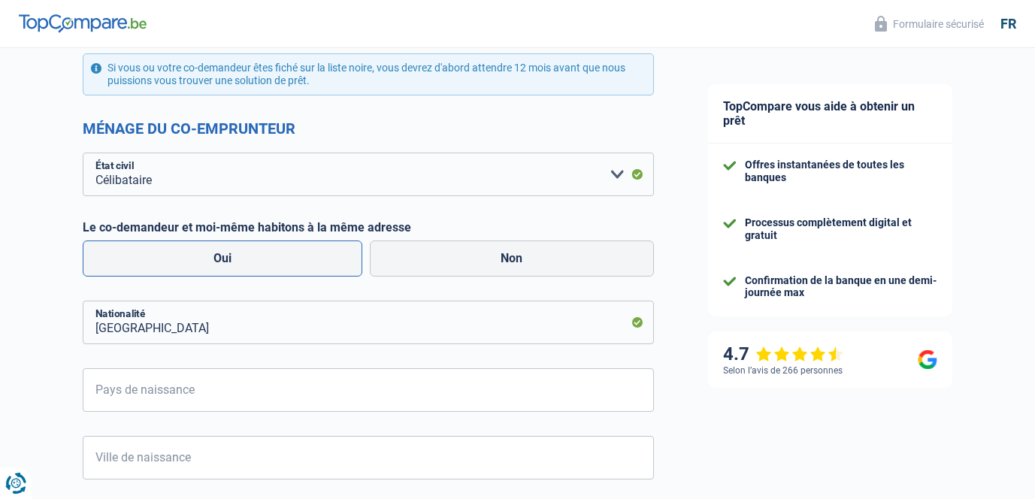
radio input "true"
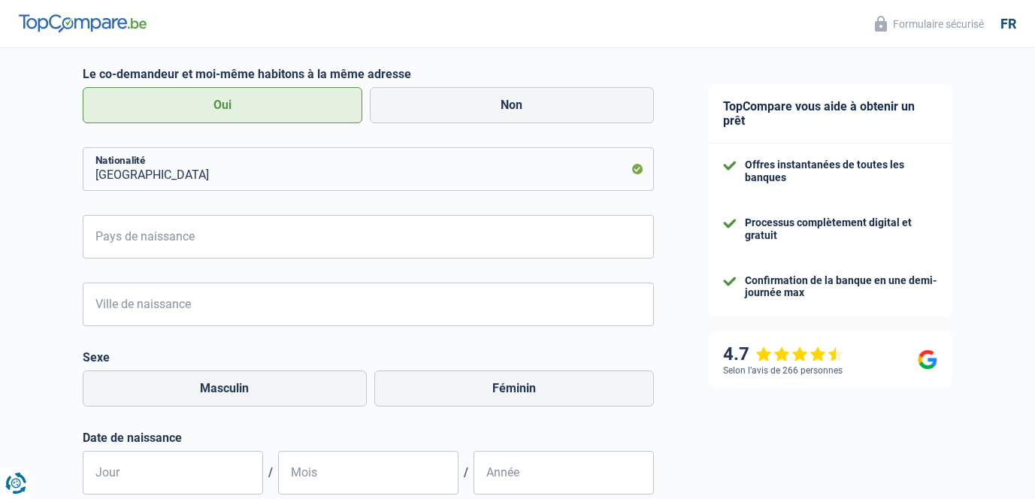
scroll to position [1018, 0]
click at [260, 182] on input "Luxembourg" at bounding box center [368, 169] width 571 height 44
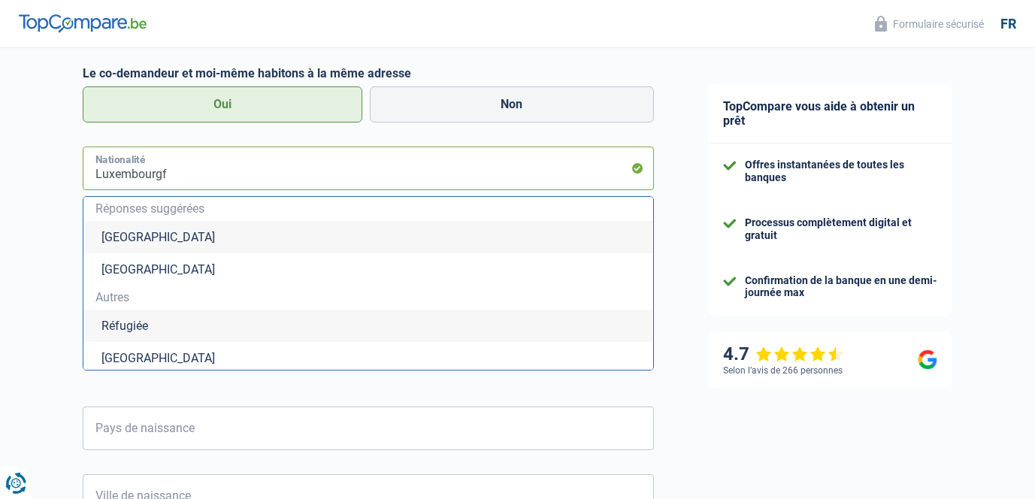
type input "Luxembourgfr"
click at [262, 351] on li "France" at bounding box center [368, 358] width 570 height 32
type input "France"
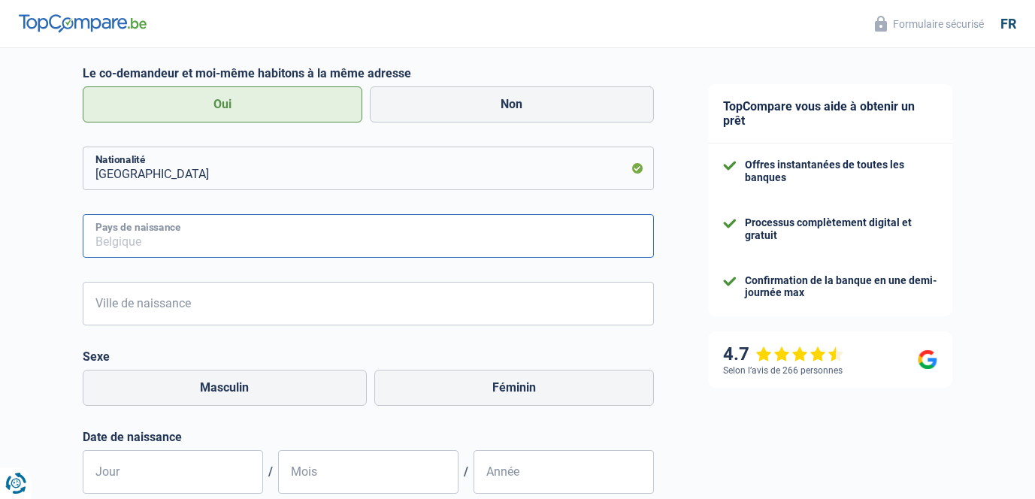
click at [231, 232] on input "Pays de naissance" at bounding box center [368, 236] width 571 height 44
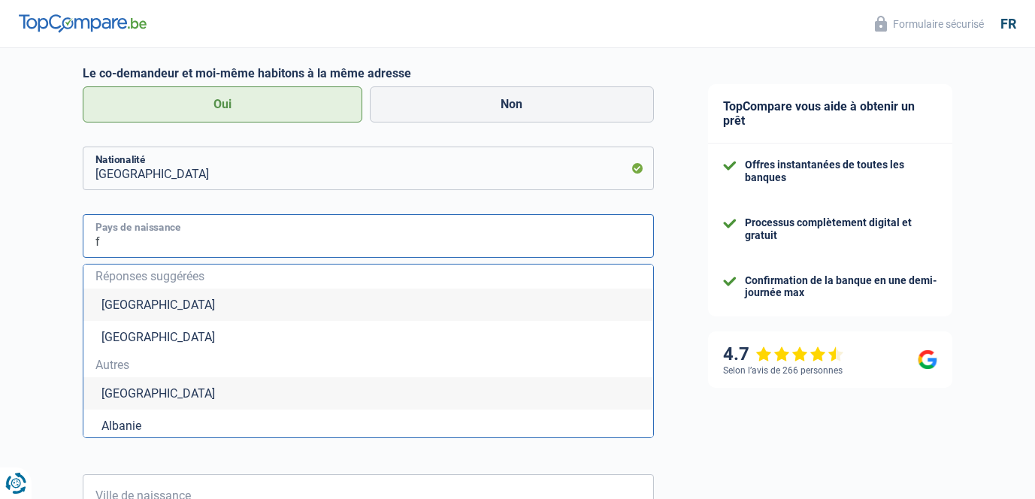
type input "fr"
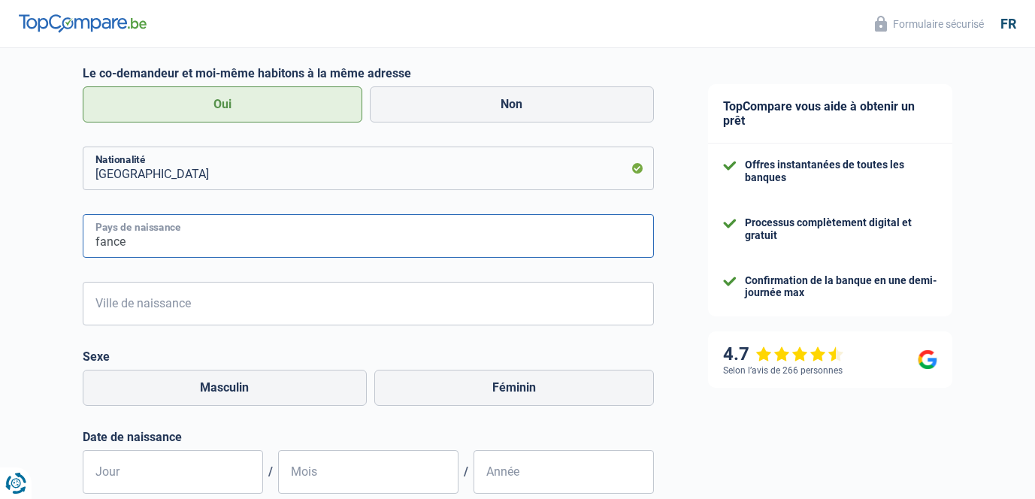
click at [102, 242] on input "fance" at bounding box center [368, 236] width 571 height 44
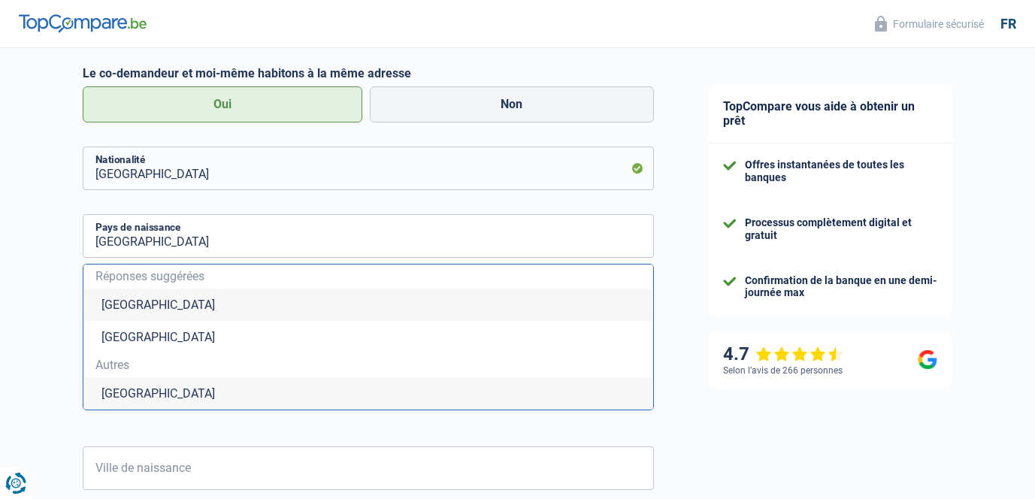
click at [137, 395] on li "France" at bounding box center [368, 393] width 570 height 32
type input "France"
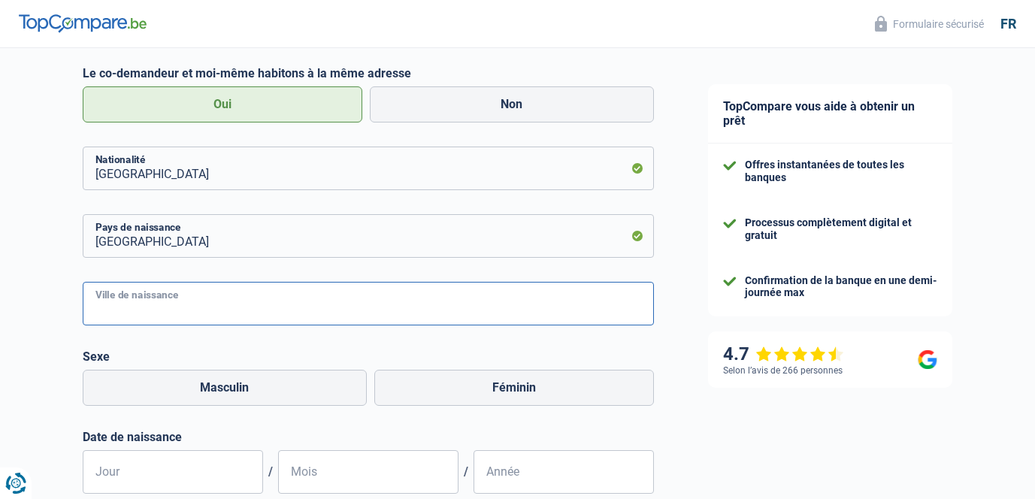
click at [208, 303] on input "Ville de naissance" at bounding box center [368, 304] width 571 height 44
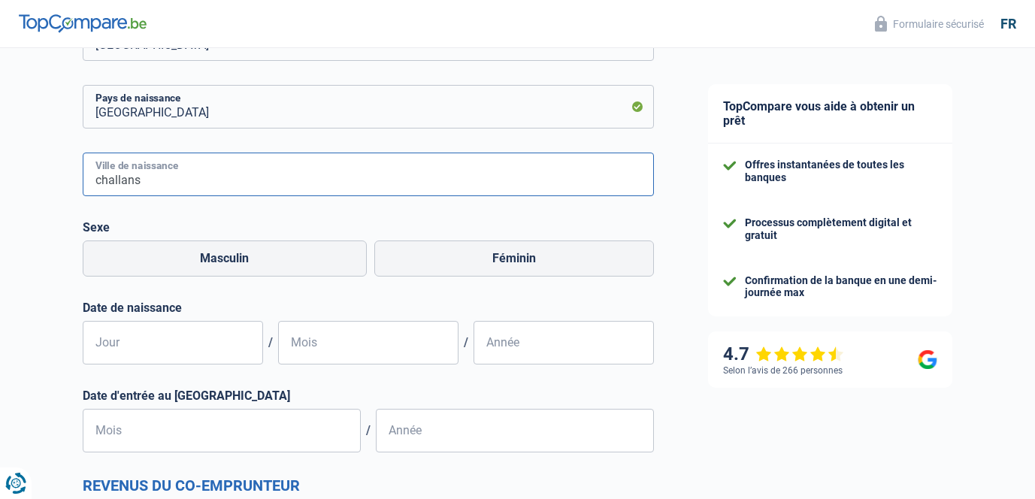
scroll to position [1149, 0]
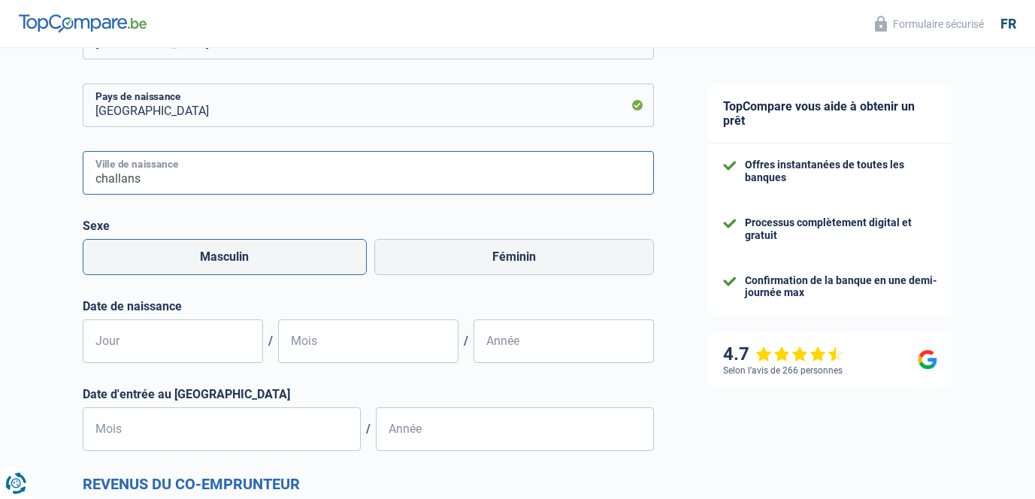
type input "challans"
click at [292, 248] on label "Masculin" at bounding box center [225, 257] width 285 height 36
click at [292, 248] on input "Masculin" at bounding box center [225, 257] width 285 height 36
radio input "true"
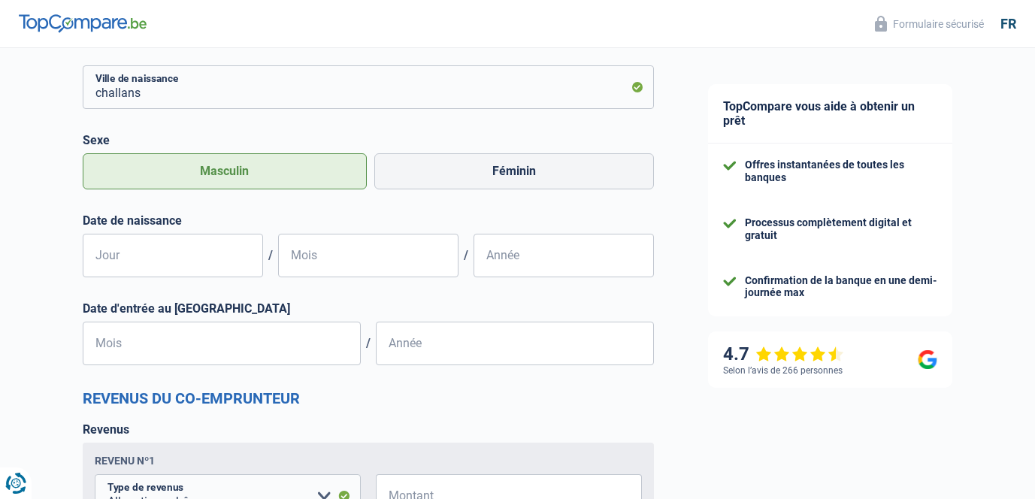
scroll to position [1274, 0]
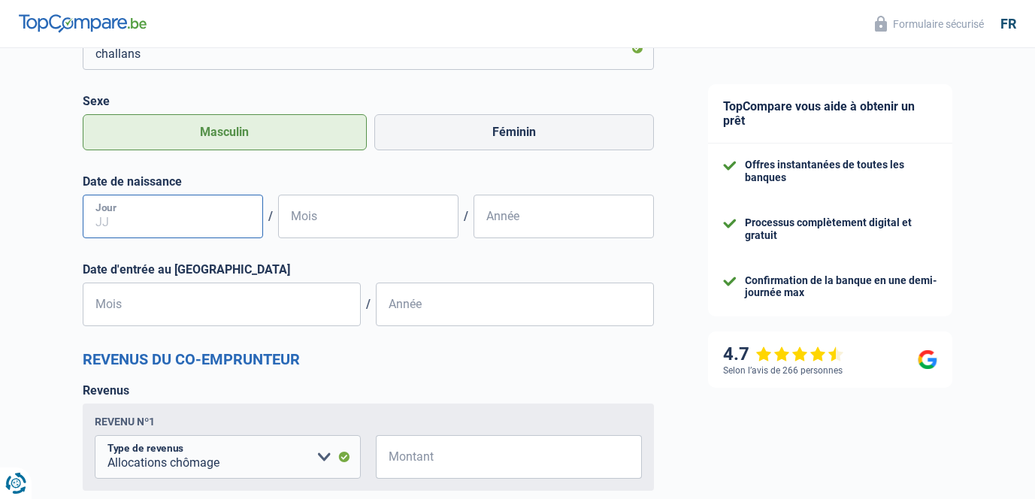
click at [179, 208] on input "Jour" at bounding box center [173, 217] width 180 height 44
type input "09"
type input "07"
type input "1994"
click at [120, 317] on input "Mois" at bounding box center [222, 305] width 278 height 44
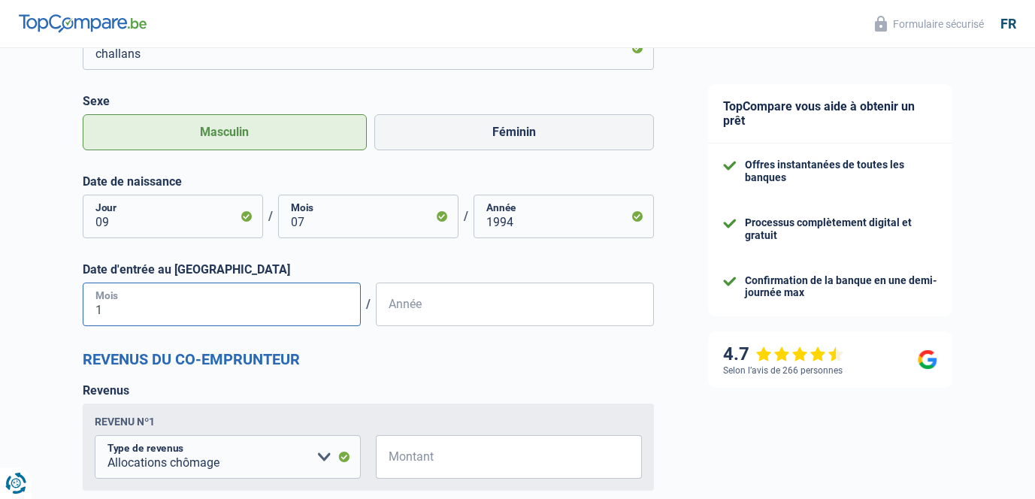
type input "12"
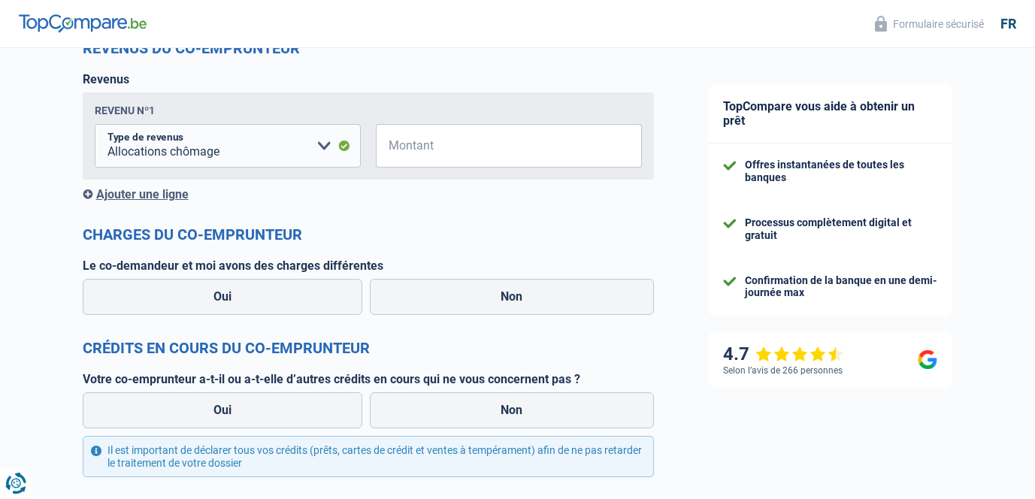
scroll to position [1583, 0]
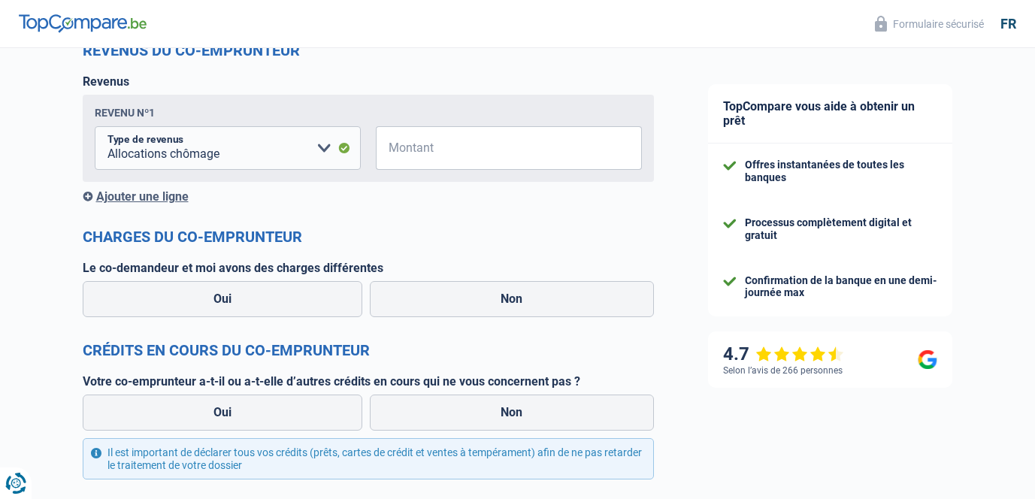
type input "2023"
click at [409, 148] on input "Montant" at bounding box center [518, 148] width 247 height 44
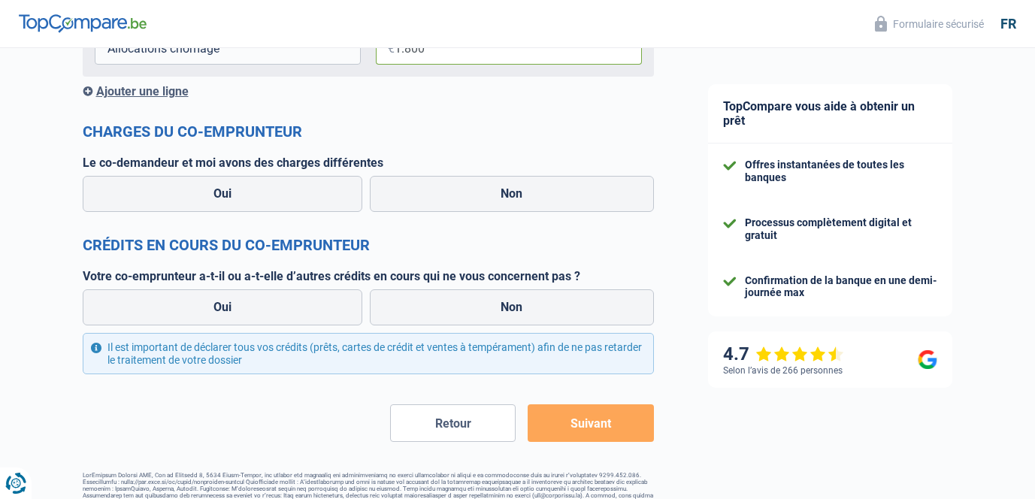
scroll to position [1687, 0]
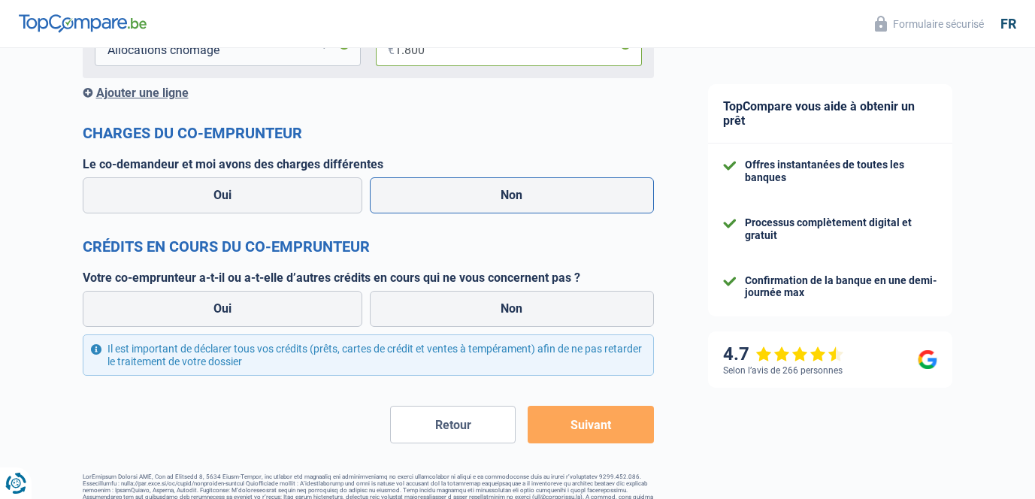
type input "1.800"
click at [396, 186] on label "Non" at bounding box center [512, 195] width 284 height 36
click at [396, 186] on input "Non" at bounding box center [512, 195] width 284 height 36
radio input "true"
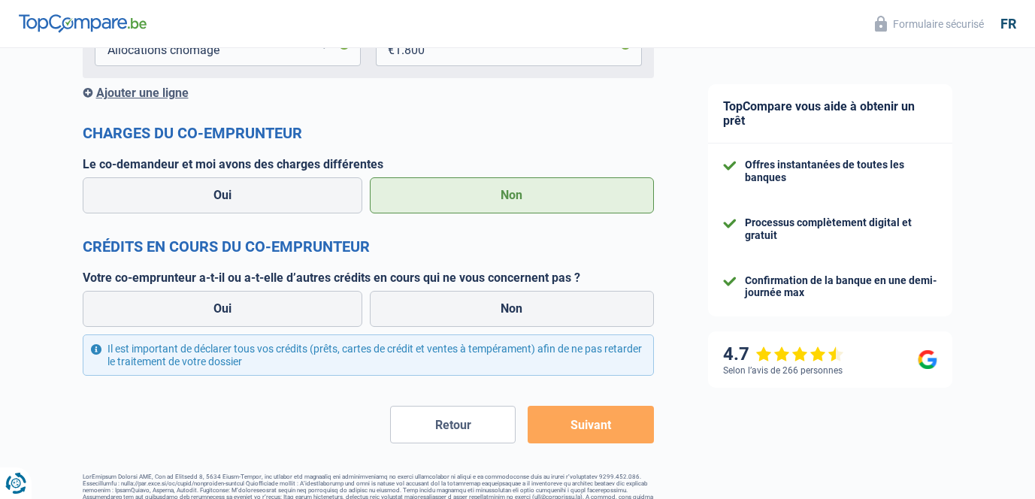
scroll to position [1717, 0]
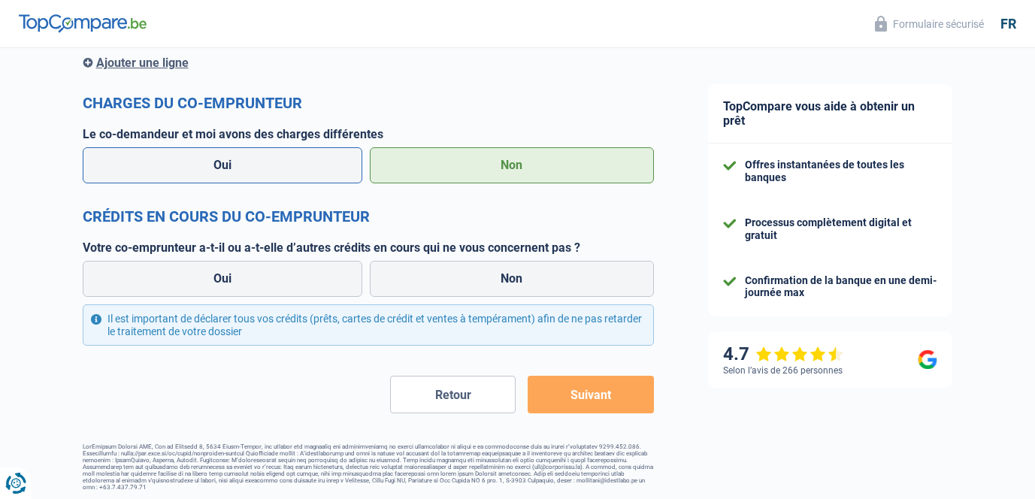
click at [334, 156] on label "Oui" at bounding box center [223, 165] width 280 height 36
click at [334, 156] on input "Oui" at bounding box center [223, 165] width 280 height 36
radio input "true"
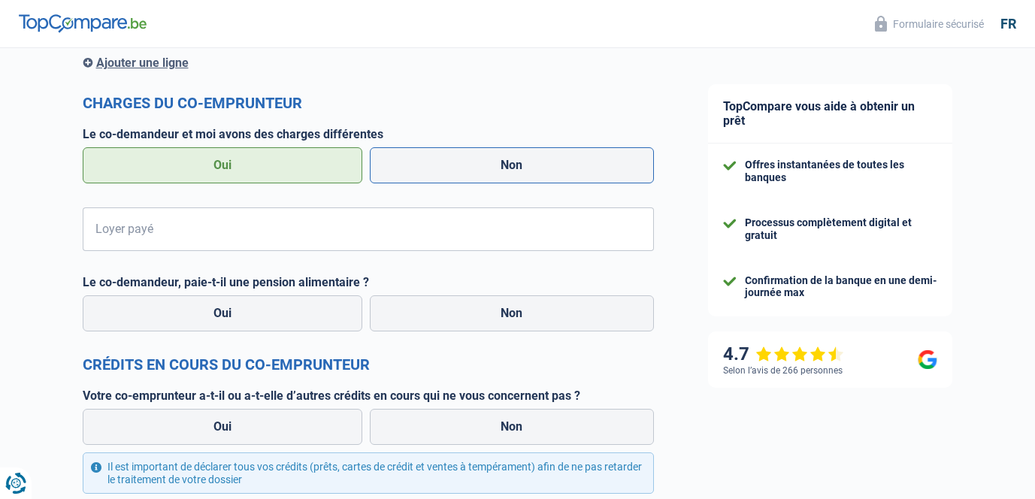
click at [425, 170] on label "Non" at bounding box center [512, 165] width 284 height 36
click at [425, 170] on input "Non" at bounding box center [512, 165] width 284 height 36
radio input "true"
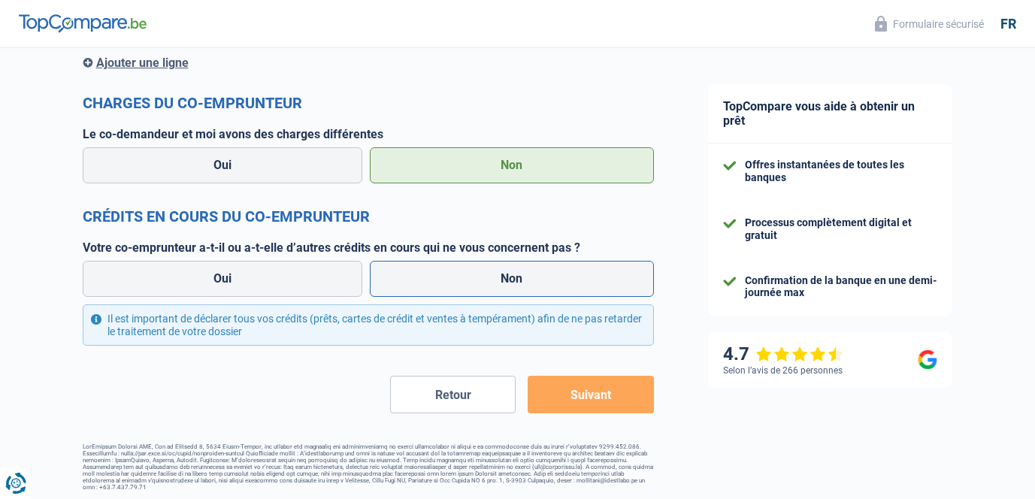
click at [421, 262] on label "Non" at bounding box center [512, 279] width 284 height 36
click at [421, 262] on input "Non" at bounding box center [512, 279] width 284 height 36
radio input "true"
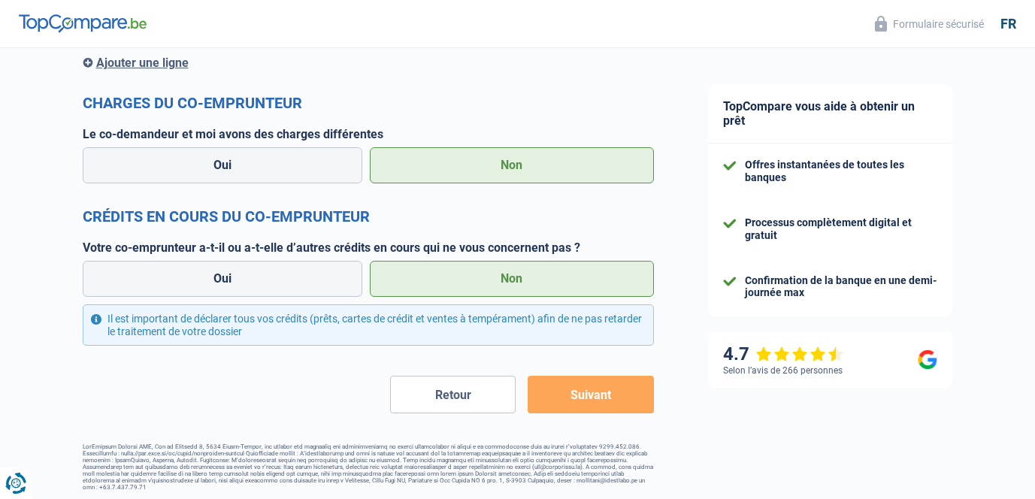
click at [550, 404] on button "Suivant" at bounding box center [591, 395] width 126 height 38
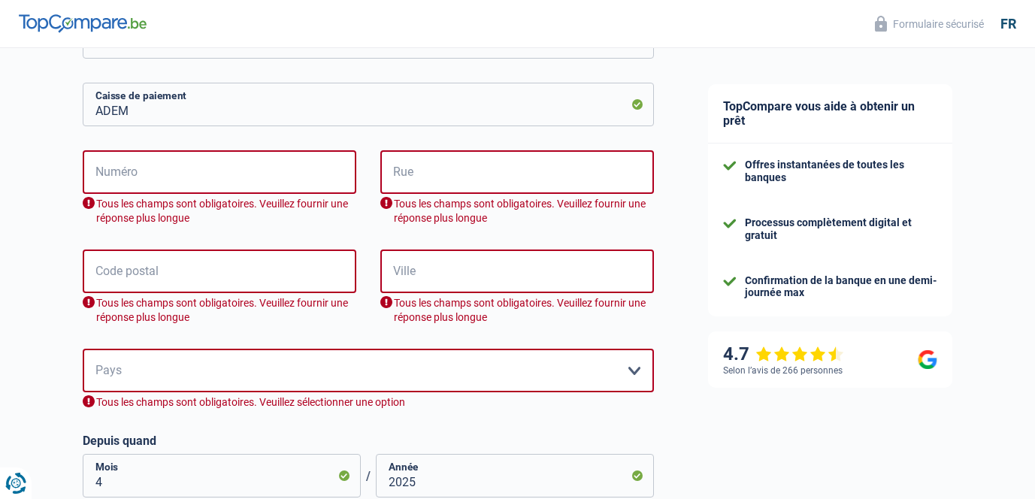
scroll to position [385, 0]
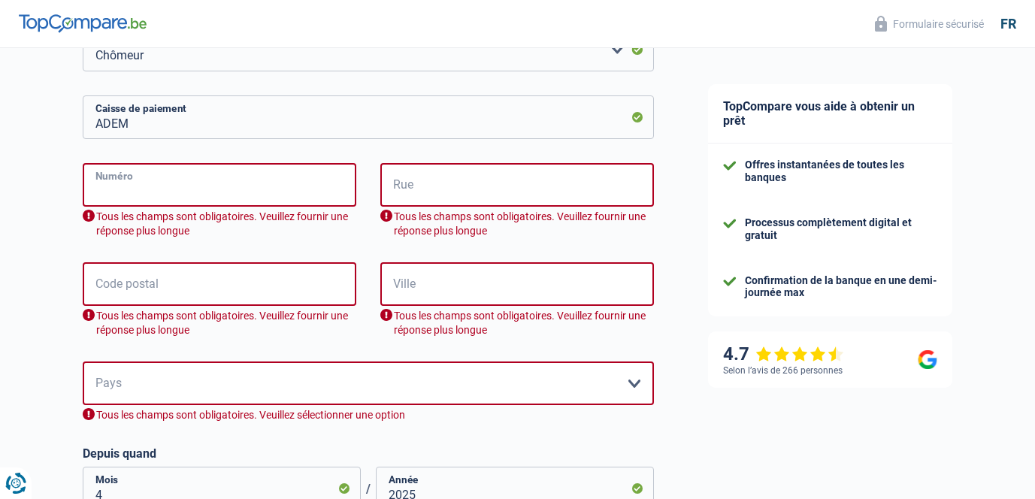
click at [213, 192] on input "Numéro" at bounding box center [220, 185] width 274 height 44
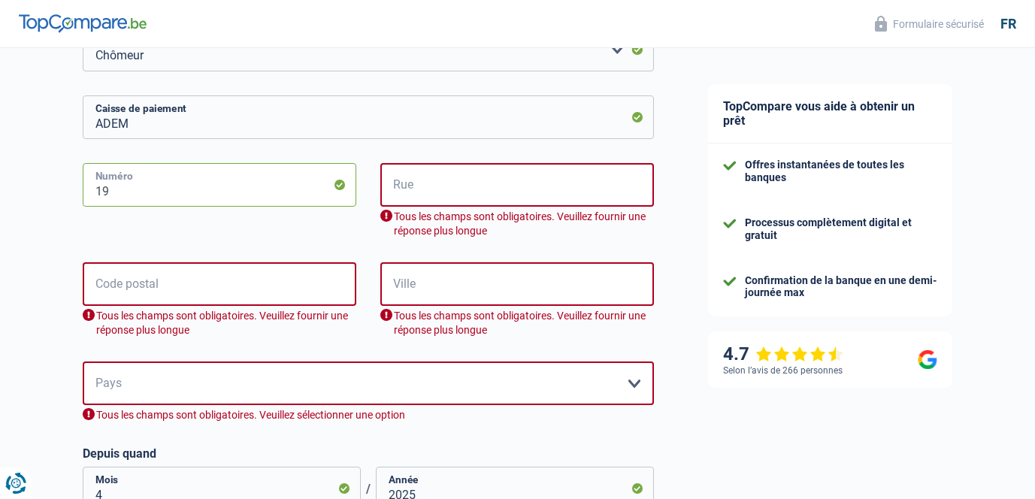
type input "19"
click at [492, 186] on input "Rue" at bounding box center [517, 185] width 274 height 44
click at [414, 178] on input "Rue" at bounding box center [517, 185] width 274 height 44
paste input "19 Rue de Bitbourg, 1273 Hamm Luxembourg"
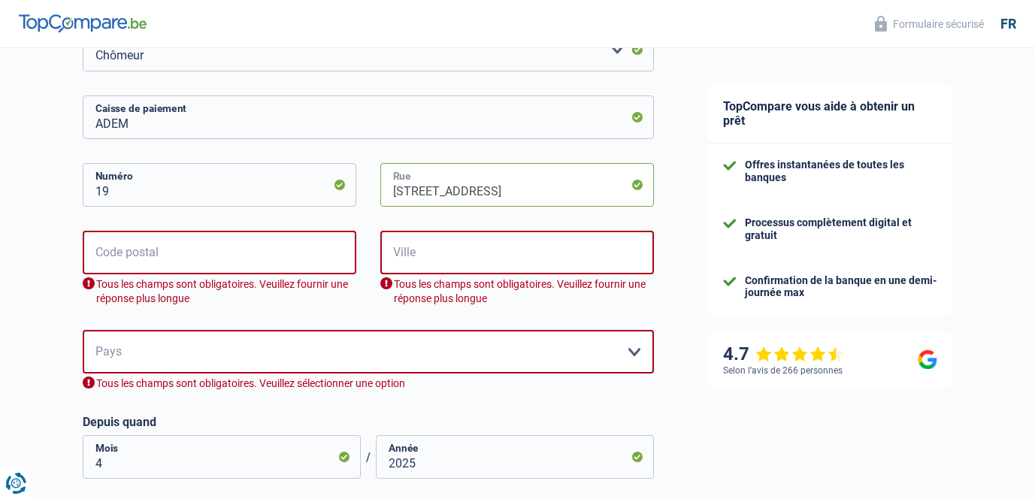
scroll to position [0, 9]
click at [405, 191] on input "19 Rue de Bitbourg, 1273 Hamm Luxembourg" at bounding box center [517, 185] width 274 height 44
type input "ue de Bitbourg, 1273 Hamm Luxembourg"
click at [273, 241] on input "Code postal" at bounding box center [220, 253] width 274 height 44
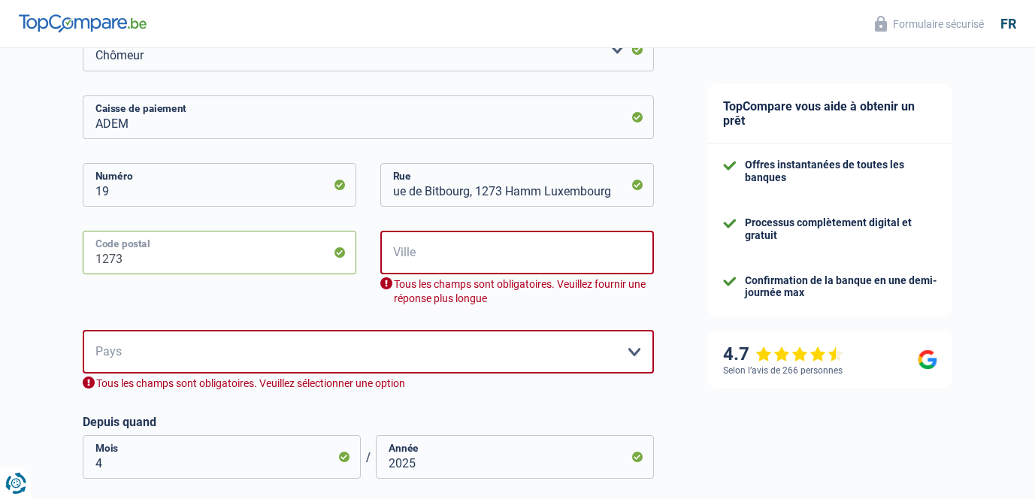
type input "1273"
click at [552, 195] on input "ue de Bitbourg, 1273 Hamm Luxembourg" at bounding box center [517, 185] width 274 height 44
drag, startPoint x: 620, startPoint y: 192, endPoint x: 470, endPoint y: 191, distance: 150.4
click at [470, 191] on input "ue de Bitbourg, 1273 Hamm Luxembourg" at bounding box center [517, 185] width 274 height 44
type input "ue de Bitbourg"
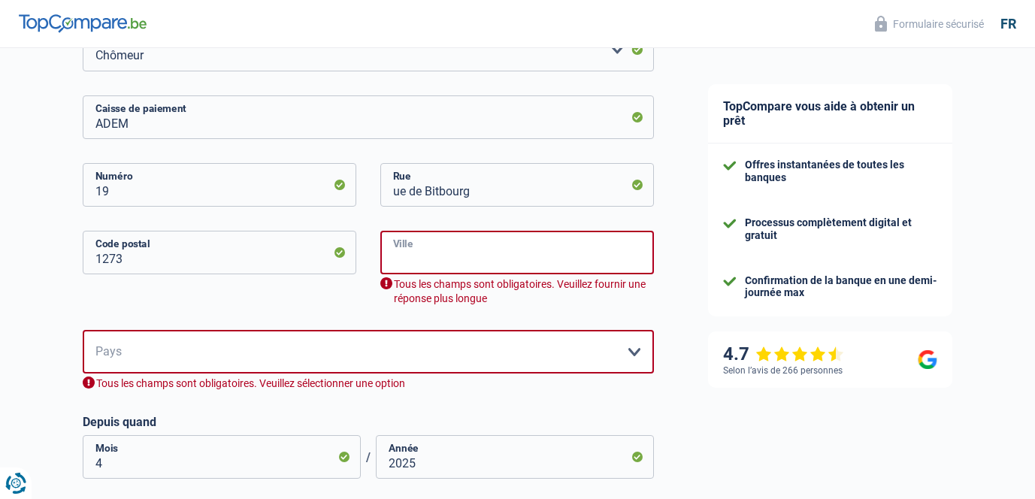
click at [502, 253] on input "Ville" at bounding box center [517, 253] width 274 height 44
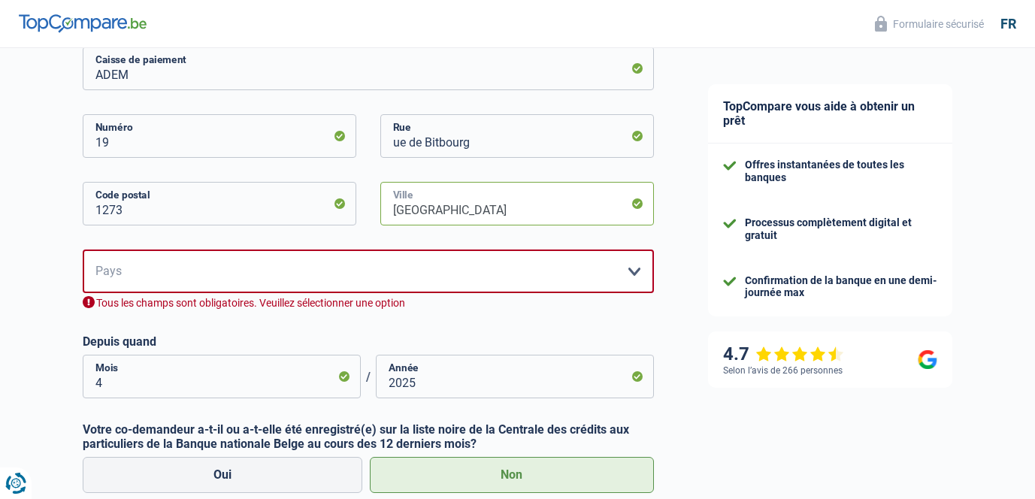
scroll to position [439, 0]
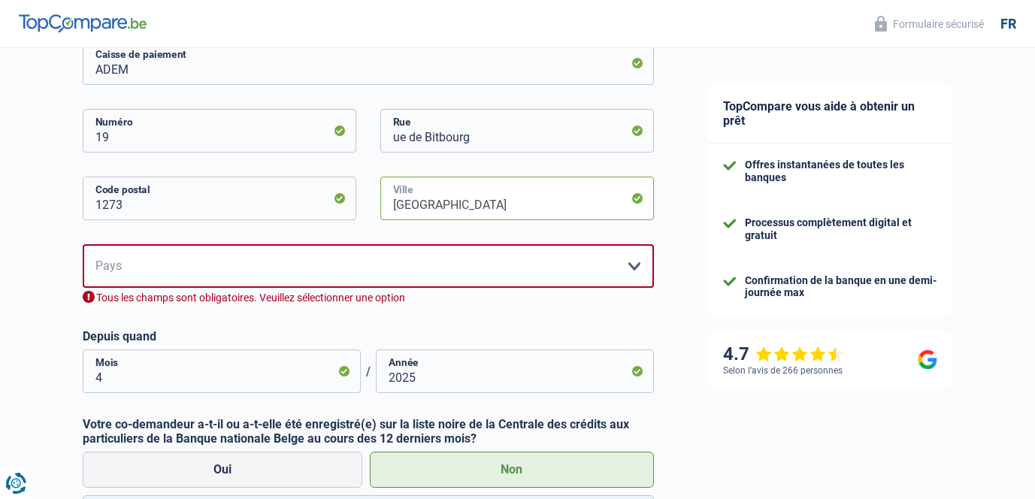
type input "luxembourg"
click at [474, 266] on select "Belgique Luxembourg Veuillez sélectionner une option" at bounding box center [368, 266] width 571 height 44
select select "LU"
click at [83, 244] on select "Belgique Luxembourg Veuillez sélectionner une option" at bounding box center [368, 266] width 571 height 44
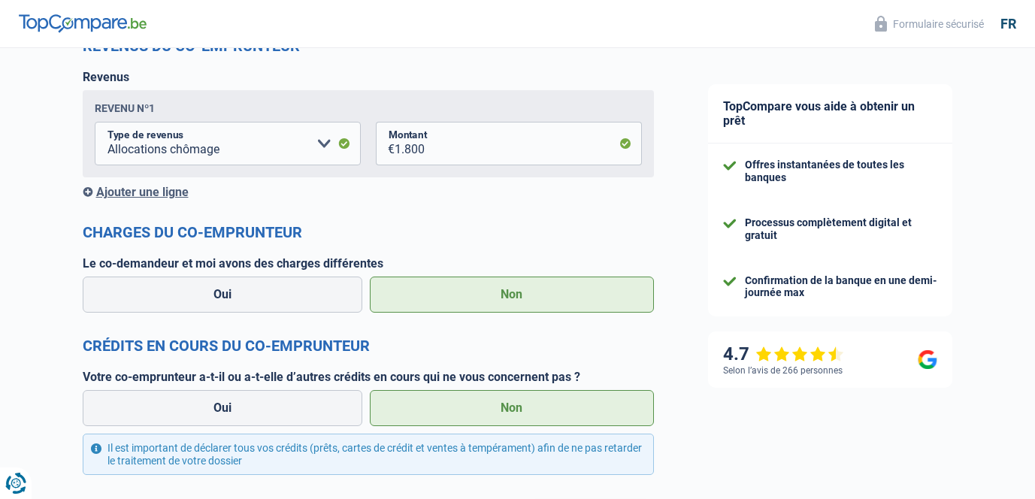
scroll to position [1717, 0]
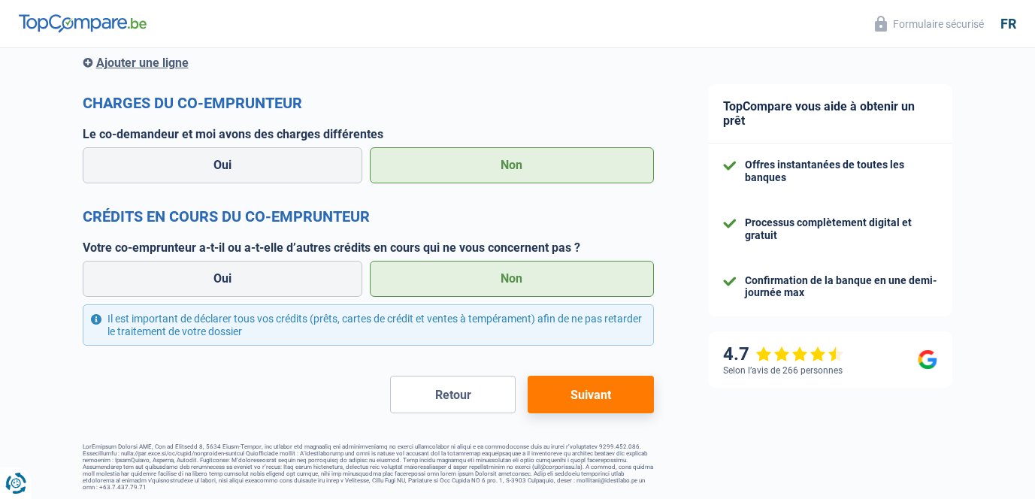
click at [600, 383] on button "Suivant" at bounding box center [591, 395] width 126 height 38
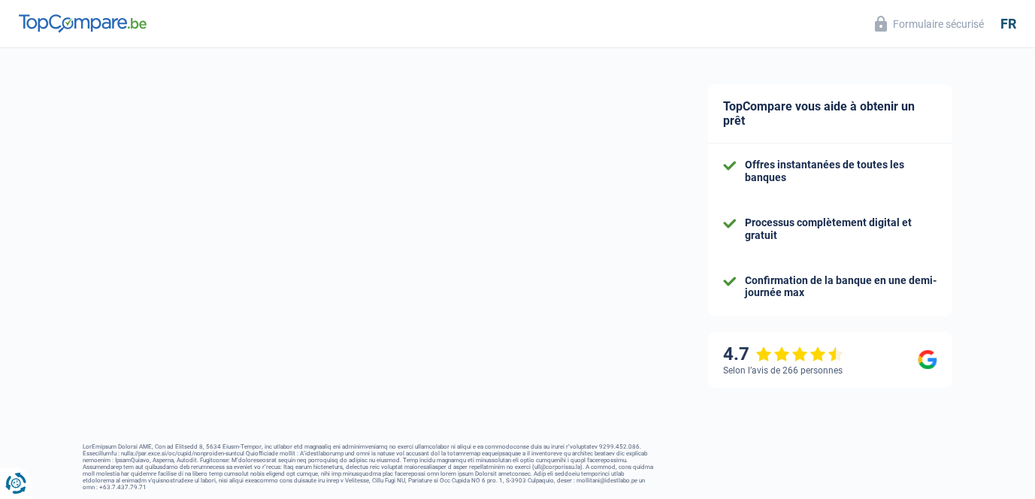
select select "refinancing"
select select "120"
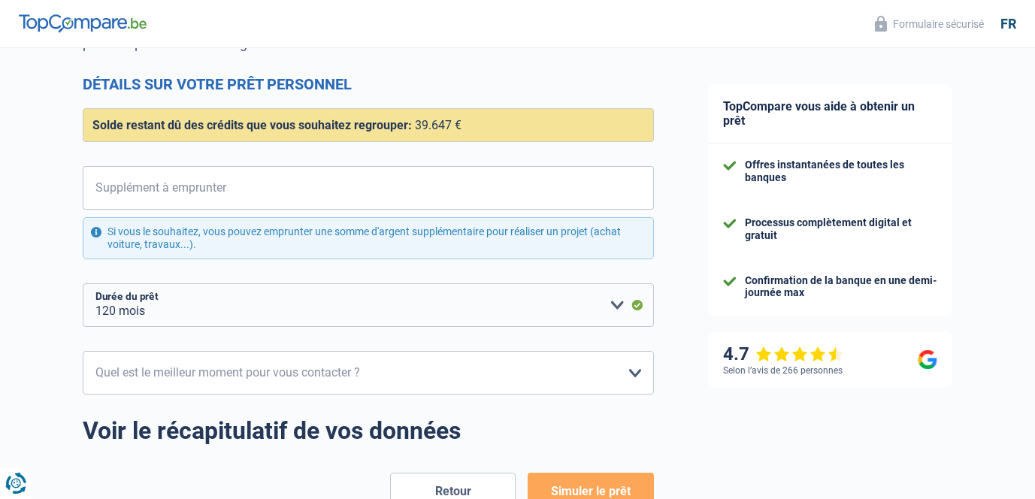
scroll to position [188, 0]
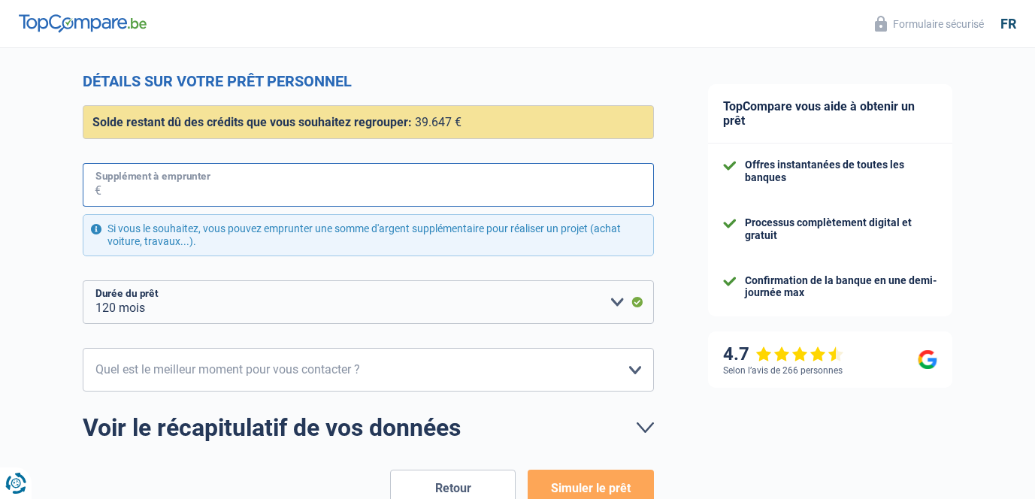
click at [377, 197] on input "Supplément à emprunter" at bounding box center [378, 185] width 553 height 44
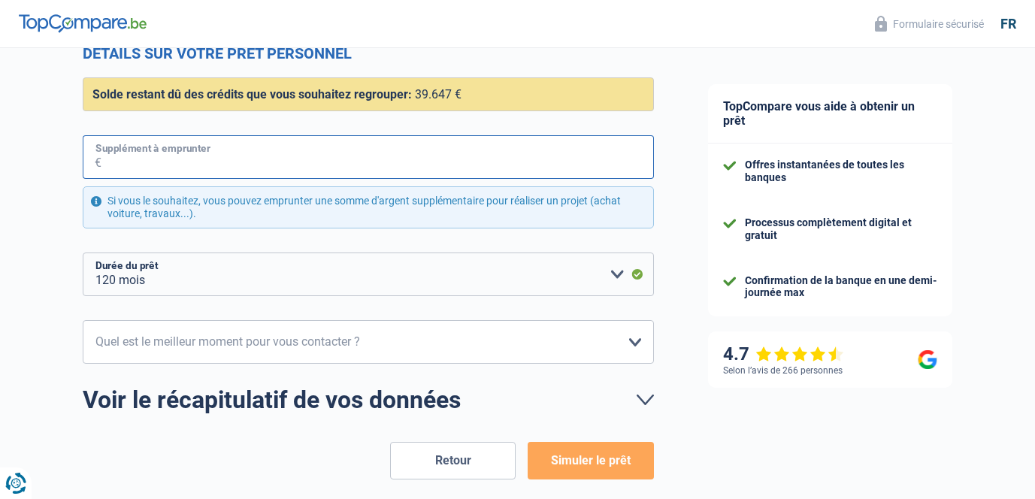
scroll to position [190, 0]
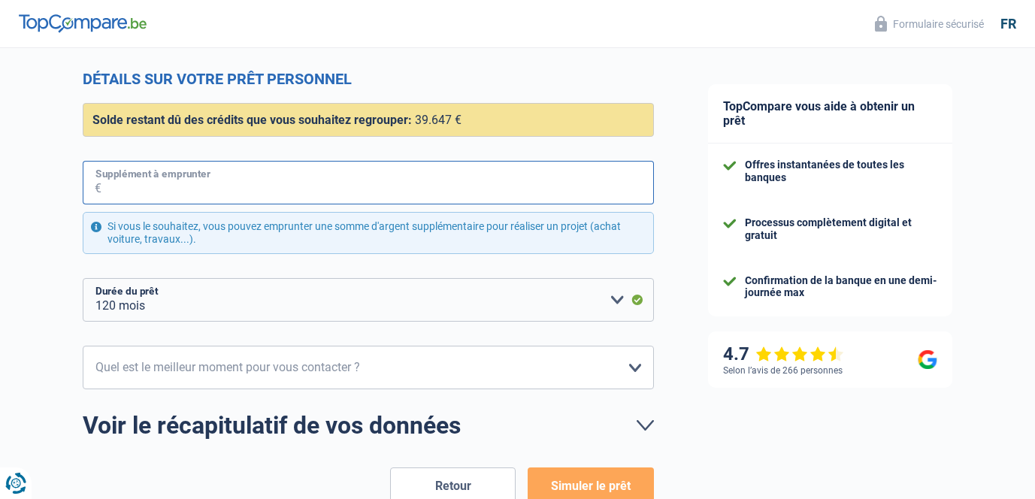
click at [367, 189] on input "Supplément à emprunter" at bounding box center [378, 183] width 553 height 44
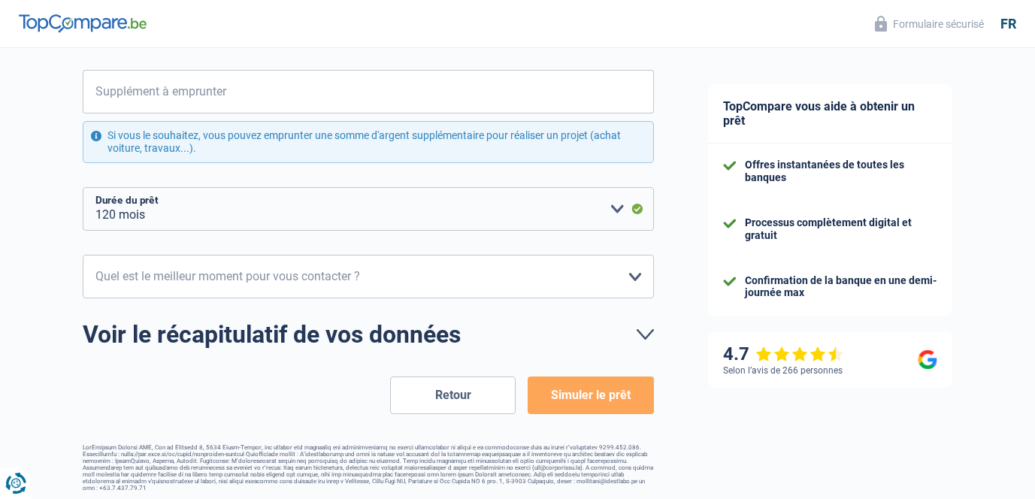
click at [462, 330] on link "Voir le récapitulatif de vos données" at bounding box center [368, 335] width 571 height 24
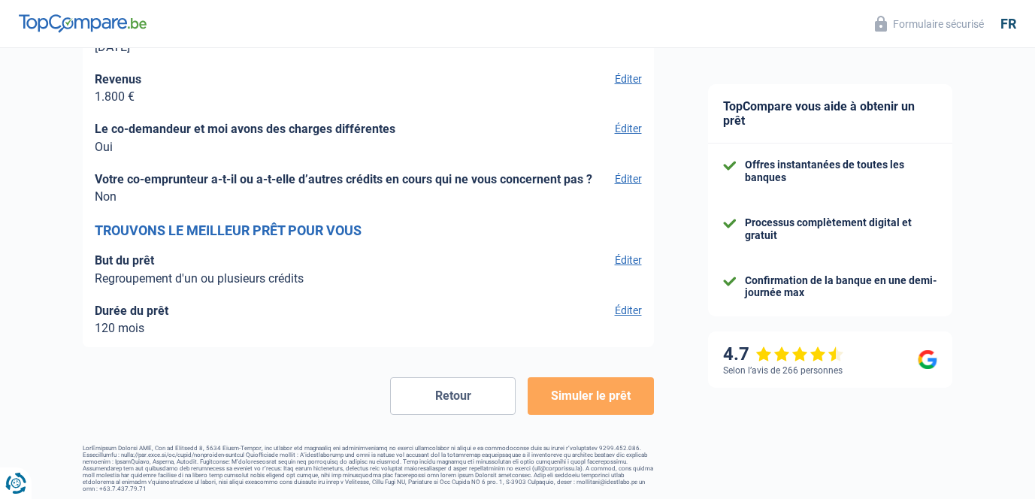
scroll to position [4010, 0]
click at [623, 309] on button "Éditer" at bounding box center [627, 310] width 32 height 14
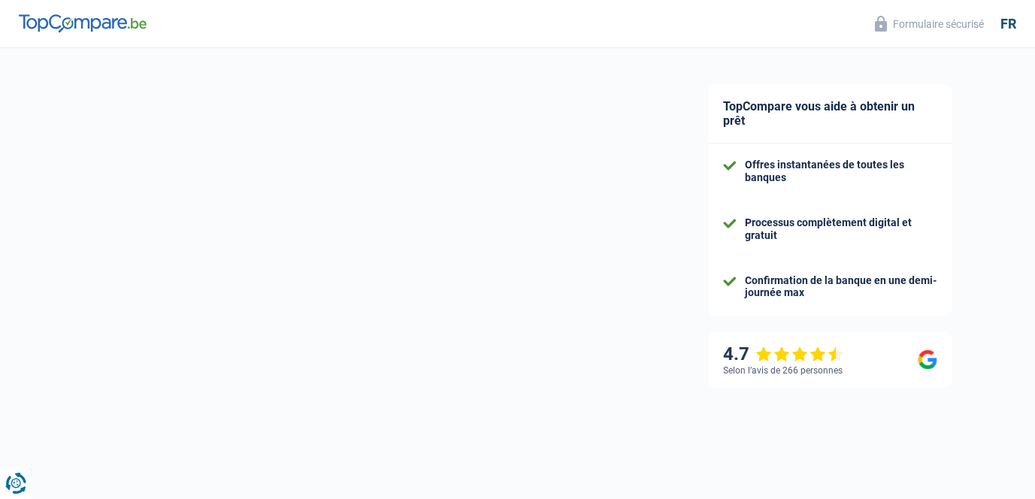
select select "refinancing"
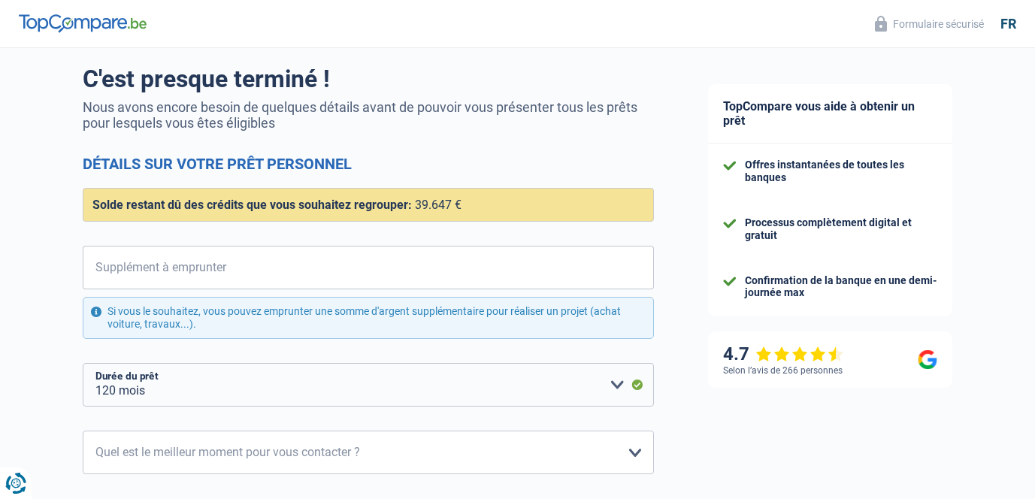
scroll to position [281, 0]
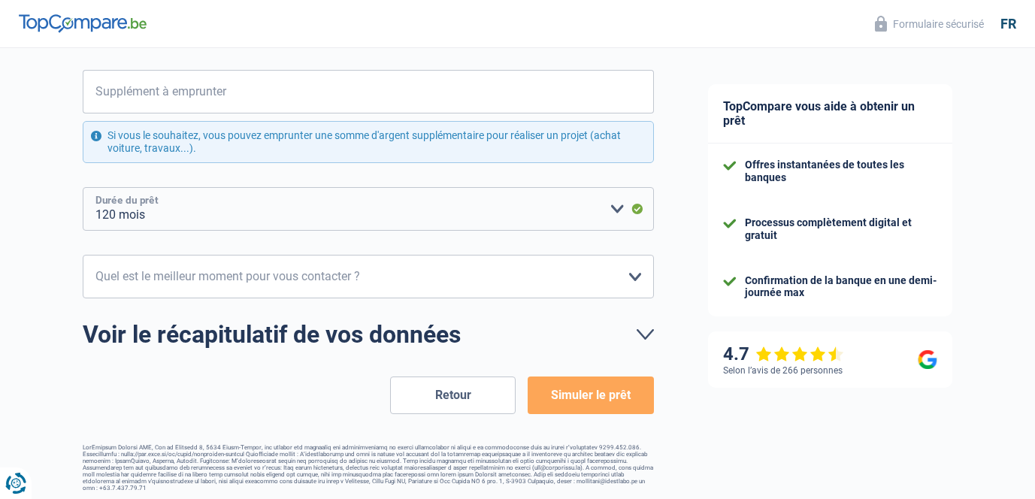
click at [580, 207] on select "12 mois 18 mois 24 mois 30 mois 36 mois 42 mois 48 mois 60 mois 72 mois 84 mois…" at bounding box center [368, 209] width 571 height 44
select select "84"
click at [83, 187] on select "12 mois 18 mois 24 mois 30 mois 36 mois 42 mois 48 mois 60 mois 72 mois 84 mois…" at bounding box center [368, 209] width 571 height 44
click at [432, 396] on button "Retour" at bounding box center [453, 396] width 126 height 38
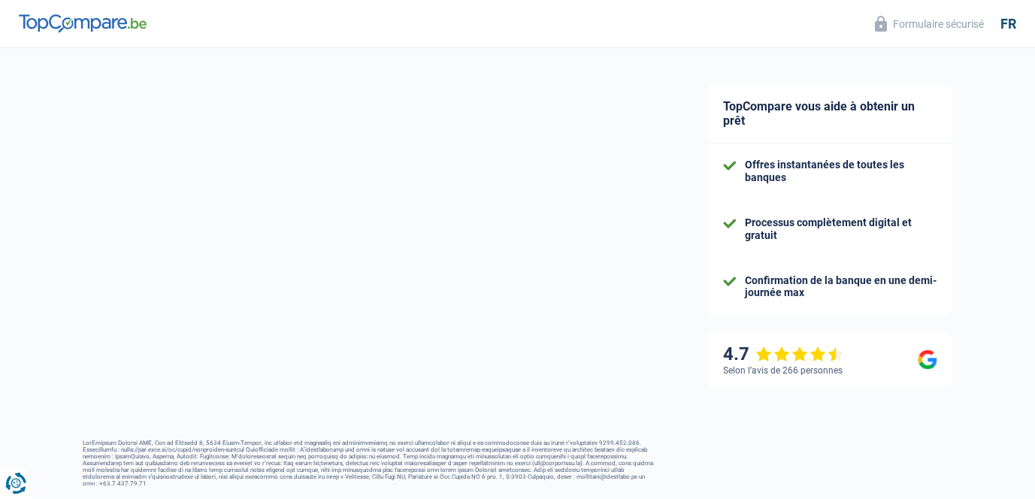
select select "unemployed"
select select "LU"
select select "single"
select select "unemployment"
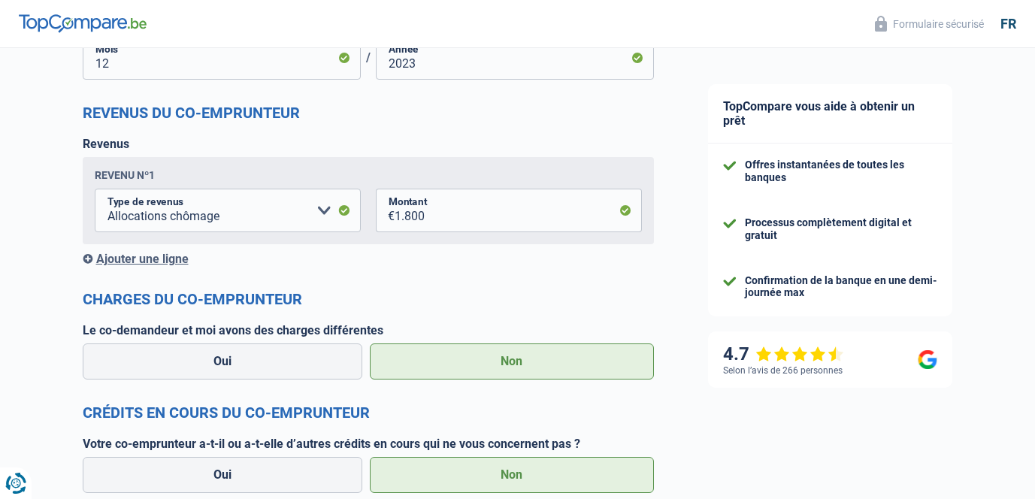
scroll to position [1717, 0]
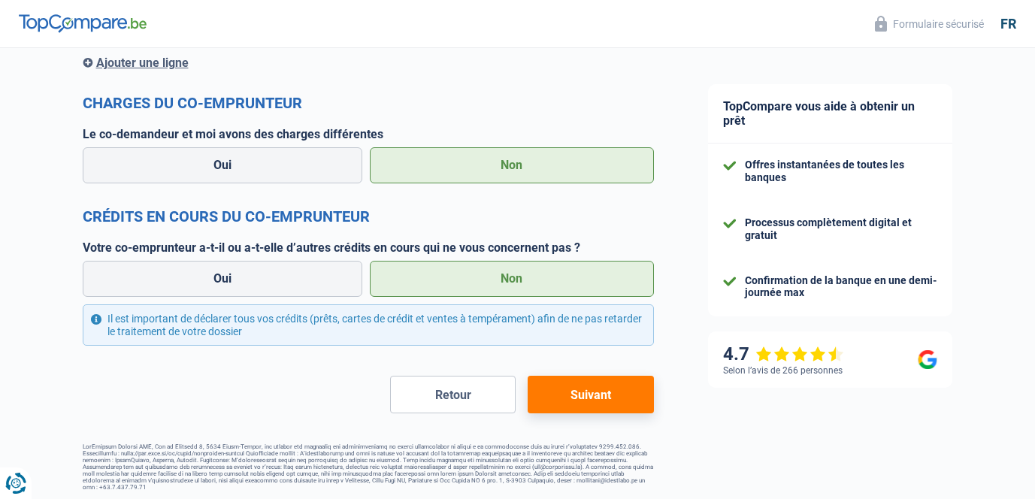
click at [442, 398] on button "Retour" at bounding box center [453, 395] width 126 height 38
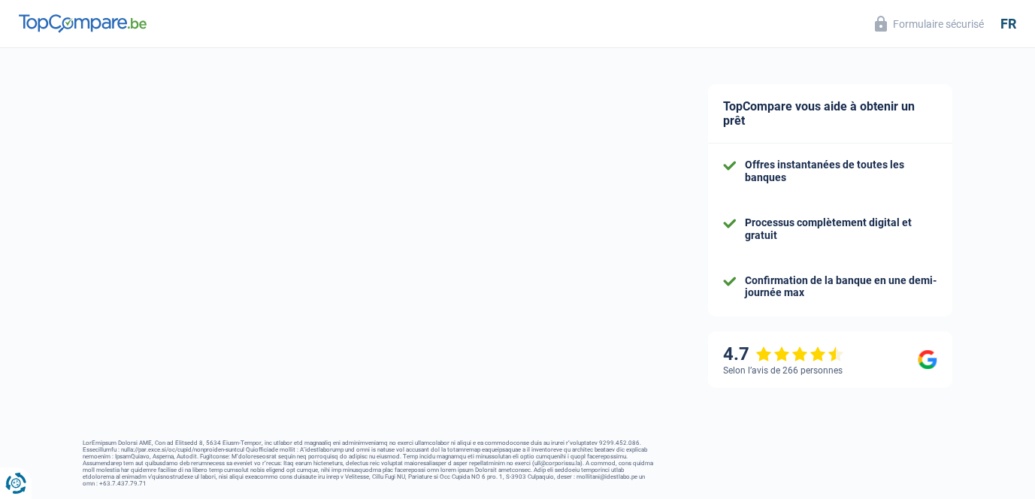
select select "familyAllowances"
select select "netSalary"
select select "unemployment"
select select "personalLoan"
select select "education"
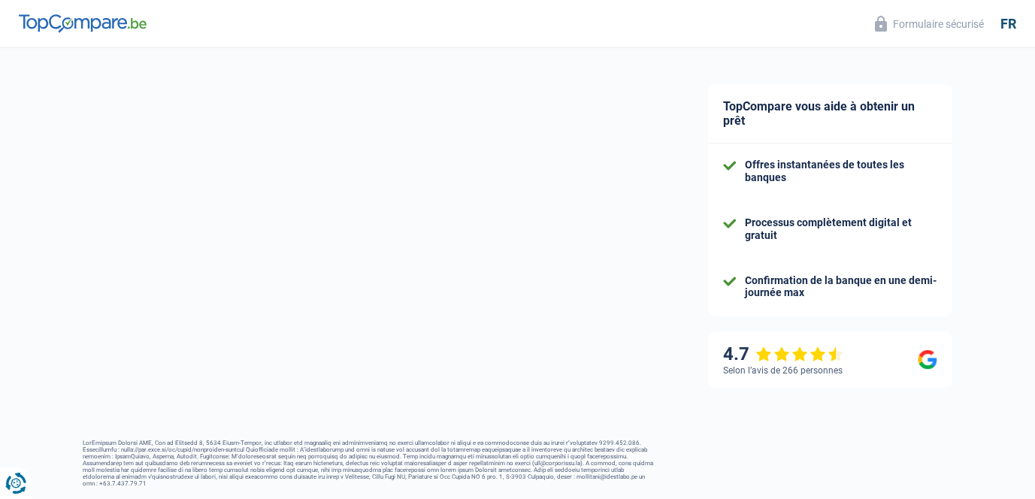
select select "60"
select select "personalLoan"
select select "loanRepayment"
select select "72"
select select "cardOrCredit"
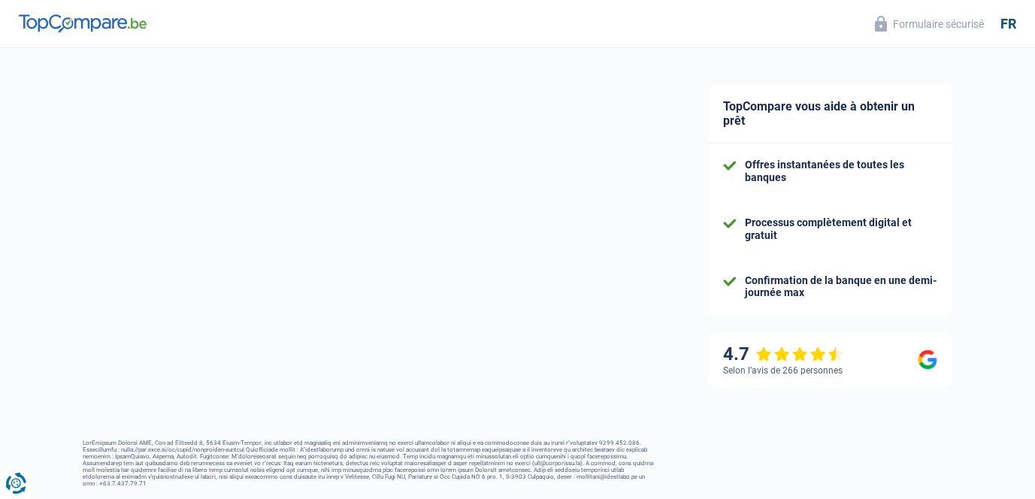
select select "personalLoan"
select select "smallWorks"
select select "48"
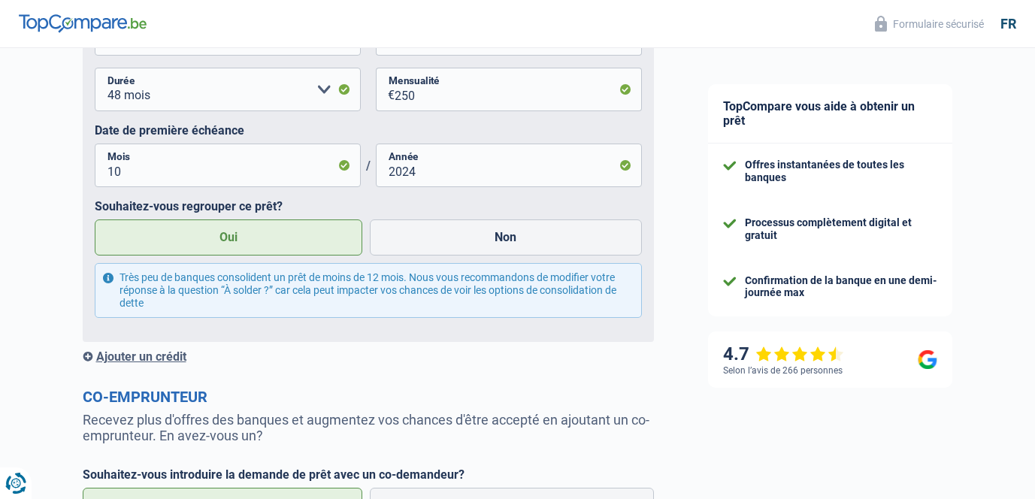
scroll to position [2749, 0]
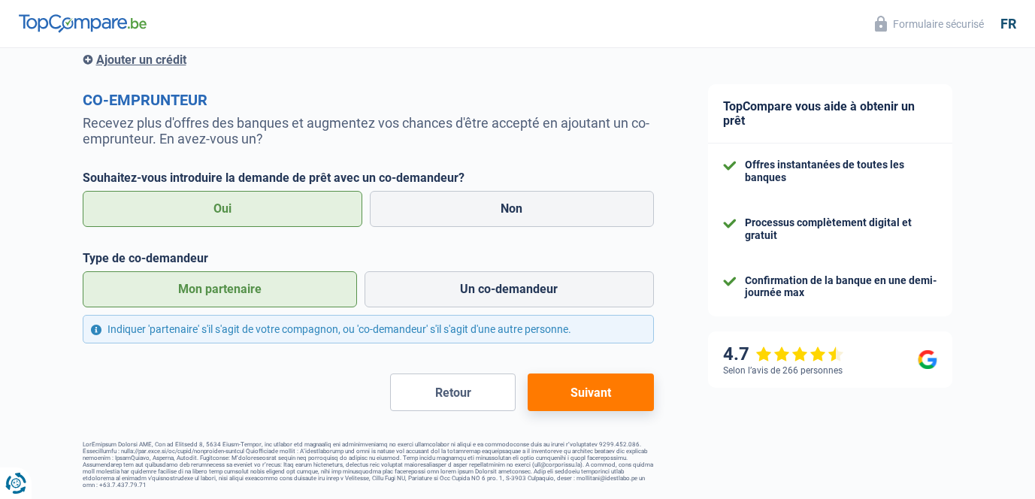
click at [560, 389] on button "Suivant" at bounding box center [591, 393] width 126 height 38
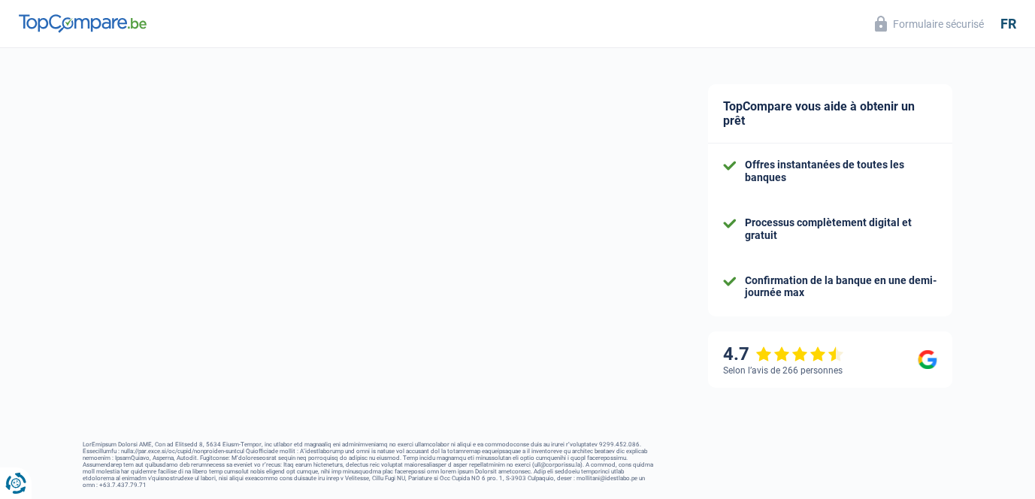
select select "unemployed"
select select "LU"
select select "single"
select select "unemployment"
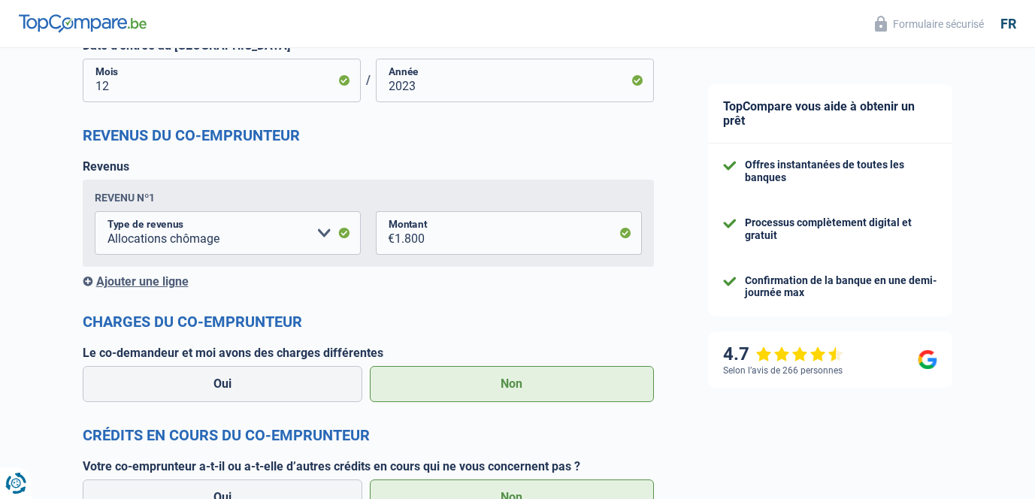
scroll to position [1717, 0]
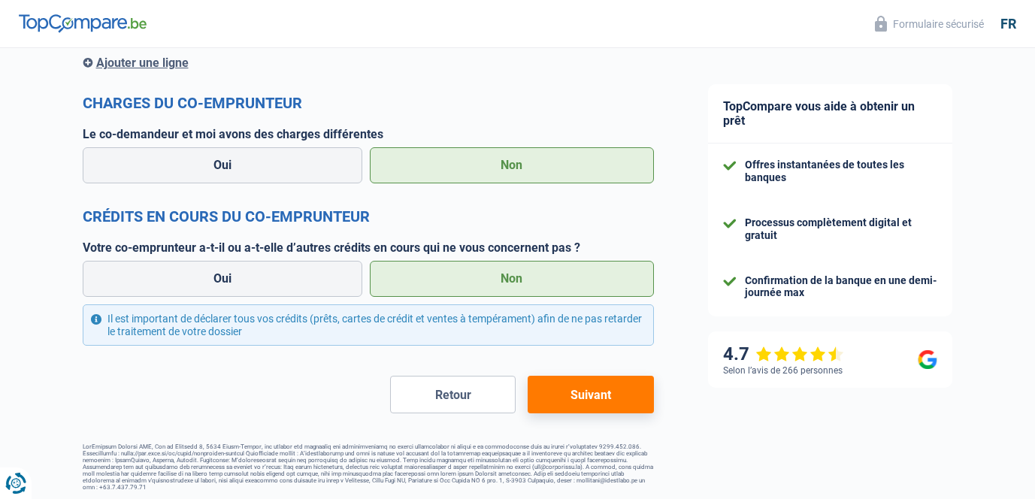
click at [570, 399] on button "Suivant" at bounding box center [591, 395] width 126 height 38
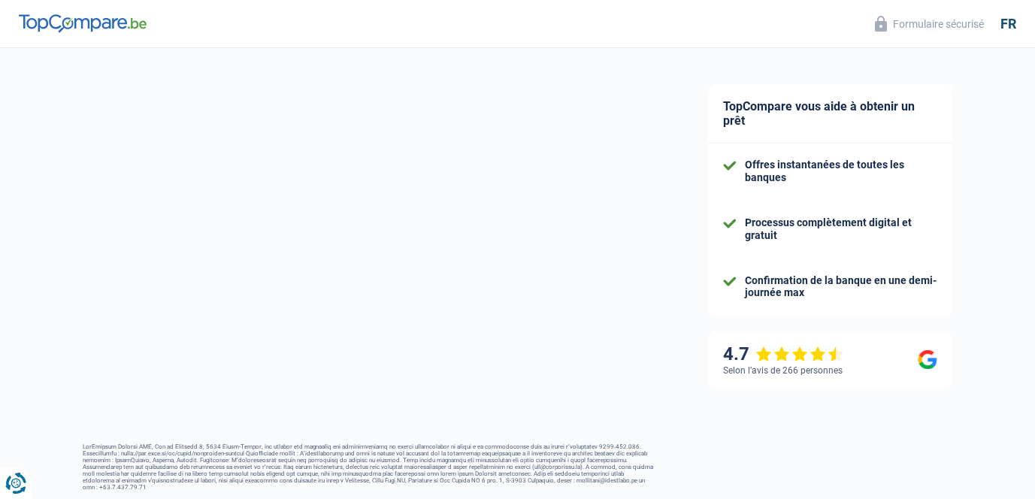
select select "refinancing"
select select "120"
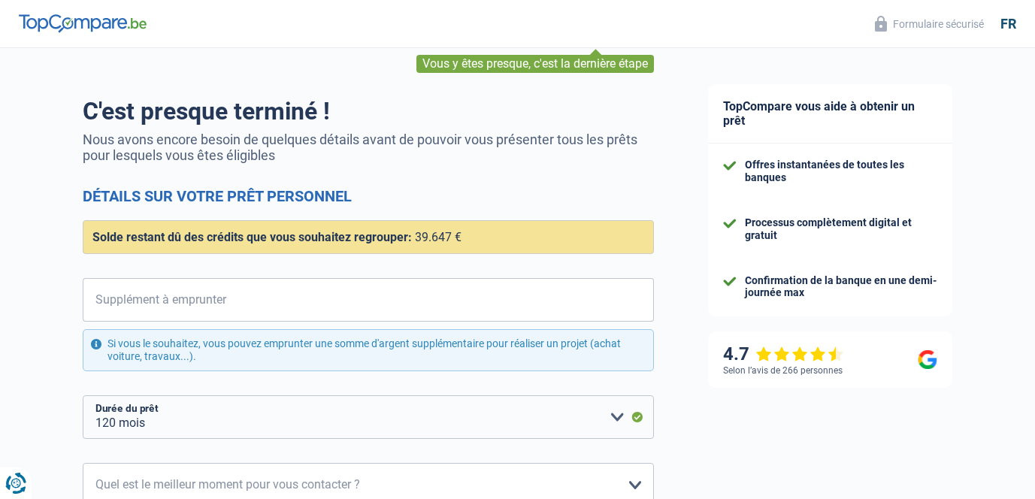
scroll to position [76, 0]
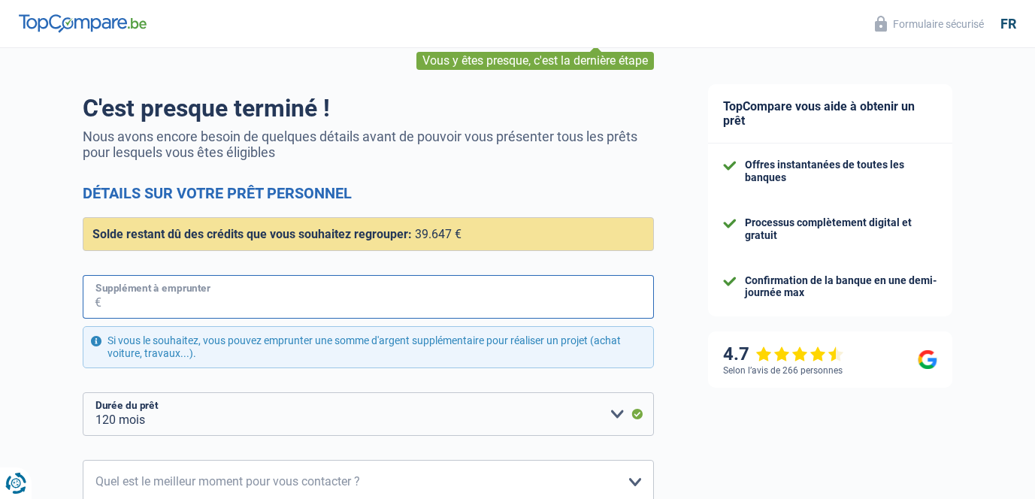
click at [475, 302] on input "Supplément à emprunter" at bounding box center [378, 297] width 553 height 44
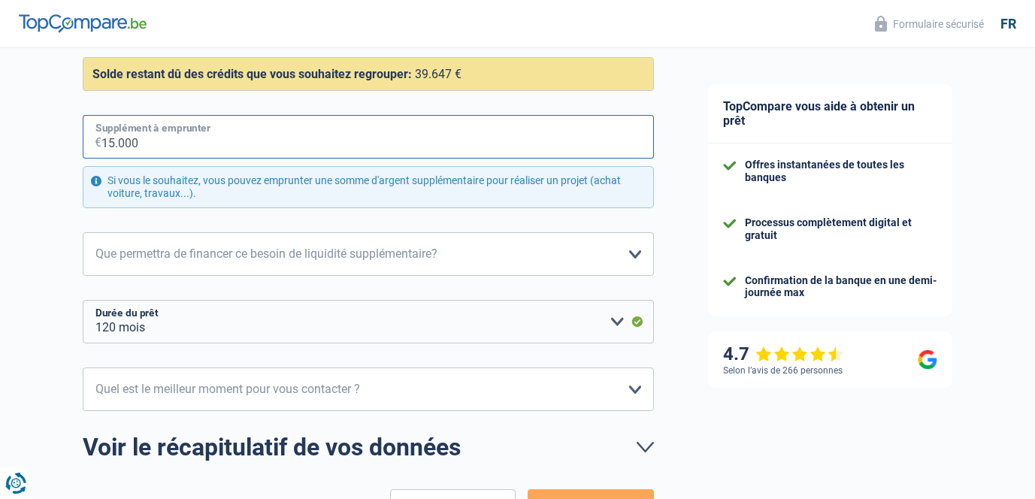
scroll to position [240, 0]
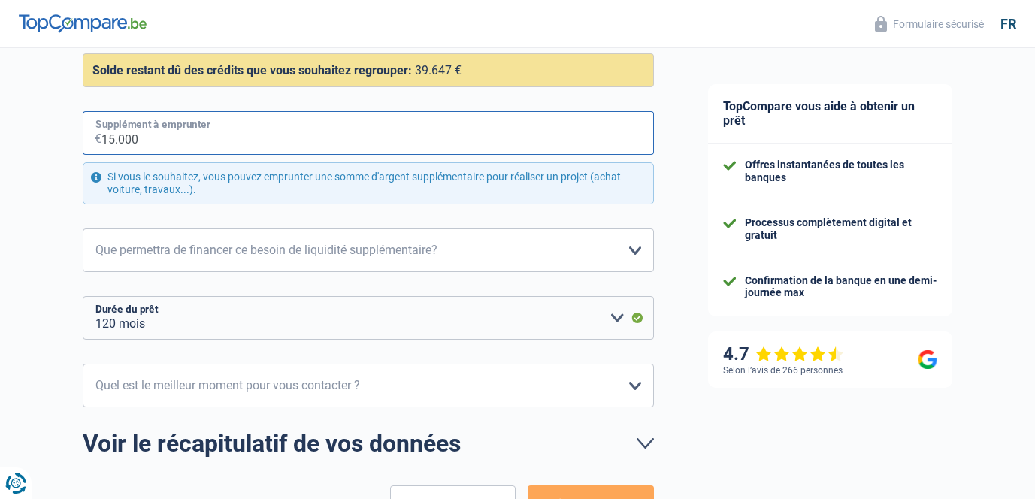
type input "15.000"
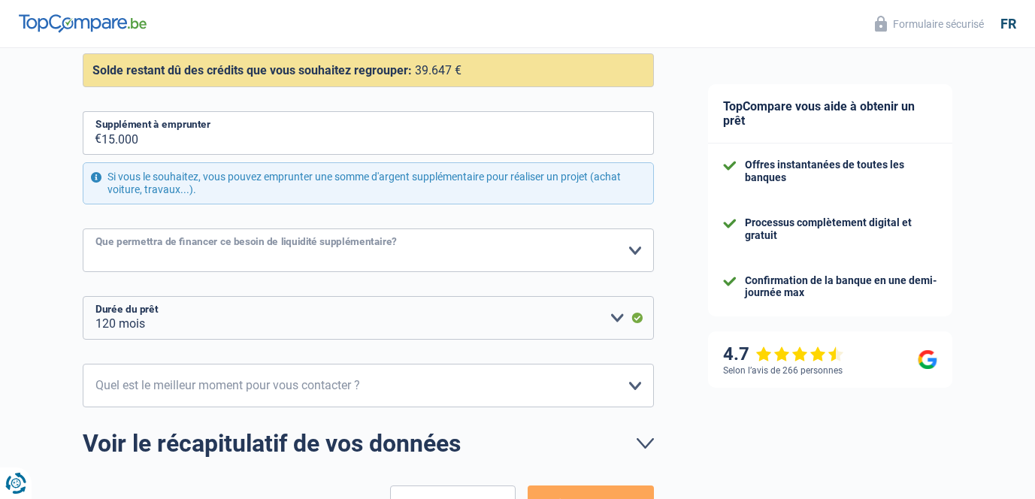
click at [389, 249] on select "Confort maison: meubles, textile, peinture, électroménager, outillage non-profe…" at bounding box center [368, 251] width 571 height 44
select select "household"
click at [83, 229] on select "Confort maison: meubles, textile, peinture, électroménager, outillage non-profe…" at bounding box center [368, 251] width 571 height 44
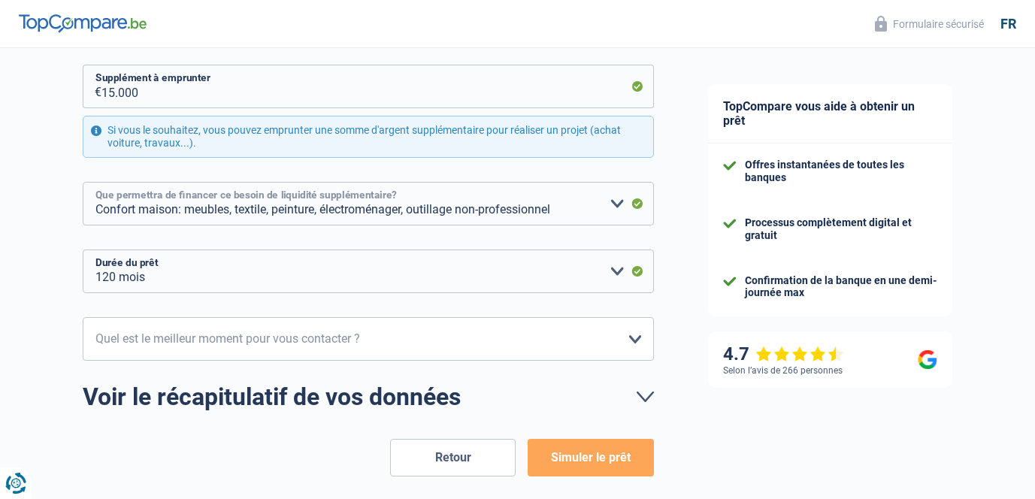
scroll to position [310, 0]
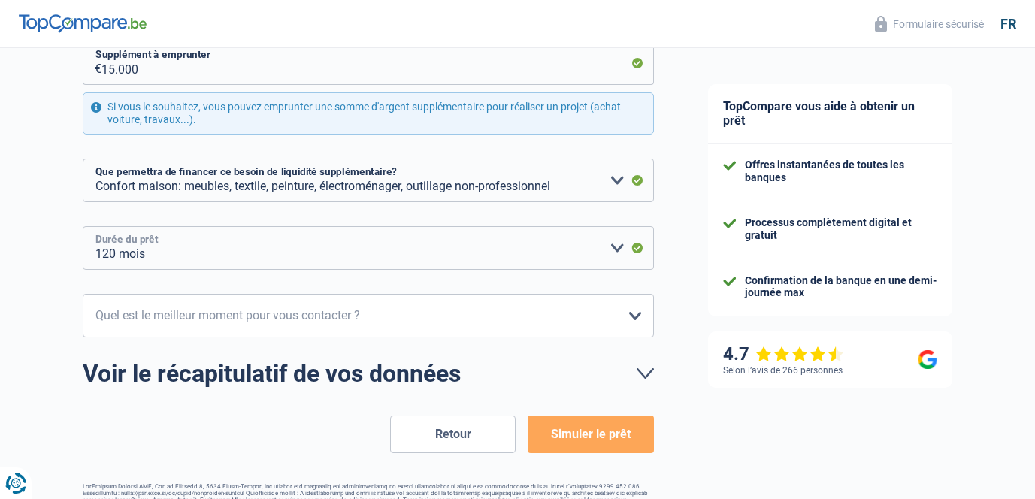
click at [452, 250] on select "12 mois 18 mois 24 mois 30 mois 36 mois 42 mois 48 mois 60 mois 72 mois 84 mois…" at bounding box center [368, 248] width 571 height 44
click at [83, 226] on select "12 mois 18 mois 24 mois 30 mois 36 mois 42 mois 48 mois 60 mois 72 mois 84 mois…" at bounding box center [368, 248] width 571 height 44
click at [374, 271] on form "C'est presque terminé ! Nous avons encore besoin de quelques détails avant de p…" at bounding box center [368, 156] width 571 height 593
click at [392, 255] on select "12 mois 18 mois 24 mois 30 mois 36 mois 42 mois 48 mois 60 mois 72 mois 84 mois…" at bounding box center [368, 248] width 571 height 44
select select "84"
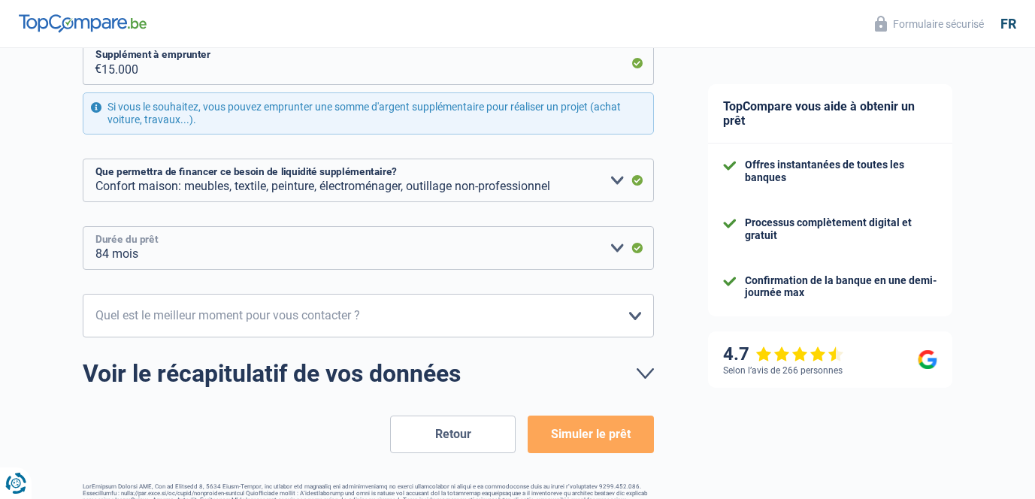
click at [83, 226] on select "12 mois 18 mois 24 mois 30 mois 36 mois 42 mois 48 mois 60 mois 72 mois 84 mois…" at bounding box center [368, 248] width 571 height 44
click at [356, 329] on select "10h-12h 12h-14h 14h-16h 16h-18h Veuillez sélectionner une option" at bounding box center [368, 316] width 571 height 44
select select "14-16"
click at [83, 294] on select "10h-12h 12h-14h 14h-16h 16h-18h Veuillez sélectionner une option" at bounding box center [368, 316] width 571 height 44
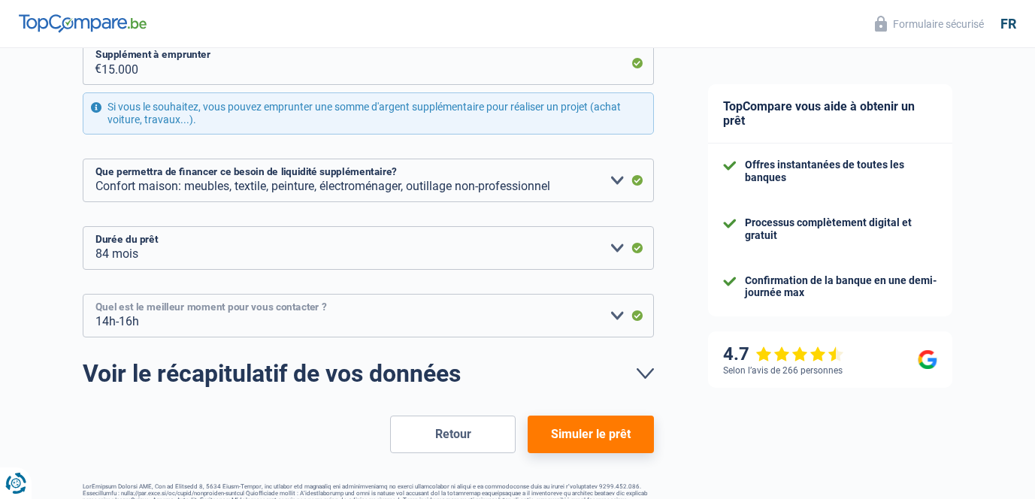
scroll to position [349, 0]
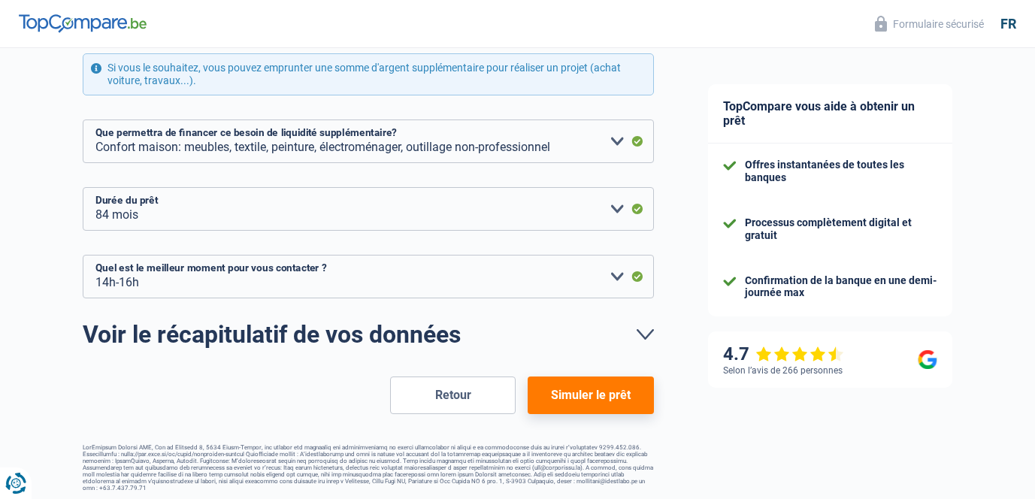
click at [550, 394] on button "Simuler le prêt" at bounding box center [591, 396] width 126 height 38
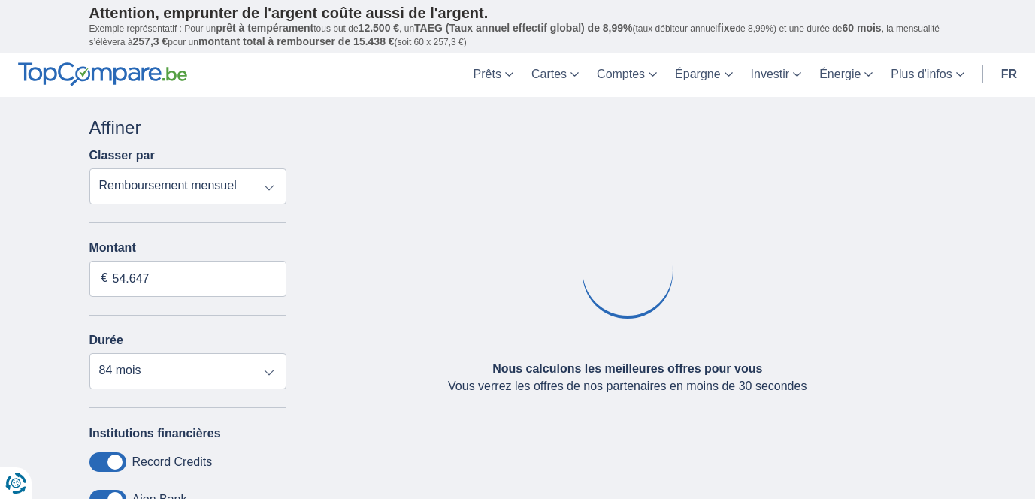
type input "31.000"
select select "120"
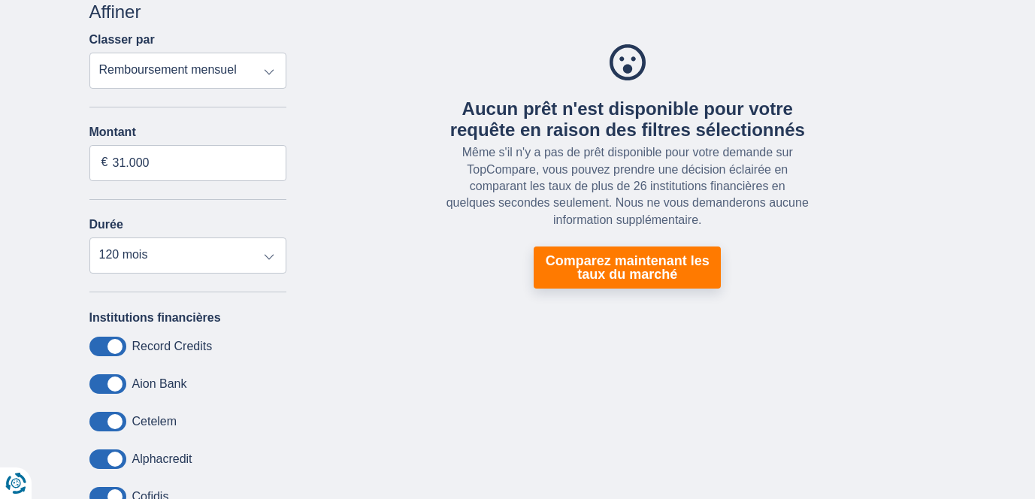
scroll to position [61, 0]
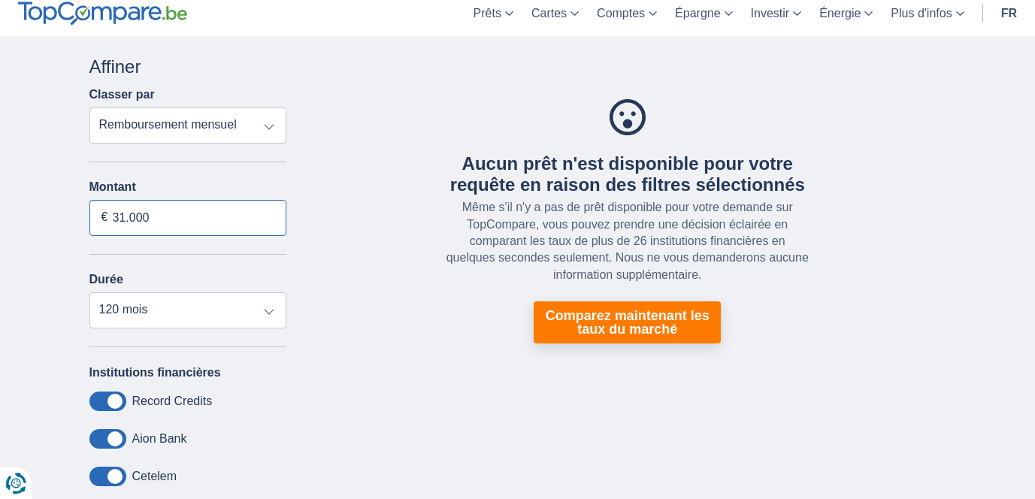
click at [224, 223] on input "31.000" at bounding box center [188, 218] width 198 height 36
click at [281, 130] on select "Remboursement total TAEG Remboursement mensuel" at bounding box center [188, 126] width 198 height 36
click at [89, 108] on select "Remboursement total TAEG Remboursement mensuel" at bounding box center [188, 126] width 198 height 36
click at [183, 208] on input "31.000" at bounding box center [188, 218] width 198 height 36
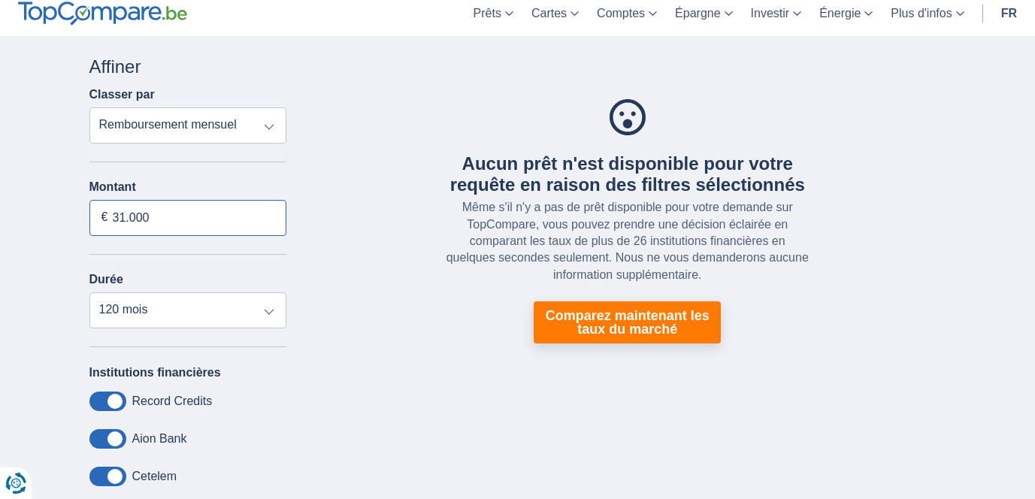
click at [183, 208] on input "31.000" at bounding box center [188, 218] width 198 height 36
click at [182, 220] on input "31.000" at bounding box center [188, 218] width 198 height 36
click at [132, 217] on input "31.000" at bounding box center [188, 218] width 198 height 36
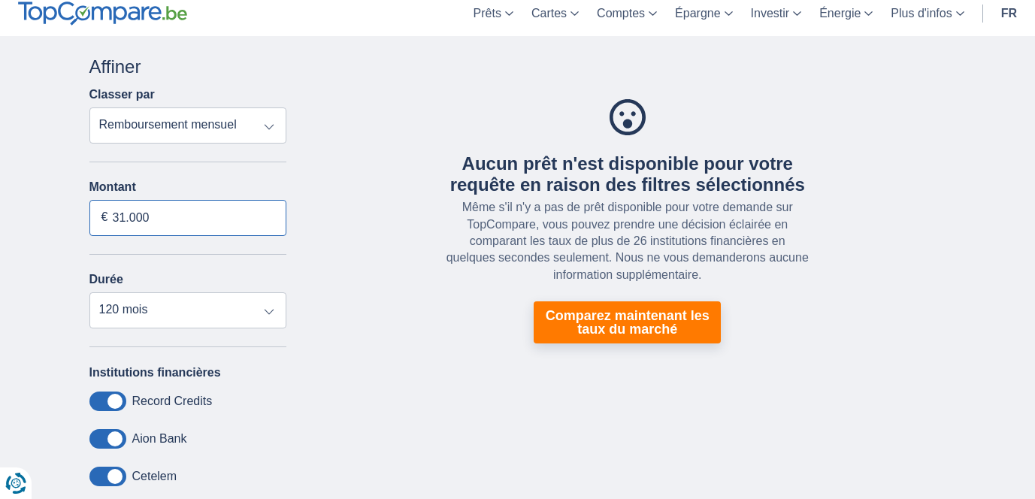
click at [132, 217] on input "31.000" at bounding box center [188, 218] width 198 height 36
click at [151, 317] on select "12 mois 18 mois 24 mois 30 mois 36 mois 42 mois 48 mois 60 mois 72 mois 84 mois…" at bounding box center [188, 310] width 198 height 36
click at [89, 295] on select "12 mois 18 mois 24 mois 30 mois 36 mois 42 mois 48 mois 60 mois 72 mois 84 mois…" at bounding box center [188, 310] width 198 height 36
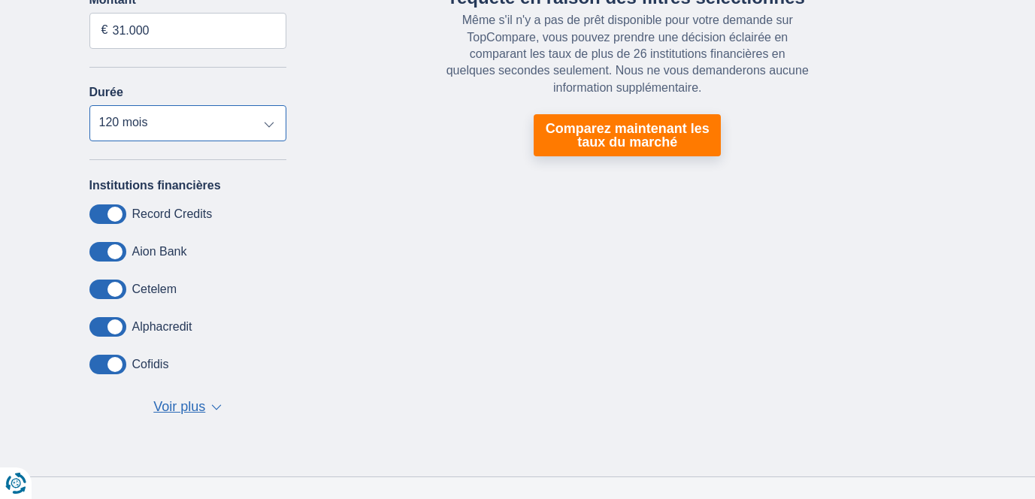
scroll to position [247, 0]
click at [191, 408] on span "Voir plus" at bounding box center [179, 409] width 52 height 20
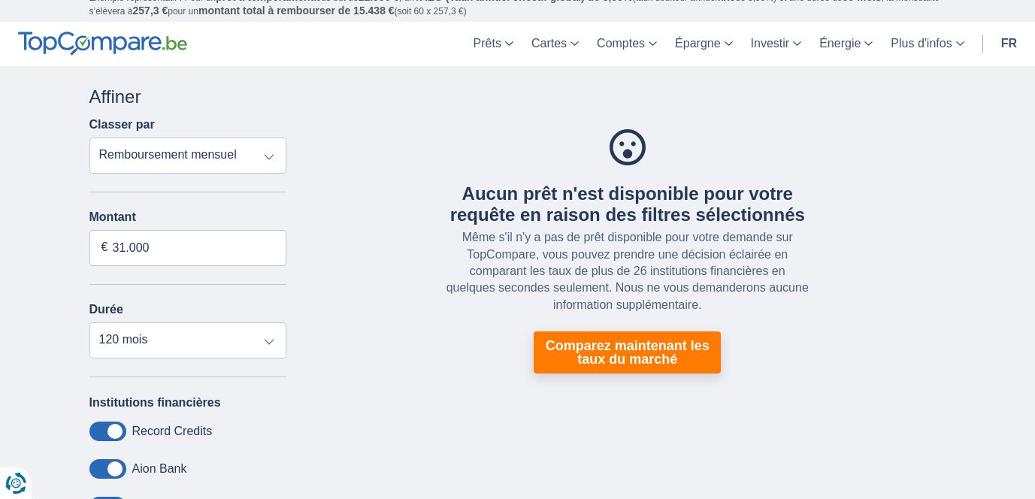
scroll to position [0, 0]
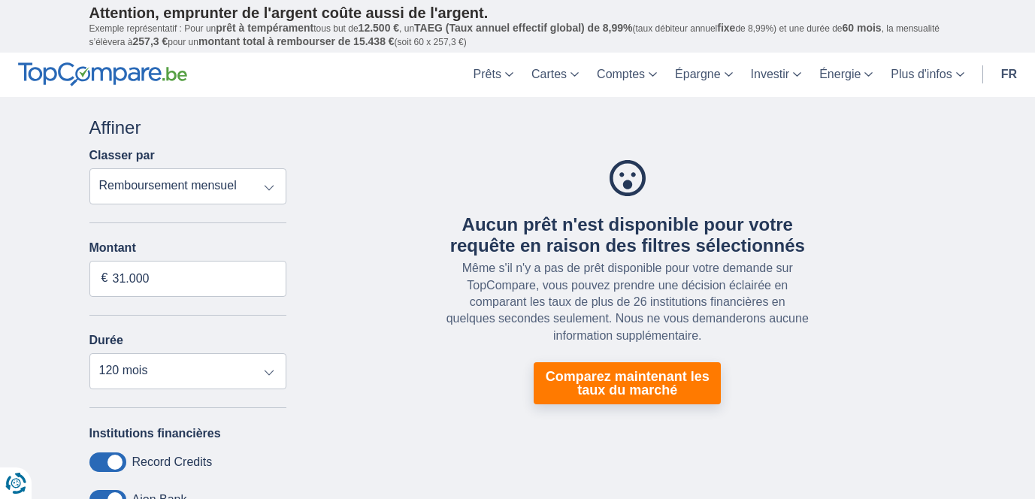
click at [256, 177] on select "Remboursement total TAEG Remboursement mensuel" at bounding box center [188, 186] width 198 height 36
select select "trp+"
click at [89, 168] on select "Remboursement total TAEG Remboursement mensuel" at bounding box center [188, 186] width 198 height 36
click at [208, 284] on input "31.000" at bounding box center [188, 279] width 198 height 36
click at [152, 279] on input "31.000" at bounding box center [188, 279] width 198 height 36
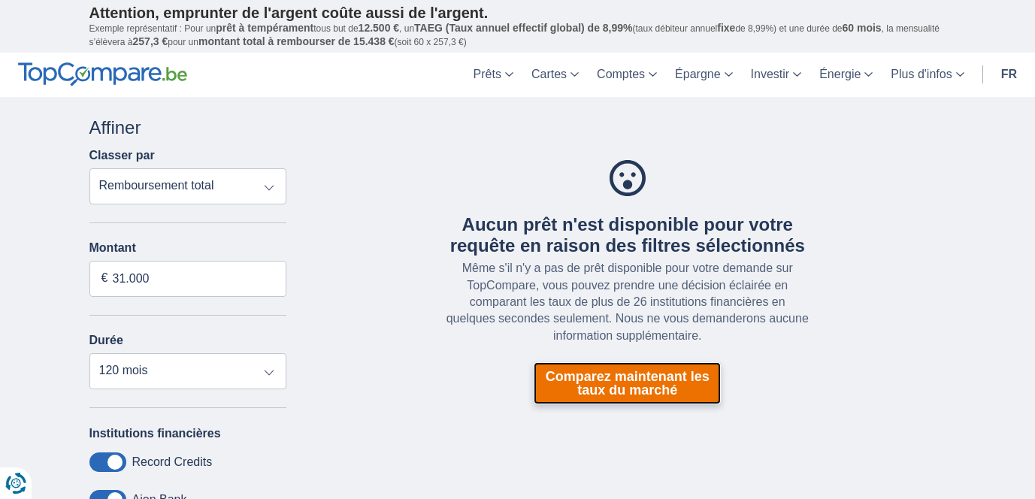
click at [619, 367] on link "Comparez maintenant les taux du marché" at bounding box center [627, 383] width 187 height 42
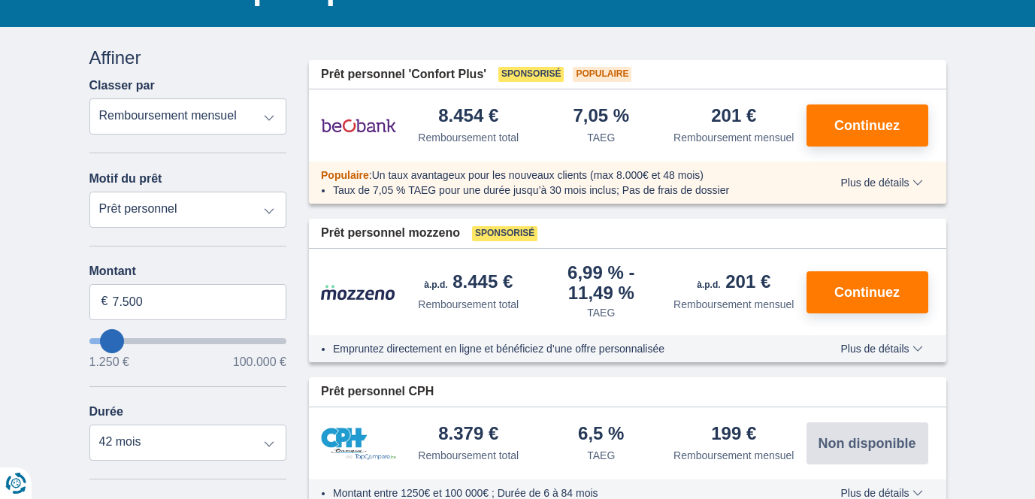
scroll to position [182, 0]
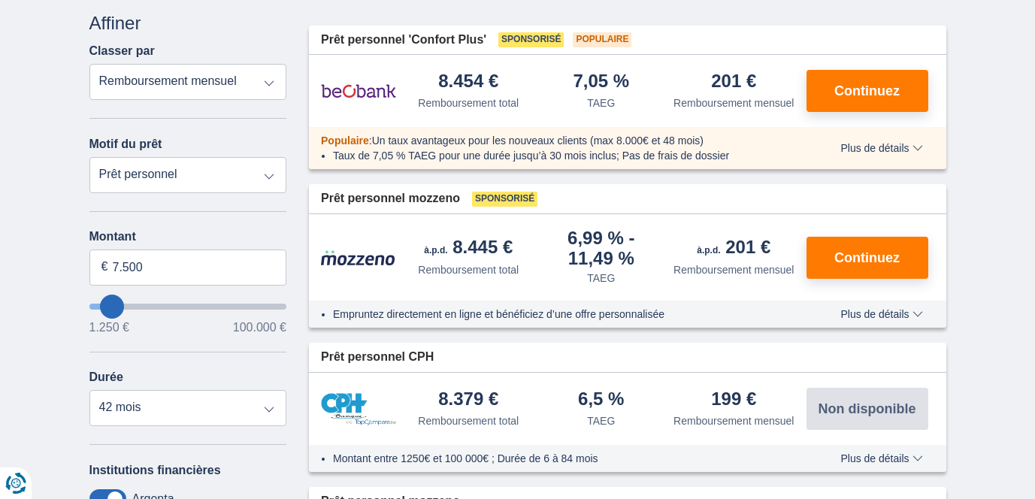
type input "58250"
click at [202, 304] on input "wantToBorrow" at bounding box center [188, 307] width 198 height 6
type input "58.250"
select select "120"
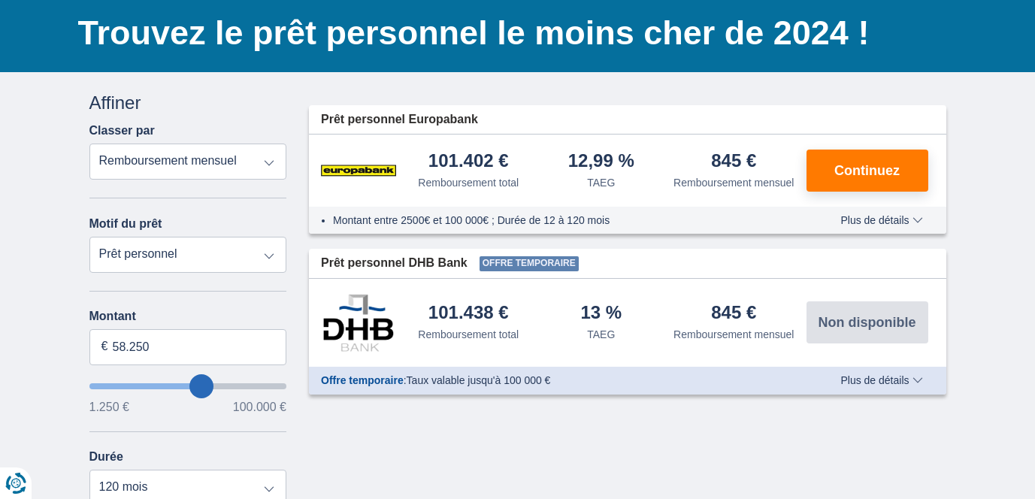
scroll to position [106, 0]
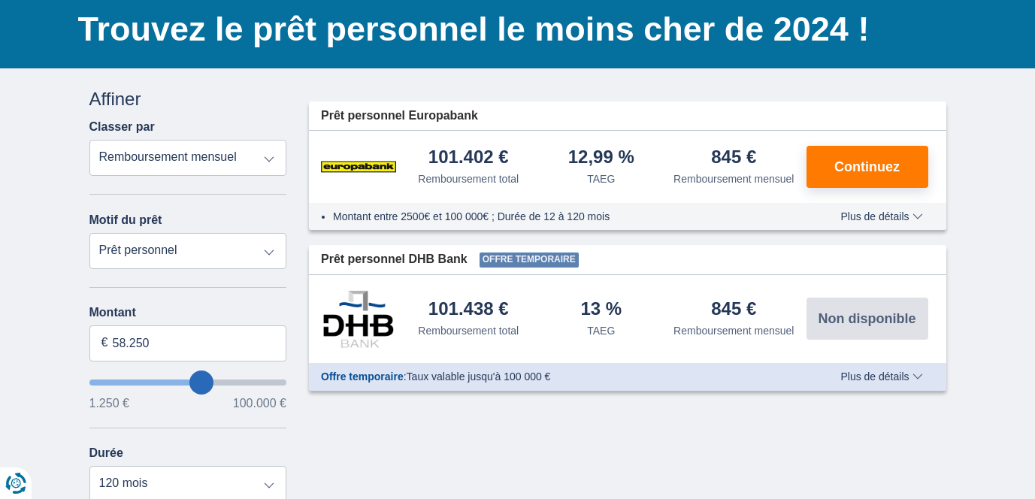
click at [190, 383] on input "wantToBorrow" at bounding box center [188, 383] width 198 height 6
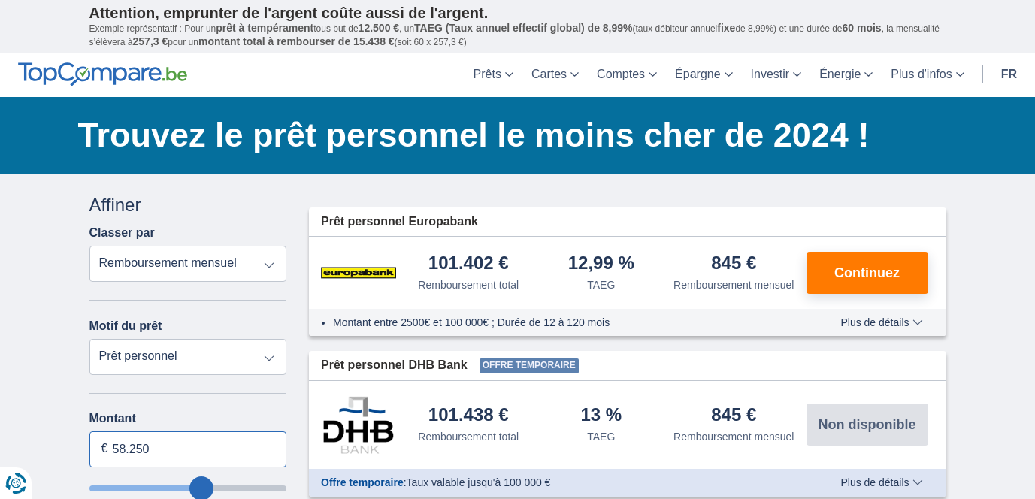
click at [131, 452] on input "58.250" at bounding box center [188, 450] width 198 height 36
type input "55.000"
type input "55250"
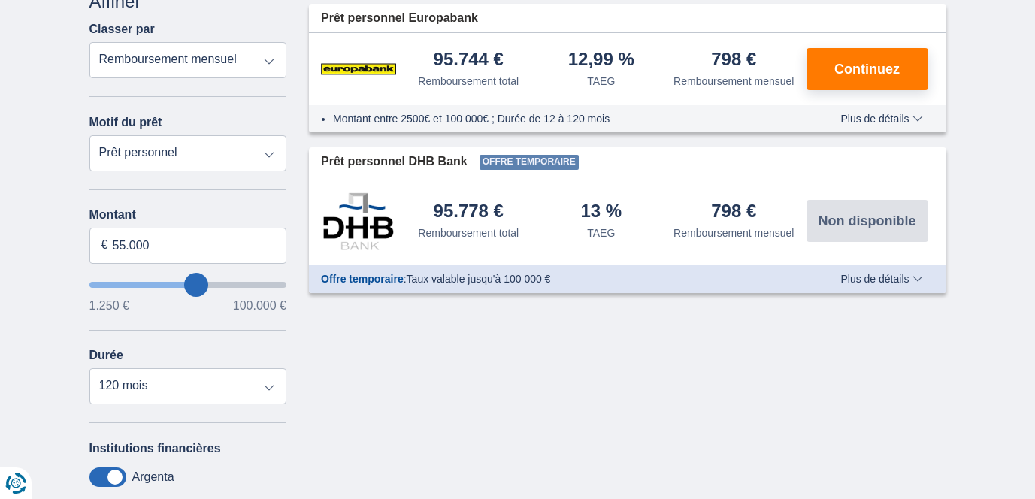
scroll to position [207, 0]
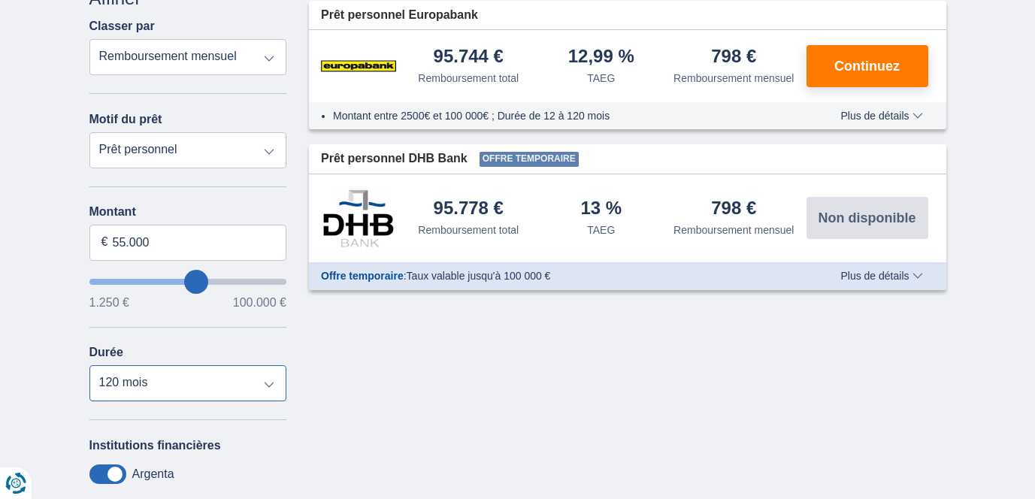
click at [246, 396] on select "12 mois 18 mois 24 mois 30 mois 36 mois 42 mois 48 mois 60 mois 72 mois 84 mois…" at bounding box center [188, 383] width 198 height 36
click at [89, 368] on select "12 mois 18 mois 24 mois 30 mois 36 mois 42 mois 48 mois 60 mois 72 mois 84 mois…" at bounding box center [188, 383] width 198 height 36
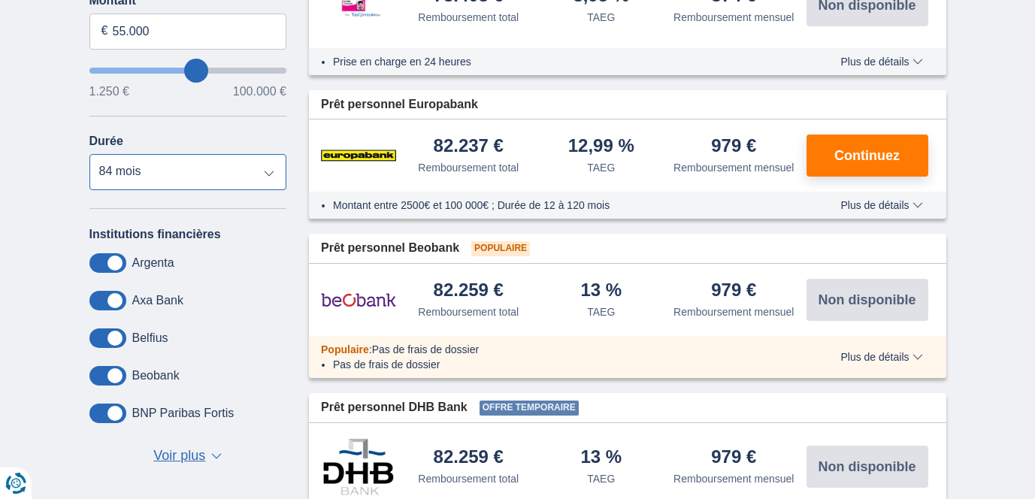
scroll to position [411, 0]
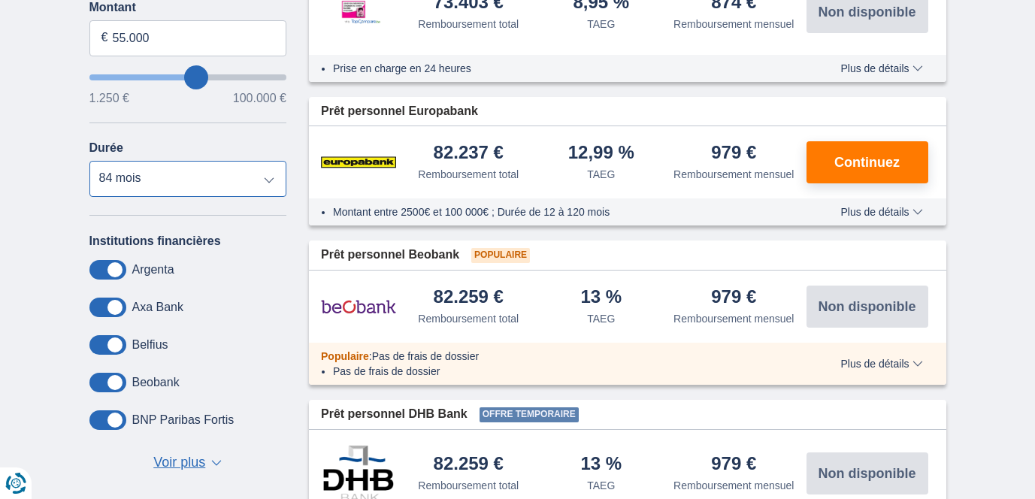
click at [253, 184] on select "12 mois 18 mois 24 mois 30 mois 36 mois 42 mois 48 mois 60 mois 72 mois 84 mois…" at bounding box center [188, 179] width 198 height 36
click at [89, 163] on select "12 mois 18 mois 24 mois 30 mois 36 mois 42 mois 48 mois 60 mois 72 mois 84 mois…" at bounding box center [188, 179] width 198 height 36
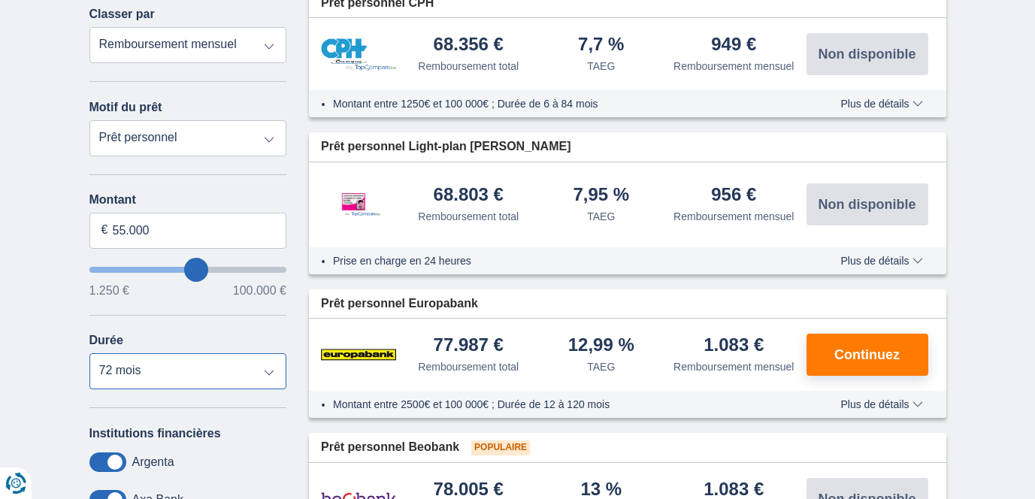
scroll to position [235, 0]
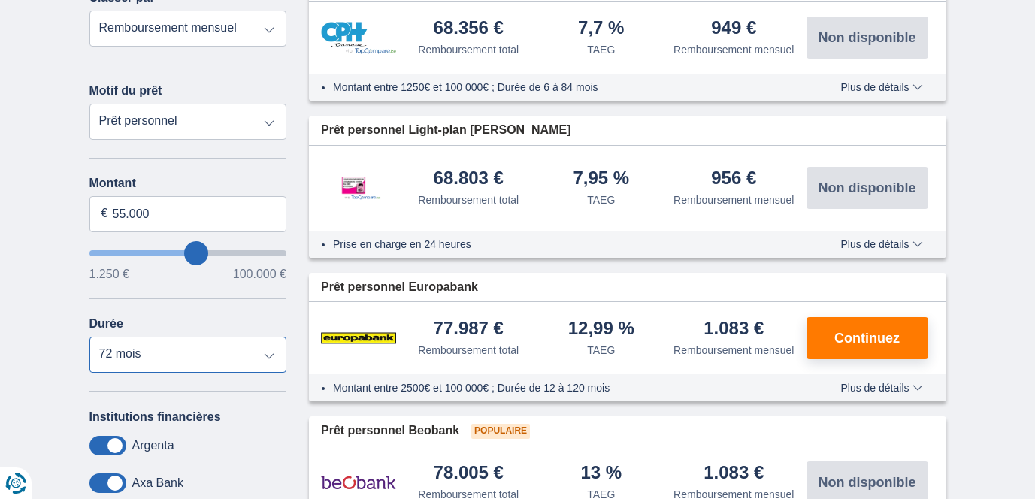
click at [158, 356] on select "12 mois 18 mois 24 mois 30 mois 36 mois 42 mois 48 mois 60 mois 72 mois 84 mois…" at bounding box center [188, 355] width 198 height 36
select select "60"
click at [89, 339] on select "12 mois 18 mois 24 mois 30 mois 36 mois 42 mois 48 mois 60 mois 72 mois 84 mois…" at bounding box center [188, 355] width 198 height 36
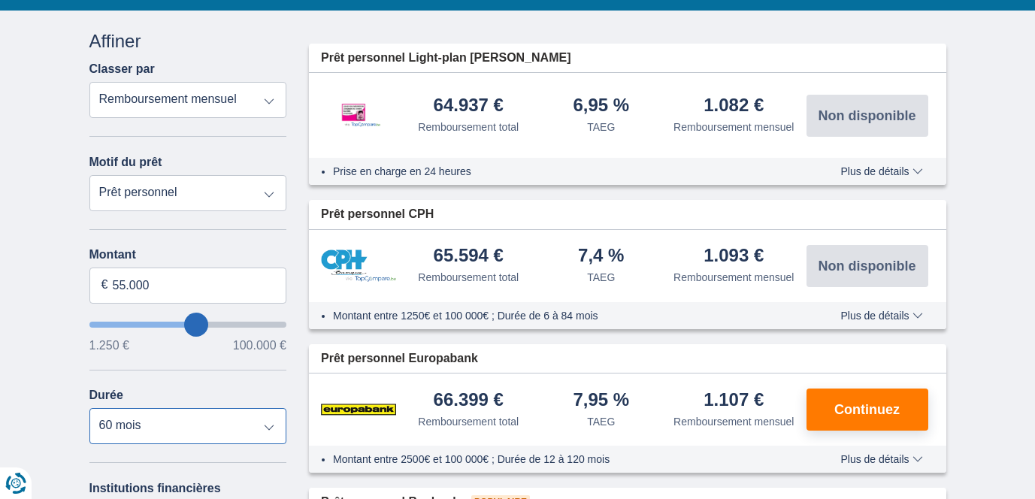
scroll to position [186, 0]
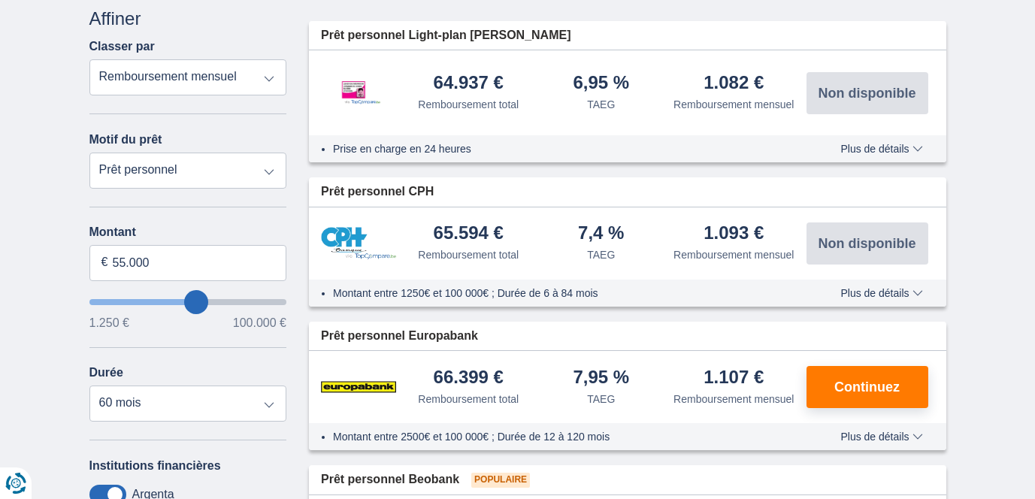
click at [905, 147] on span "Plus de détails" at bounding box center [882, 149] width 82 height 11
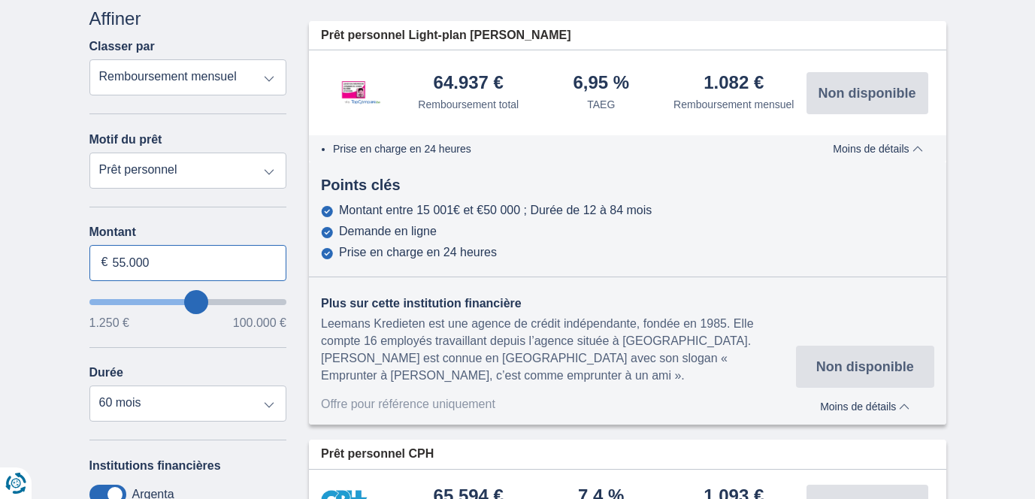
click at [126, 265] on input "55.000" at bounding box center [188, 263] width 198 height 36
type input "50.000"
click at [191, 340] on div "Montant 50.000 € 1.250 € 100.000 € Durée 12 mois 18 mois 24 mois 30 mois 36 moi…" at bounding box center [188, 324] width 198 height 196
type input "50250"
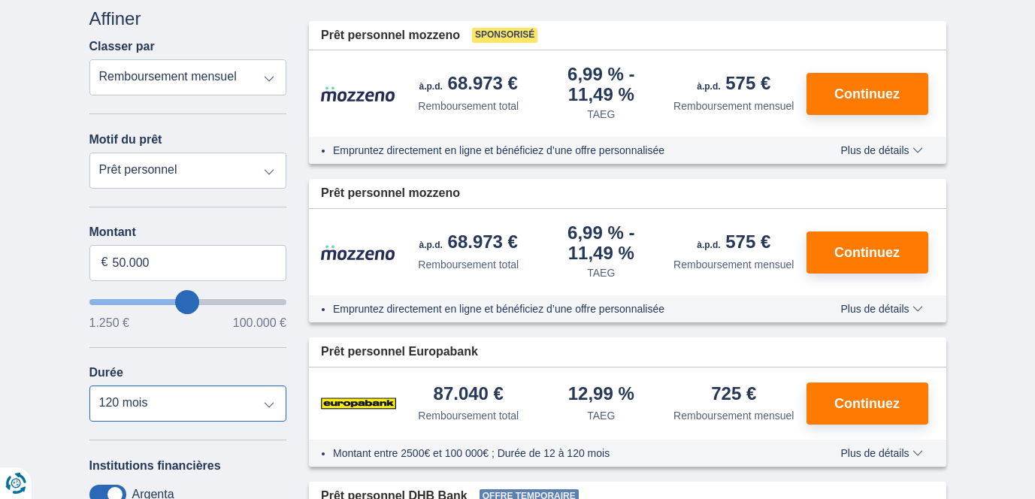
click at [222, 402] on select "12 mois 18 mois 24 mois 30 mois 36 mois 42 mois 48 mois 60 mois 72 mois 84 mois…" at bounding box center [188, 404] width 198 height 36
click at [89, 388] on select "12 mois 18 mois 24 mois 30 mois 36 mois 42 mois 48 mois 60 mois 72 mois 84 mois…" at bounding box center [188, 404] width 198 height 36
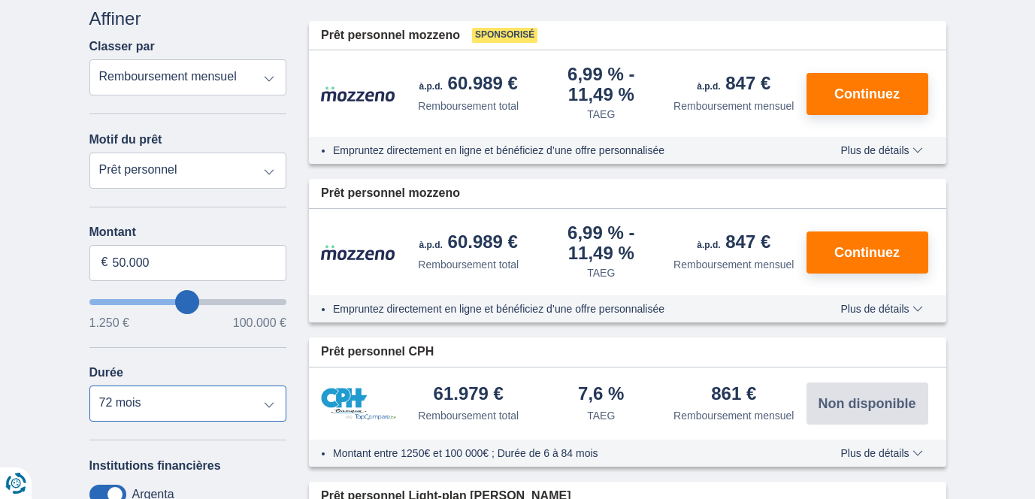
click at [216, 397] on select "12 mois 18 mois 24 mois 30 mois 36 mois 42 mois 48 mois 60 mois 72 mois 84 mois…" at bounding box center [188, 404] width 198 height 36
select select "60"
click at [89, 388] on select "12 mois 18 mois 24 mois 30 mois 36 mois 42 mois 48 mois 60 mois 72 mois 84 mois…" at bounding box center [188, 404] width 198 height 36
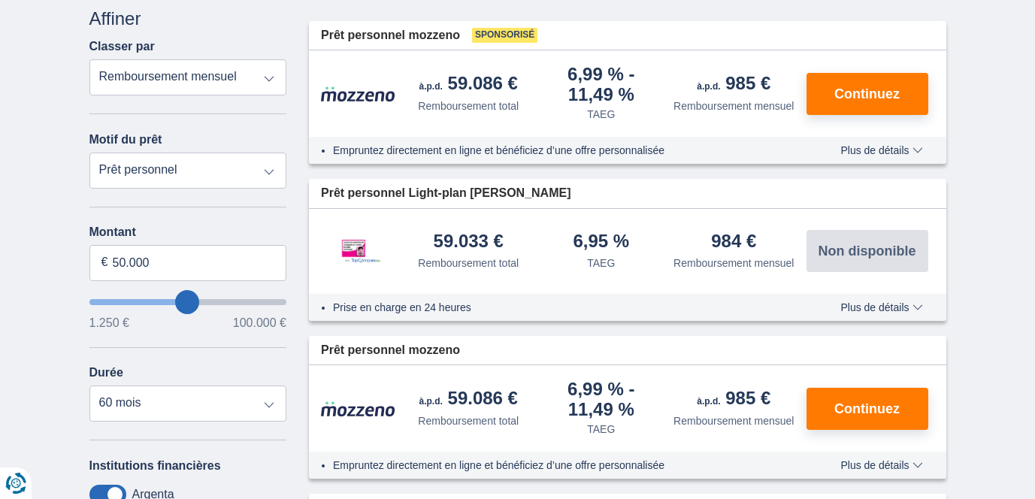
click at [853, 299] on div "Prise en charge en 24 heures Plus de détails Moins de détails" at bounding box center [628, 307] width 638 height 27
click at [856, 303] on span "Plus de détails" at bounding box center [882, 307] width 82 height 11
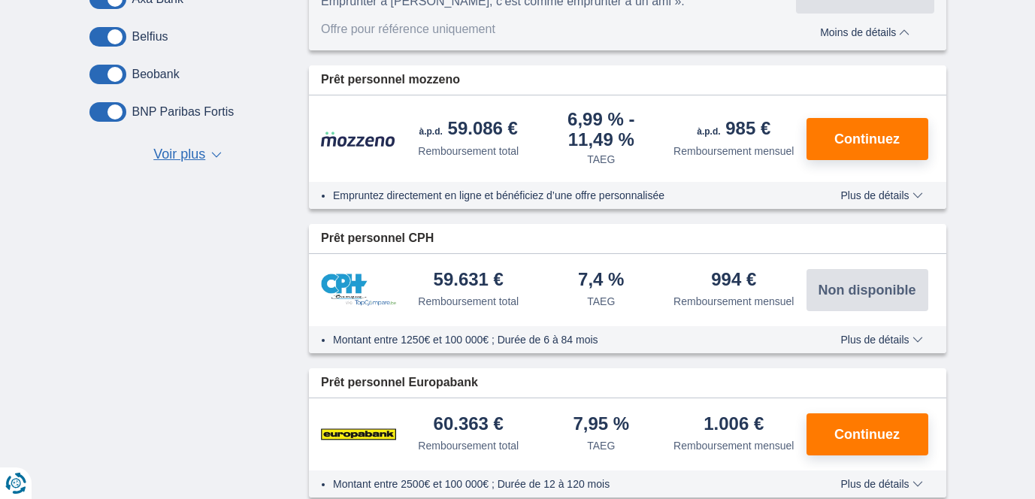
scroll to position [719, 0]
click at [865, 196] on span "Plus de détails" at bounding box center [882, 196] width 82 height 11
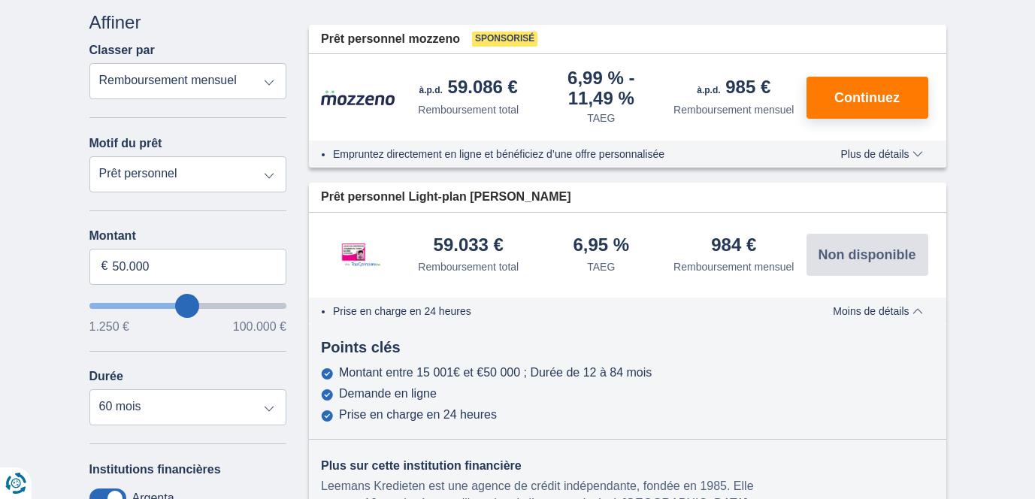
scroll to position [192, 0]
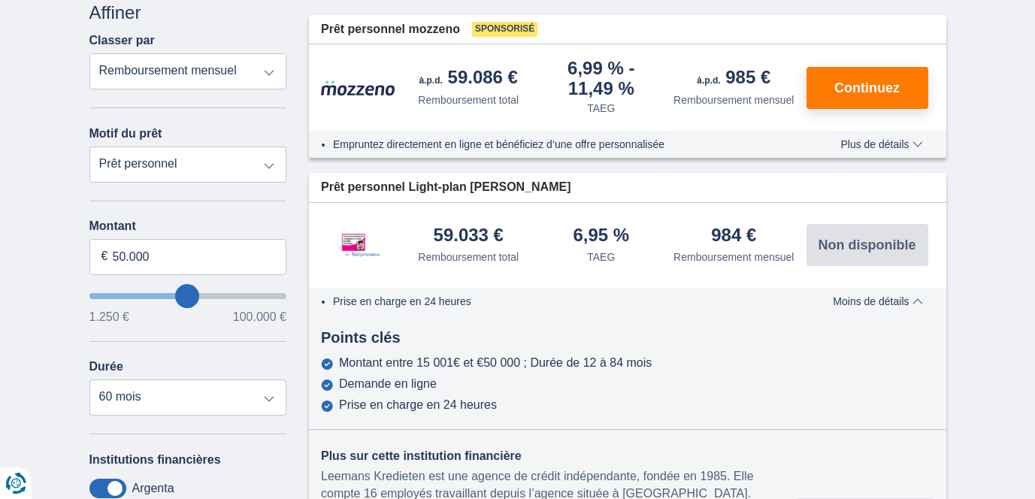
drag, startPoint x: 711, startPoint y: 227, endPoint x: 755, endPoint y: 228, distance: 43.6
click at [755, 228] on div "984 €" at bounding box center [733, 236] width 45 height 20
click at [701, 238] on div "984 € Remboursement mensuel" at bounding box center [734, 245] width 133 height 38
drag, startPoint x: 577, startPoint y: 240, endPoint x: 626, endPoint y: 234, distance: 50.0
click at [626, 234] on div "6,95 %" at bounding box center [601, 236] width 56 height 20
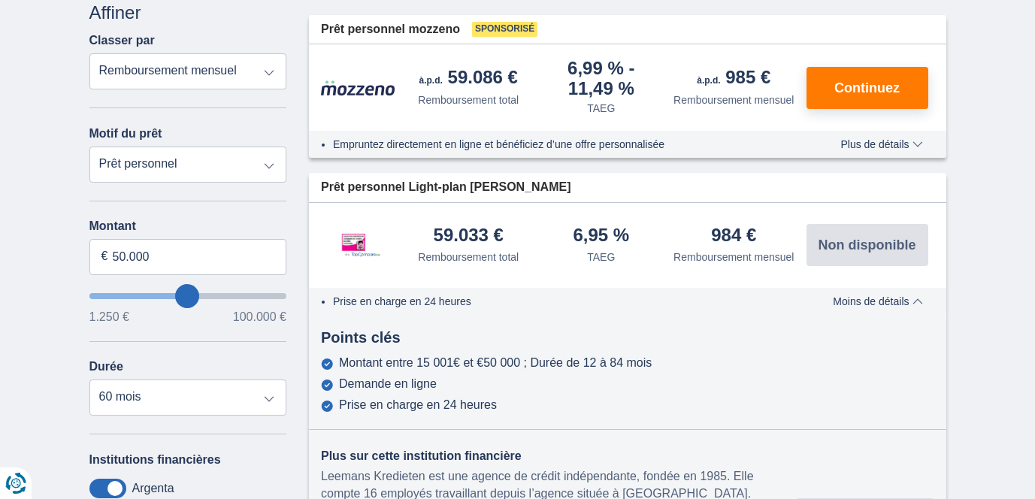
click at [647, 247] on div "6,95 % TAEG" at bounding box center [601, 245] width 133 height 38
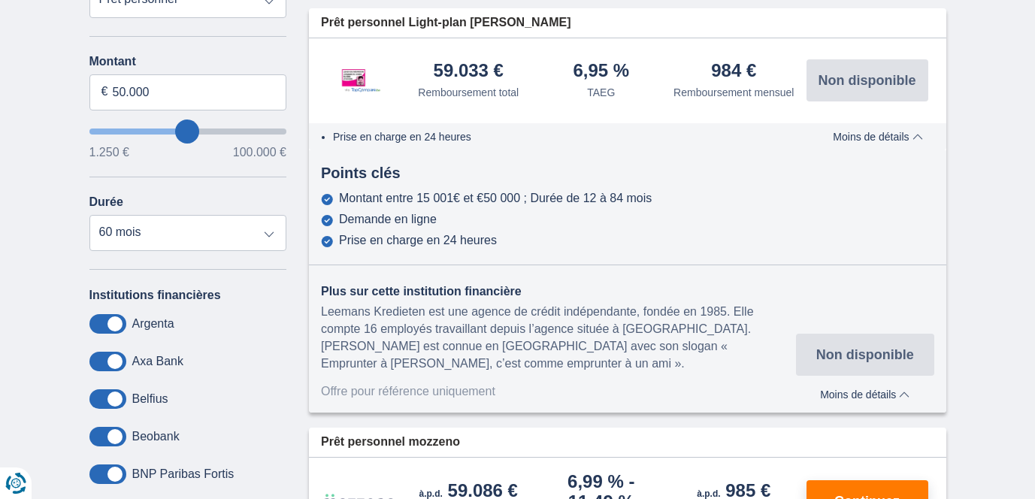
scroll to position [355, 0]
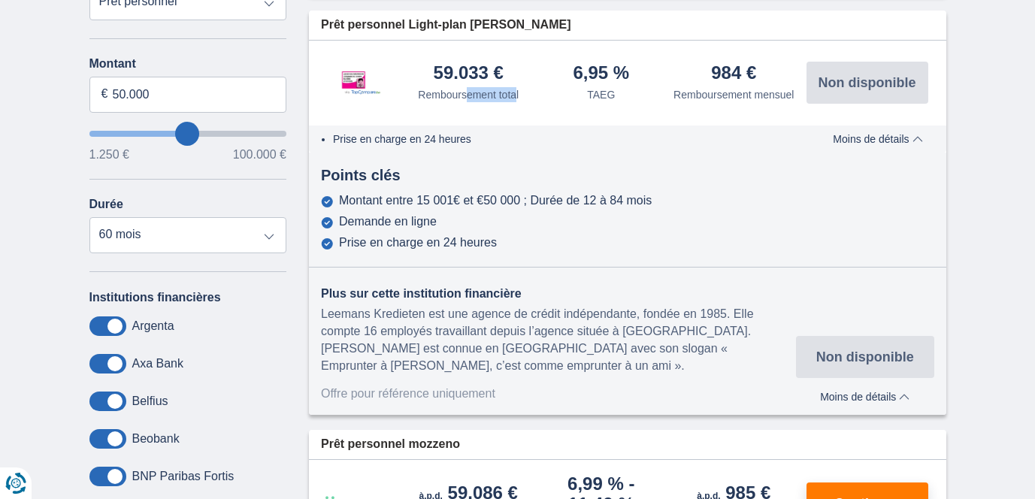
drag, startPoint x: 466, startPoint y: 100, endPoint x: 515, endPoint y: 100, distance: 48.9
click at [515, 100] on div "Remboursement total" at bounding box center [468, 94] width 101 height 15
click at [528, 100] on div "59.033 € Remboursement total" at bounding box center [468, 83] width 133 height 38
click at [454, 77] on div "59.033 €" at bounding box center [469, 74] width 70 height 20
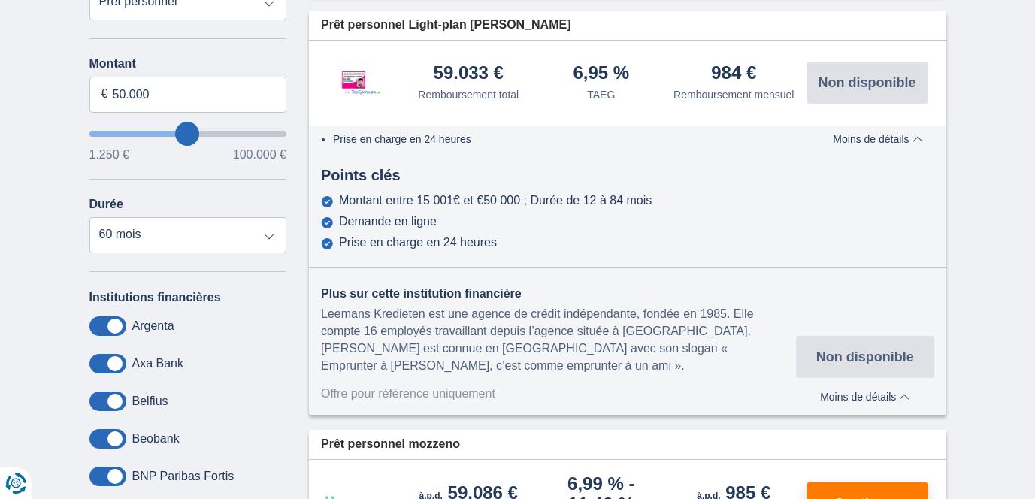
click at [459, 77] on div "59.033 €" at bounding box center [469, 74] width 70 height 20
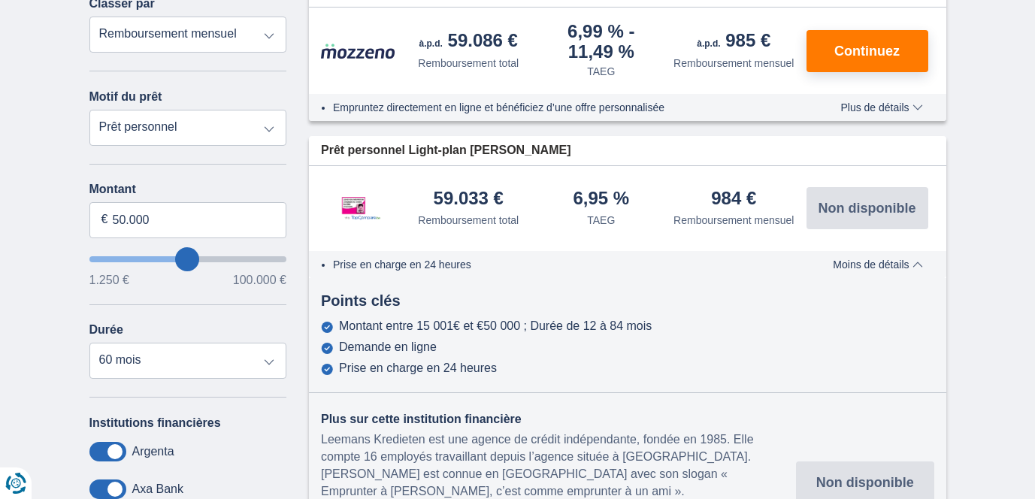
scroll to position [228, 0]
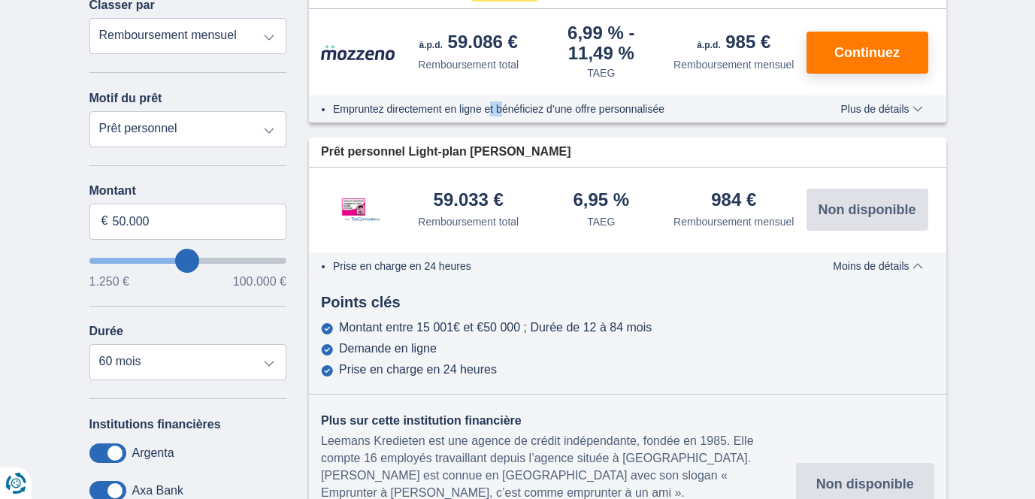
drag, startPoint x: 488, startPoint y: 111, endPoint x: 501, endPoint y: 107, distance: 13.3
click at [501, 107] on li "Empruntez directement en ligne et bénéficiez d’une offre personnalisée" at bounding box center [565, 109] width 464 height 15
click at [524, 110] on li "Empruntez directement en ligne et bénéficiez d’une offre personnalisée" at bounding box center [565, 109] width 464 height 15
drag, startPoint x: 544, startPoint y: 112, endPoint x: 498, endPoint y: 111, distance: 45.9
click at [498, 111] on li "Empruntez directement en ligne et bénéficiez d’une offre personnalisée" at bounding box center [565, 109] width 464 height 15
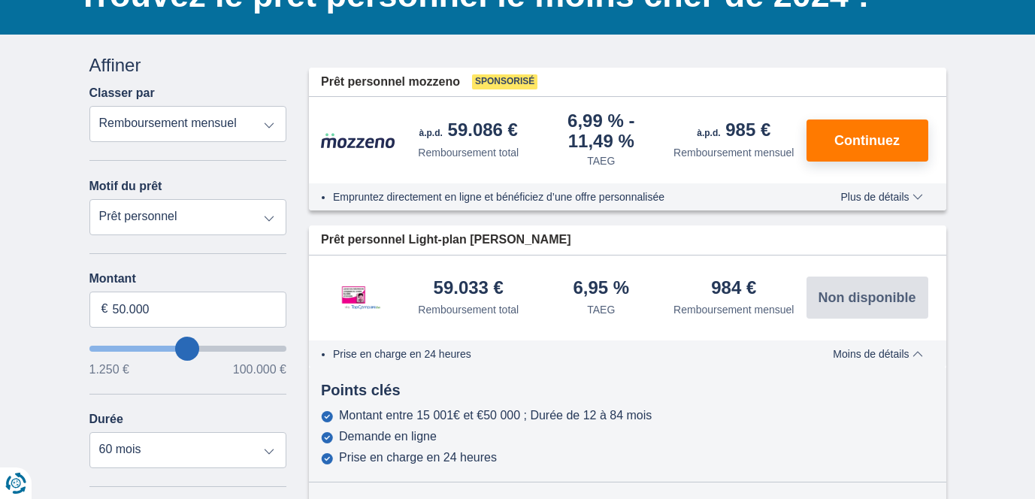
scroll to position [131, 0]
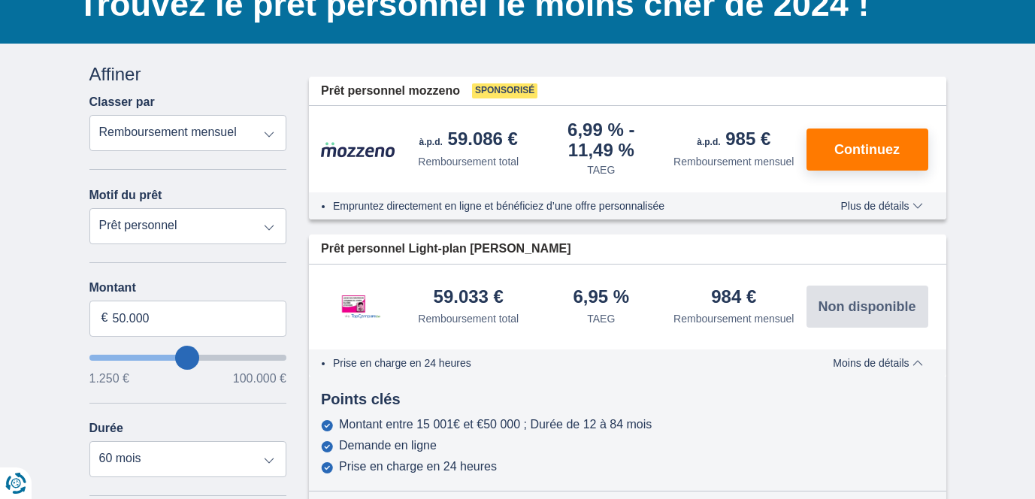
click at [528, 89] on span "Sponsorisé" at bounding box center [504, 90] width 65 height 15
drag, startPoint x: 538, startPoint y: 92, endPoint x: 459, endPoint y: 92, distance: 79.7
click at [459, 92] on div "Prêt personnel mozzeno Sponsorisé" at bounding box center [628, 91] width 638 height 29
click at [459, 92] on span "Prêt personnel mozzeno" at bounding box center [390, 91] width 139 height 17
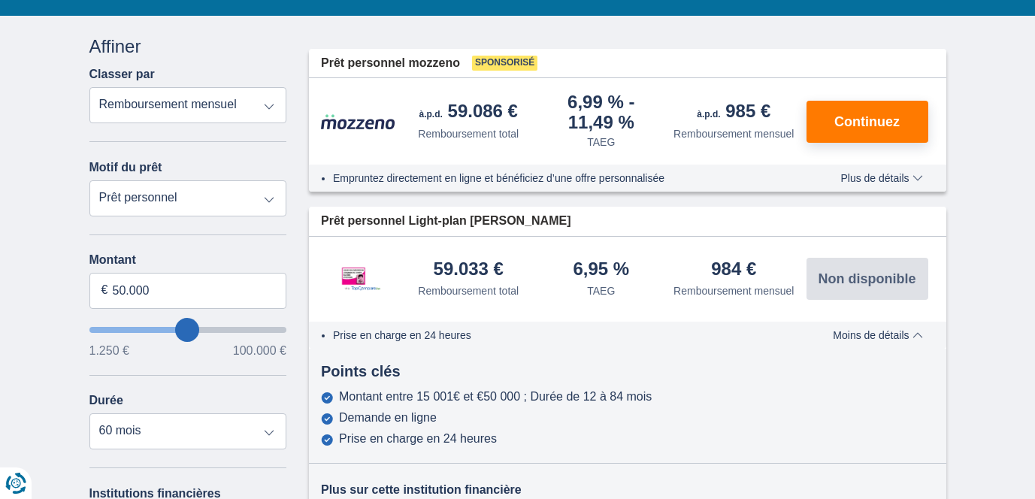
scroll to position [157, 0]
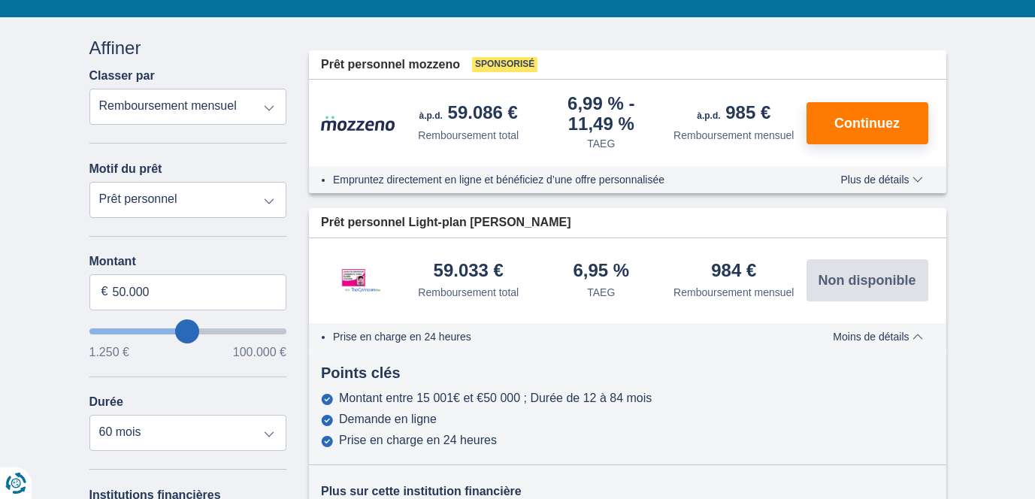
drag, startPoint x: 502, startPoint y: 271, endPoint x: 426, endPoint y: 268, distance: 76.8
click at [426, 268] on div "59.033 € Remboursement total" at bounding box center [468, 281] width 133 height 38
drag, startPoint x: 468, startPoint y: 223, endPoint x: 526, endPoint y: 219, distance: 58.1
click at [526, 219] on div "Prêt personnel Light-plan Leemans" at bounding box center [628, 222] width 638 height 29
click at [530, 220] on div "Prêt personnel Light-plan Leemans" at bounding box center [628, 222] width 638 height 29
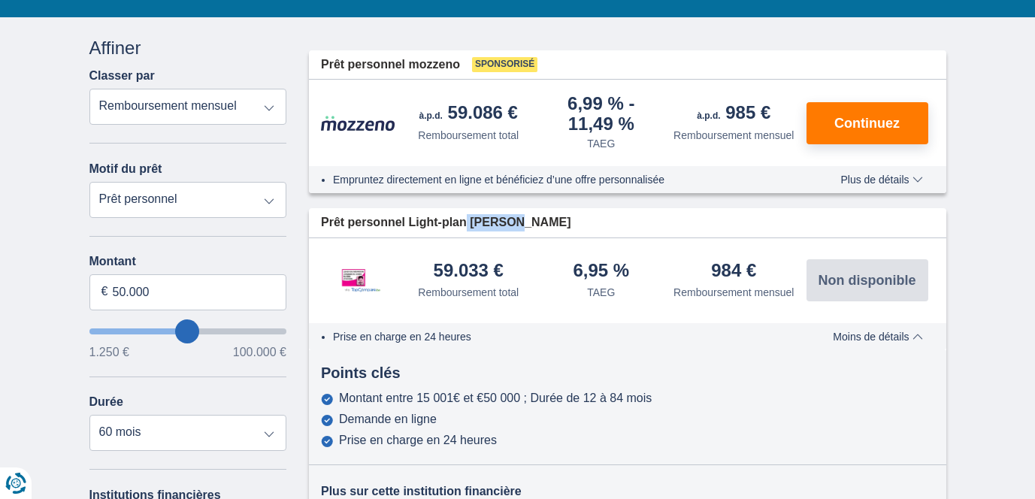
drag, startPoint x: 614, startPoint y: 126, endPoint x: 564, endPoint y: 100, distance: 56.2
click at [564, 100] on div "6,99 %" at bounding box center [601, 114] width 121 height 38
click at [573, 132] on div "6,99 %" at bounding box center [601, 114] width 121 height 38
click at [610, 124] on div "6,99 %" at bounding box center [601, 114] width 121 height 38
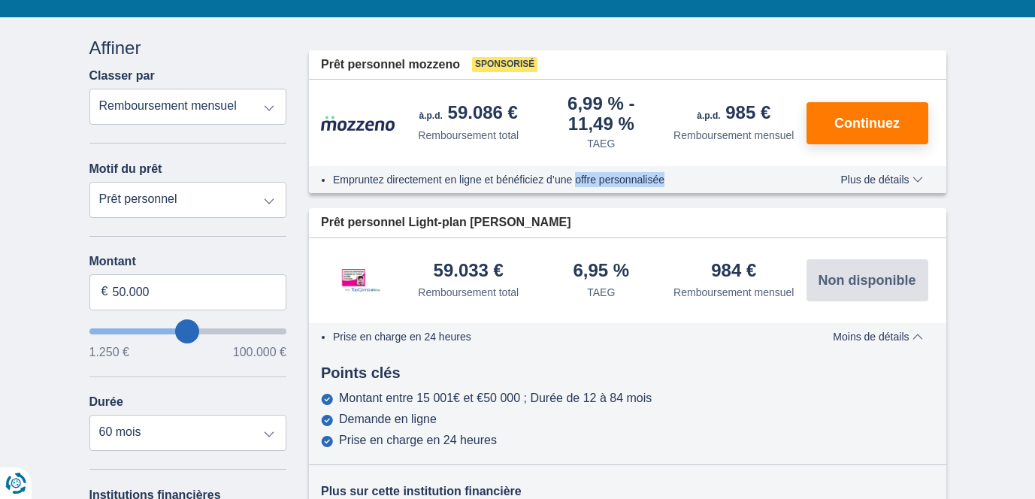
drag, startPoint x: 579, startPoint y: 184, endPoint x: 674, endPoint y: 184, distance: 94.7
click at [674, 184] on li "Empruntez directement en ligne et bénéficiez d’une offre personnalisée" at bounding box center [565, 179] width 464 height 15
click at [864, 171] on div "Empruntez directement en ligne et bénéficiez d’une offre personnalisée Plus de …" at bounding box center [628, 179] width 638 height 27
click at [865, 180] on span "Plus de détails" at bounding box center [882, 179] width 82 height 11
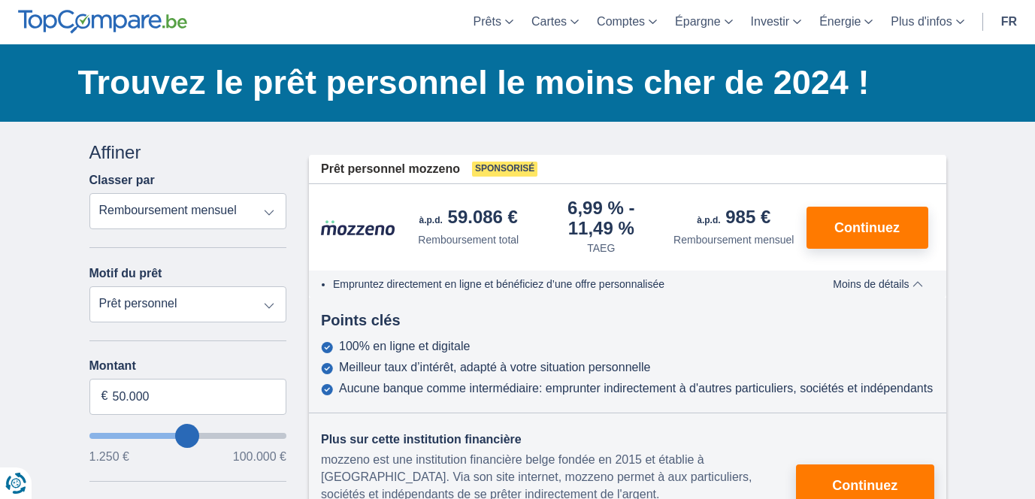
scroll to position [55, 0]
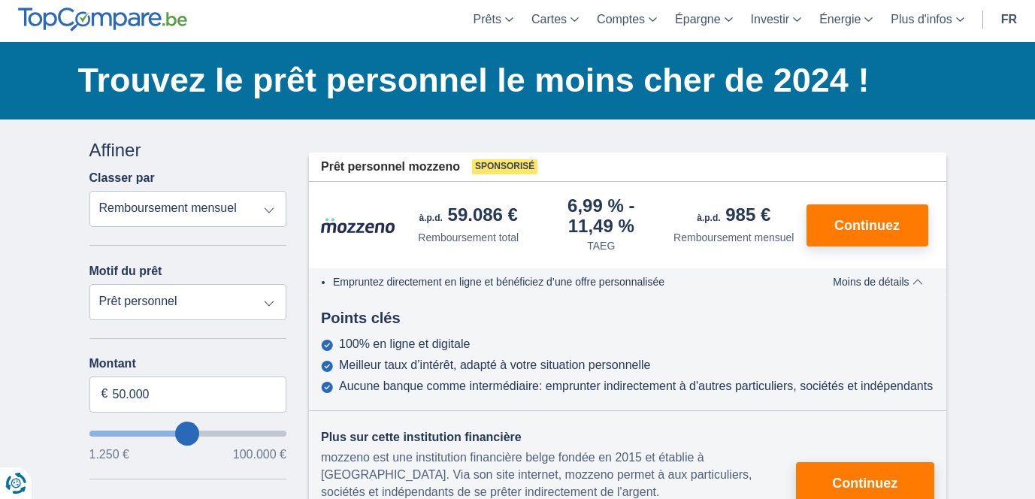
click at [565, 88] on h1 "Trouvez le prêt personnel le moins cher de 2024 !" at bounding box center [512, 80] width 868 height 47
